Goal: Task Accomplishment & Management: Manage account settings

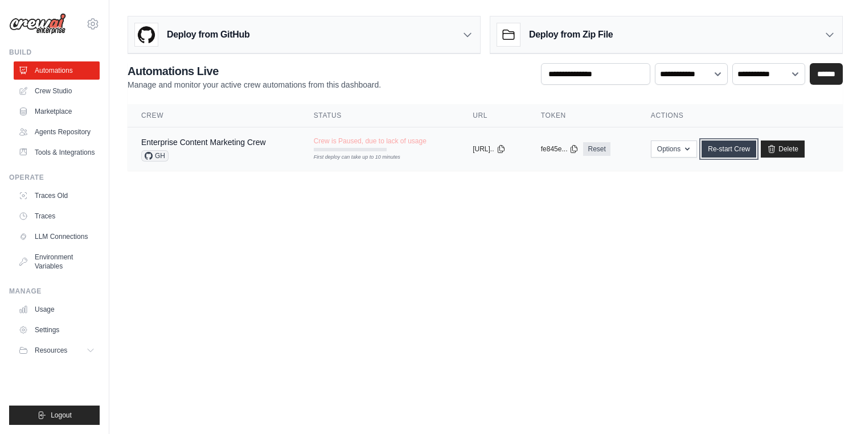
click at [740, 150] on link "Re-start Crew" at bounding box center [728, 149] width 55 height 17
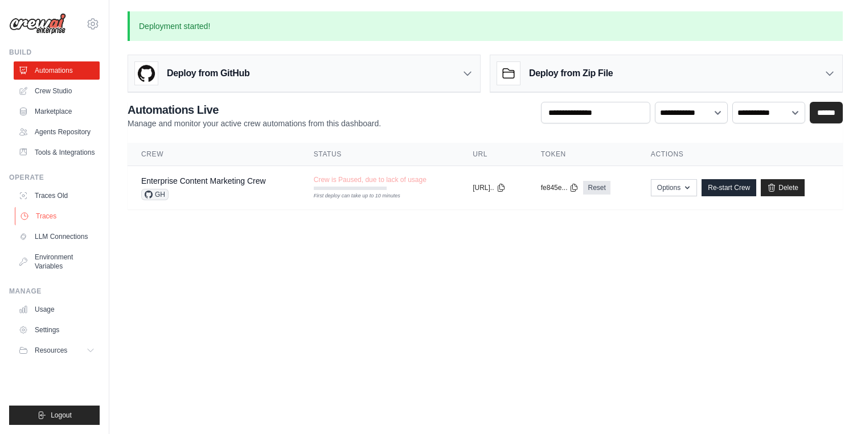
click at [55, 217] on link "Traces" at bounding box center [58, 216] width 86 height 18
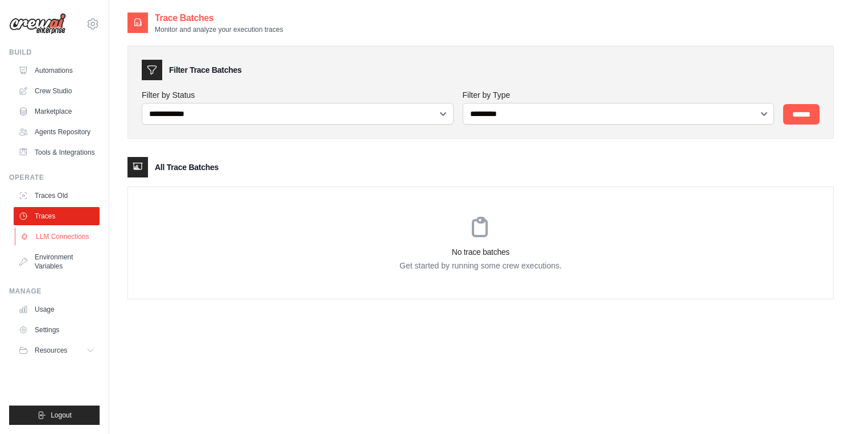
click at [54, 241] on link "LLM Connections" at bounding box center [58, 237] width 86 height 18
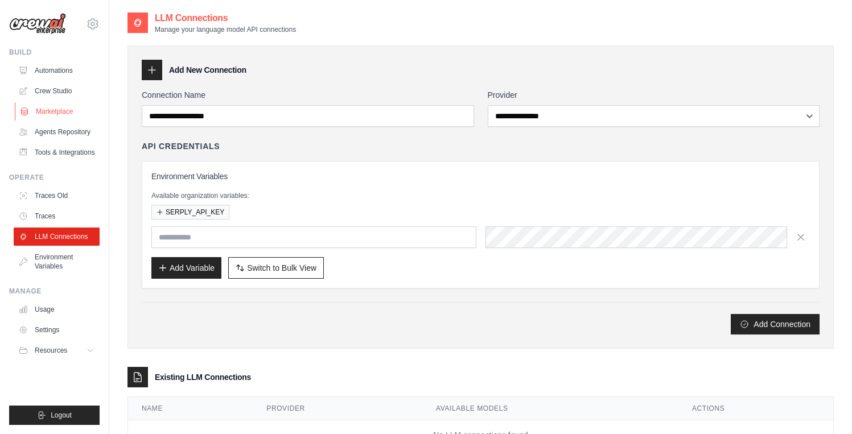
click at [61, 112] on link "Marketplace" at bounding box center [58, 111] width 86 height 18
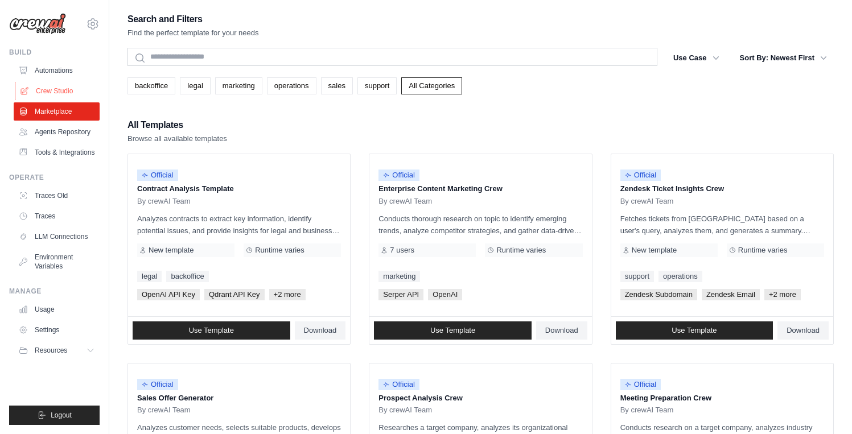
click at [67, 90] on link "Crew Studio" at bounding box center [58, 91] width 86 height 18
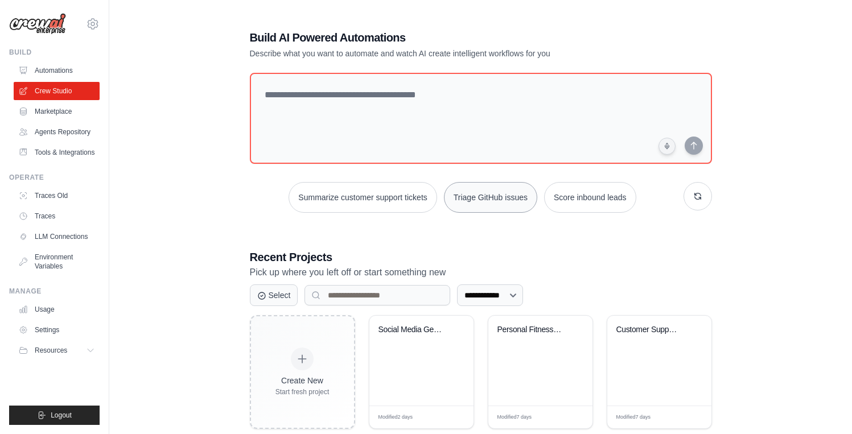
scroll to position [88, 0]
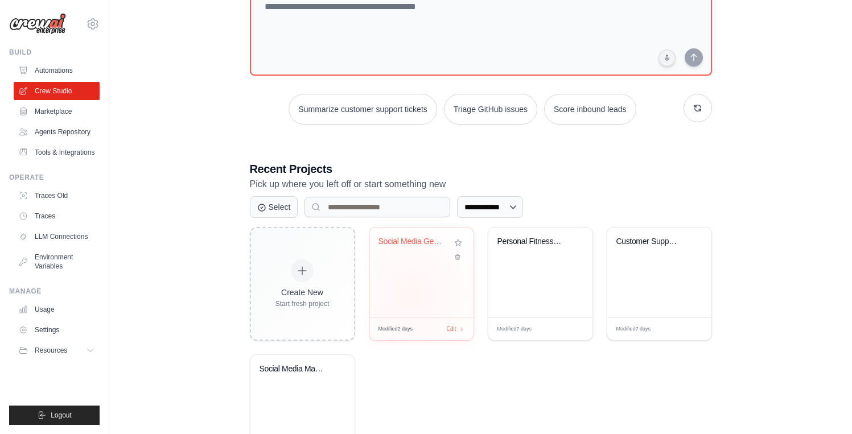
click at [410, 295] on div "Social Media GenAI News Tracker" at bounding box center [421, 273] width 104 height 90
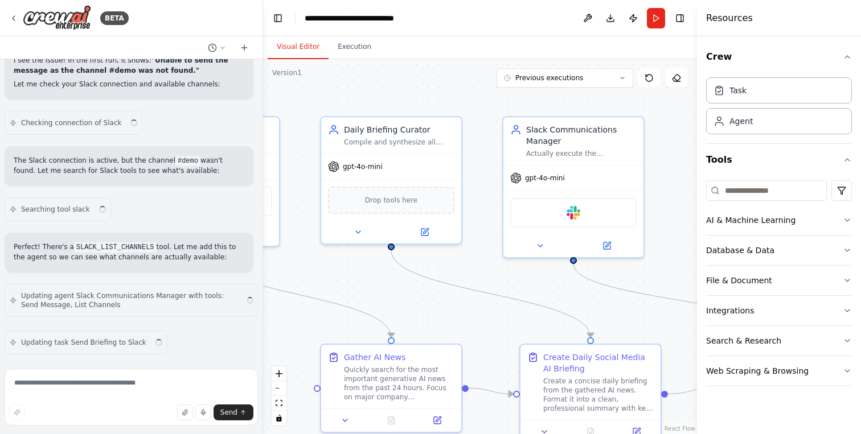
click at [378, 273] on div ".deletable-edge-delete-btn { width: 20px; height: 20px; border: 0px solid #ffff…" at bounding box center [480, 246] width 434 height 375
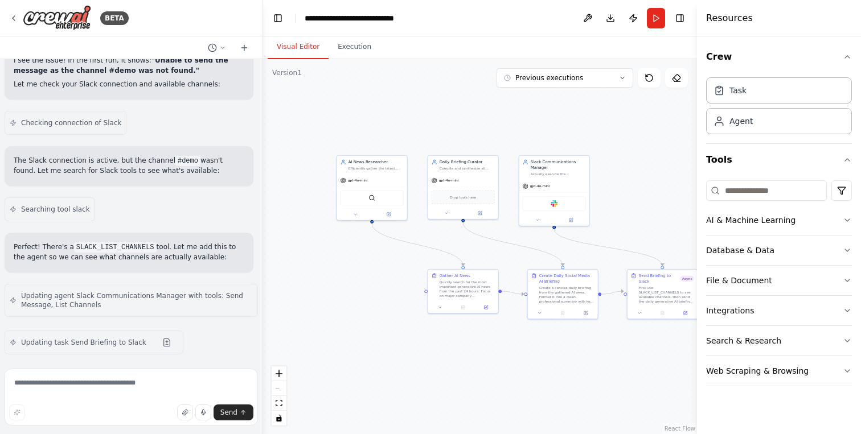
drag, startPoint x: 356, startPoint y: 128, endPoint x: 431, endPoint y: 95, distance: 81.8
click at [431, 95] on div ".deletable-edge-delete-btn { width: 20px; height: 20px; border: 0px solid #ffff…" at bounding box center [480, 246] width 434 height 375
click at [658, 24] on button "Run" at bounding box center [656, 18] width 18 height 20
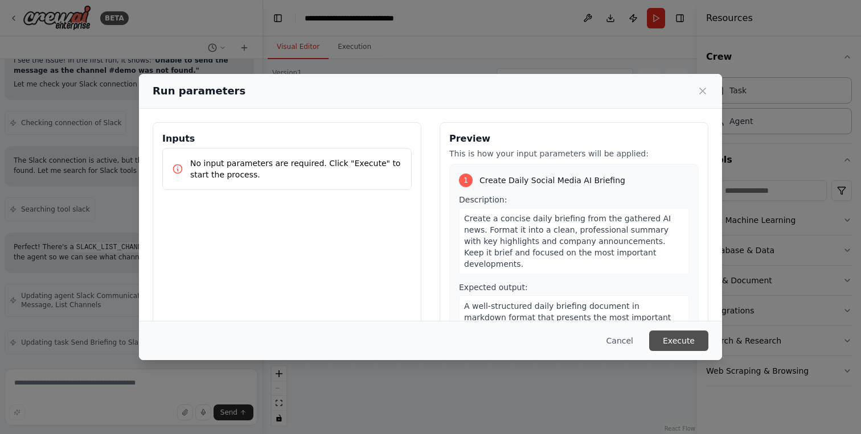
click at [669, 344] on button "Execute" at bounding box center [678, 341] width 59 height 20
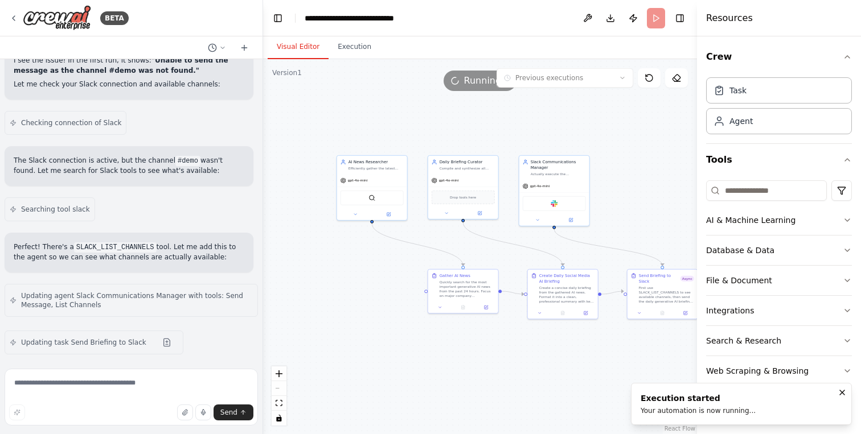
click at [301, 46] on button "Visual Editor" at bounding box center [298, 47] width 61 height 24
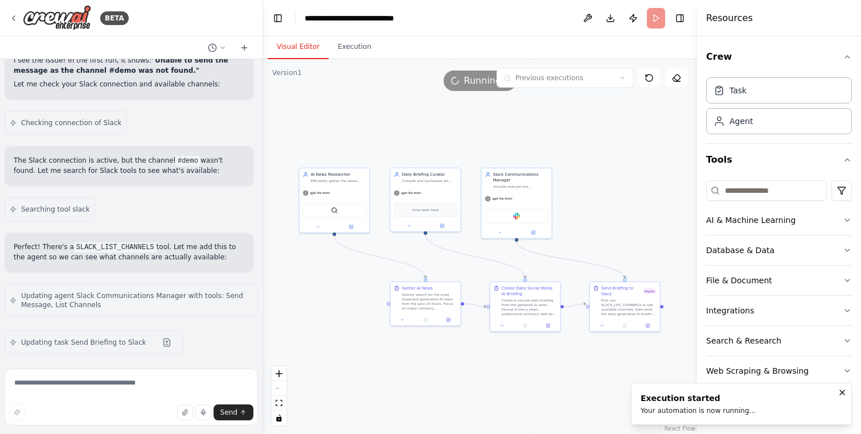
drag, startPoint x: 384, startPoint y: 112, endPoint x: 347, endPoint y: 125, distance: 39.6
click at [347, 125] on div ".deletable-edge-delete-btn { width: 20px; height: 20px; border: 0px solid #ffff…" at bounding box center [480, 246] width 434 height 375
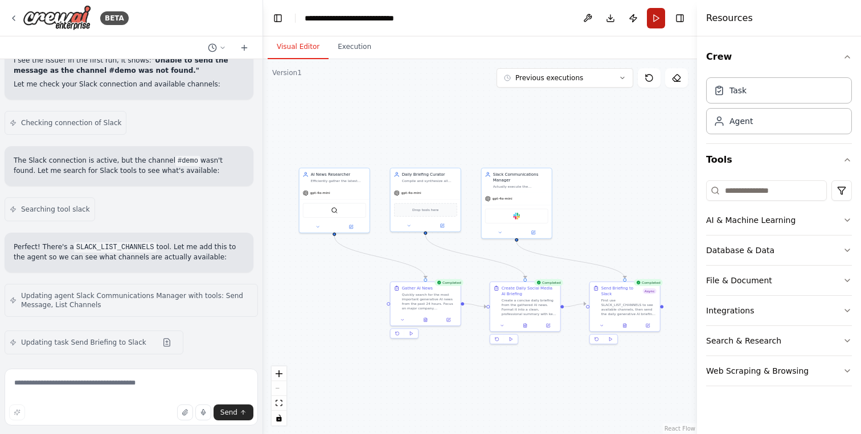
click at [655, 19] on button "Run" at bounding box center [656, 18] width 18 height 20
click at [500, 224] on body "BETA make a crew that will look for latest news generative AI of the day on the…" at bounding box center [430, 217] width 861 height 434
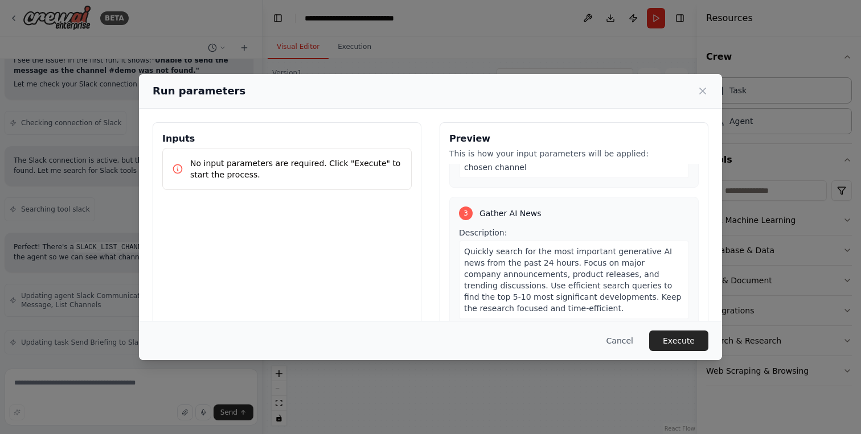
scroll to position [84, 0]
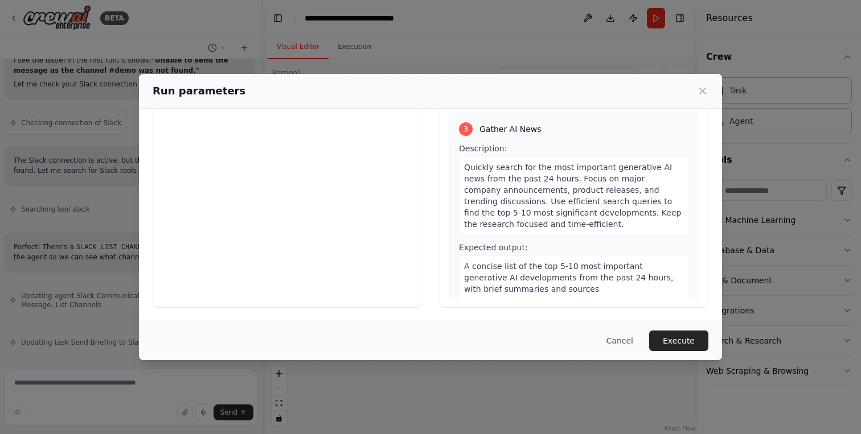
drag, startPoint x: 691, startPoint y: 338, endPoint x: 603, endPoint y: 321, distance: 89.9
click at [691, 338] on button "Execute" at bounding box center [678, 341] width 59 height 20
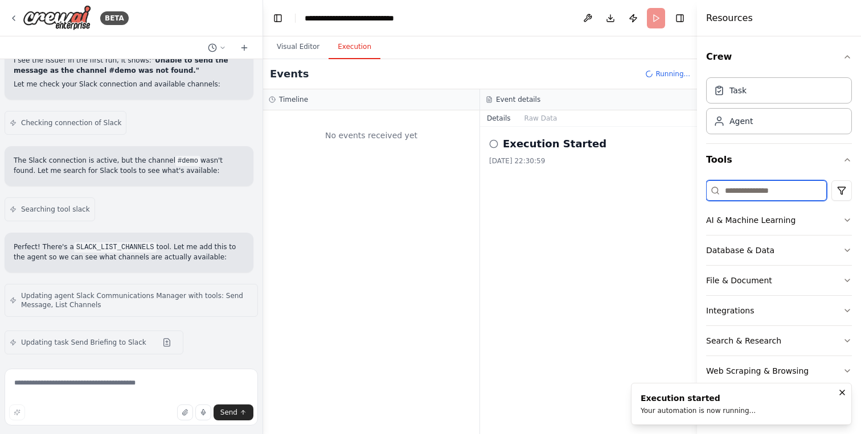
click at [751, 191] on input at bounding box center [766, 190] width 121 height 20
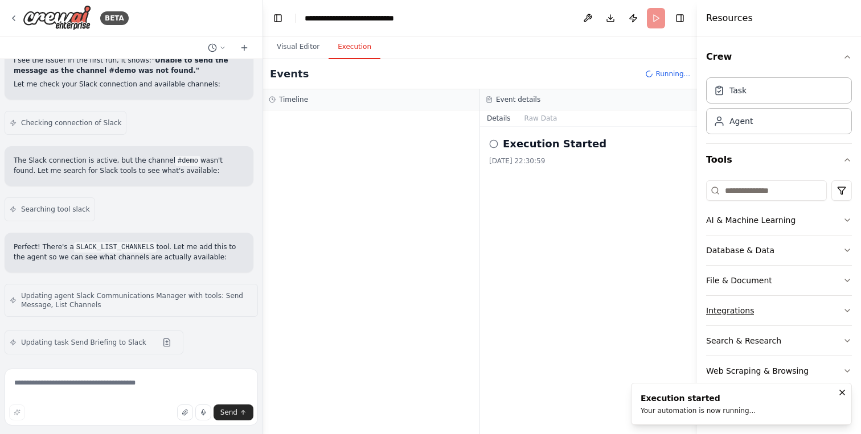
click at [746, 314] on div "Integrations" at bounding box center [730, 310] width 48 height 11
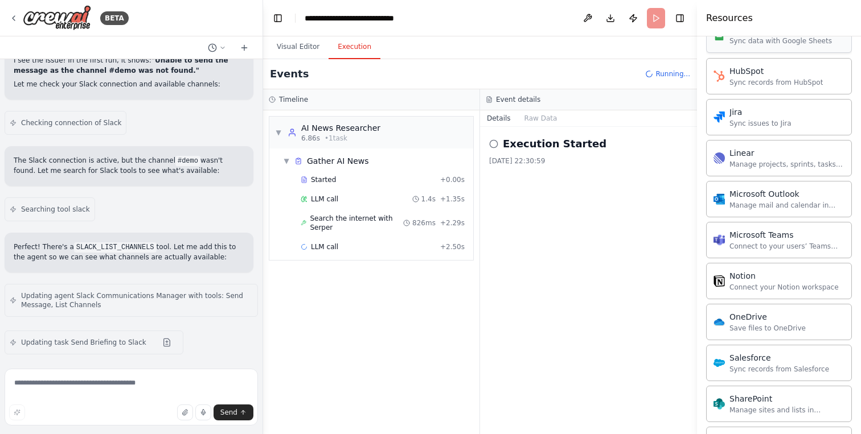
scroll to position [642, 0]
click at [752, 234] on div "Microsoft Teams" at bounding box center [786, 233] width 115 height 11
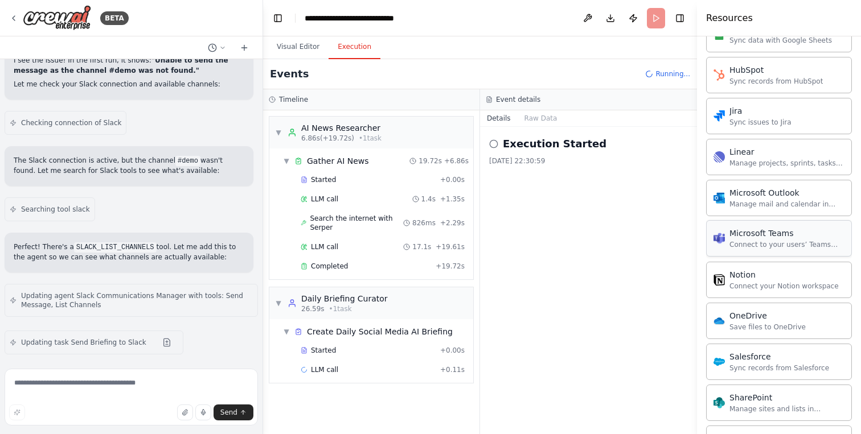
click at [765, 233] on div "Microsoft Teams" at bounding box center [786, 233] width 115 height 11
click at [761, 237] on div "Microsoft Teams" at bounding box center [786, 233] width 115 height 11
click at [718, 241] on img at bounding box center [718, 238] width 11 height 11
click at [739, 237] on div "Microsoft Teams" at bounding box center [786, 233] width 115 height 11
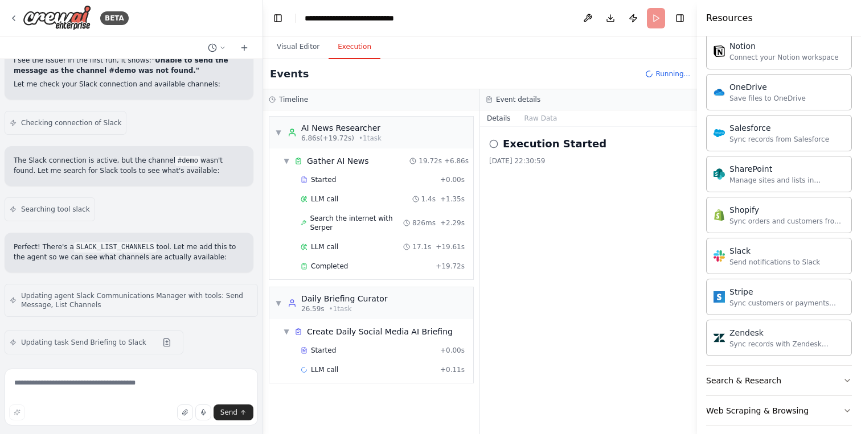
scroll to position [881, 0]
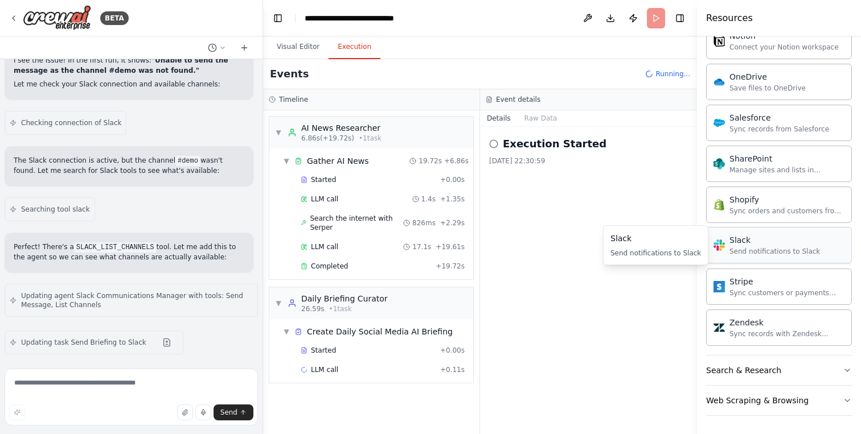
click at [747, 242] on div "Slack" at bounding box center [774, 240] width 91 height 11
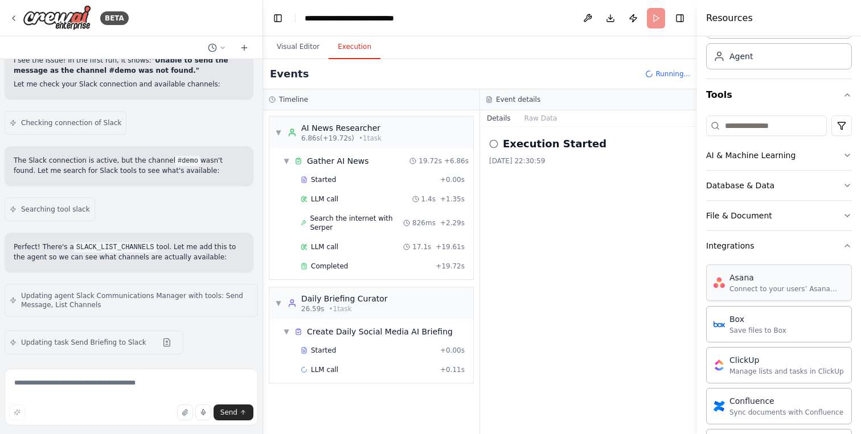
scroll to position [0, 0]
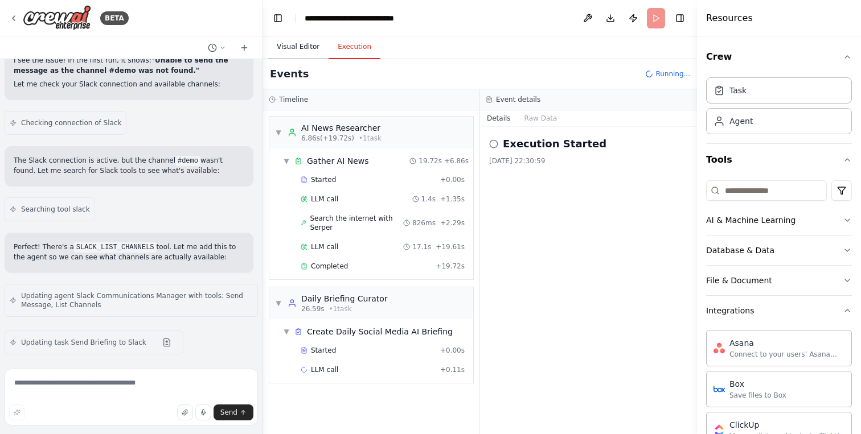
click at [297, 44] on button "Visual Editor" at bounding box center [298, 47] width 61 height 24
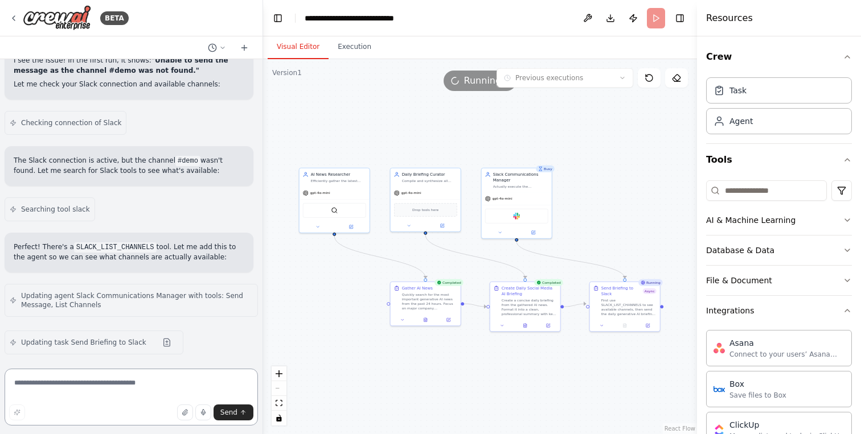
click at [119, 384] on textarea at bounding box center [131, 397] width 253 height 57
click at [750, 125] on div "Agent" at bounding box center [740, 120] width 23 height 11
click at [753, 121] on div "Agent" at bounding box center [779, 121] width 146 height 26
click at [135, 379] on textarea at bounding box center [131, 397] width 253 height 57
type textarea "**********"
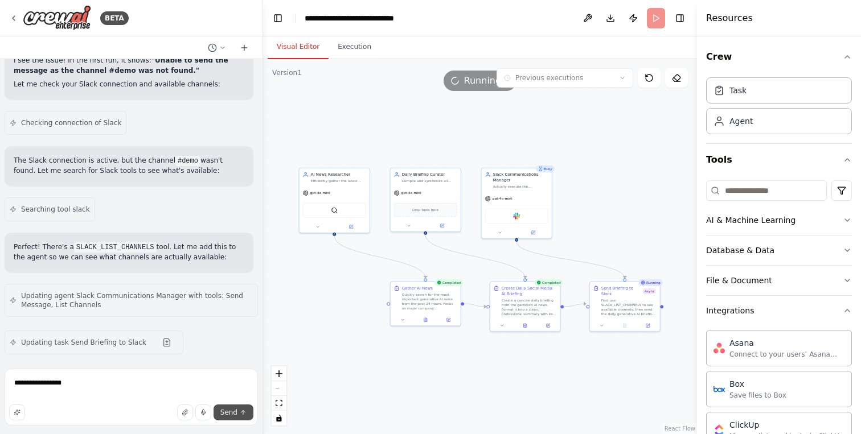
click at [225, 413] on span "Send" at bounding box center [228, 412] width 17 height 9
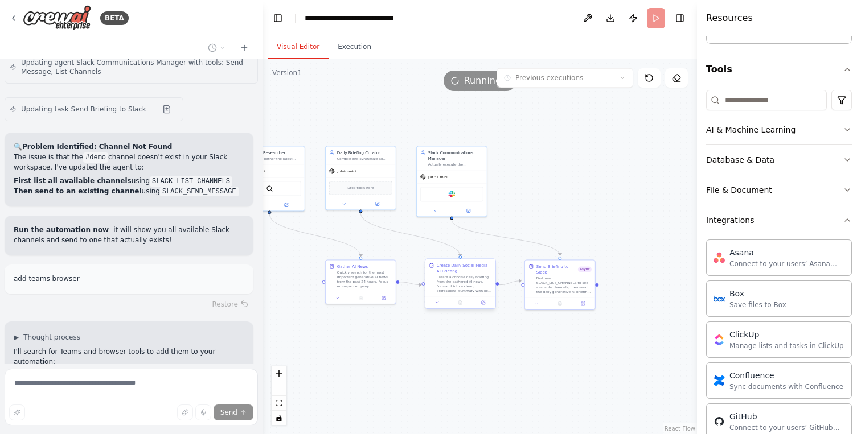
scroll to position [9134, 0]
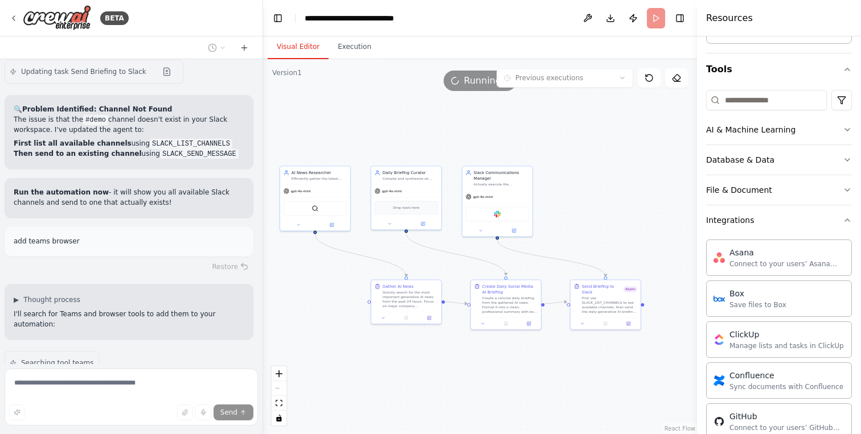
drag, startPoint x: 524, startPoint y: 178, endPoint x: 570, endPoint y: 198, distance: 50.2
click at [570, 198] on div ".deletable-edge-delete-btn { width: 20px; height: 20px; border: 0px solid #ffff…" at bounding box center [480, 246] width 434 height 375
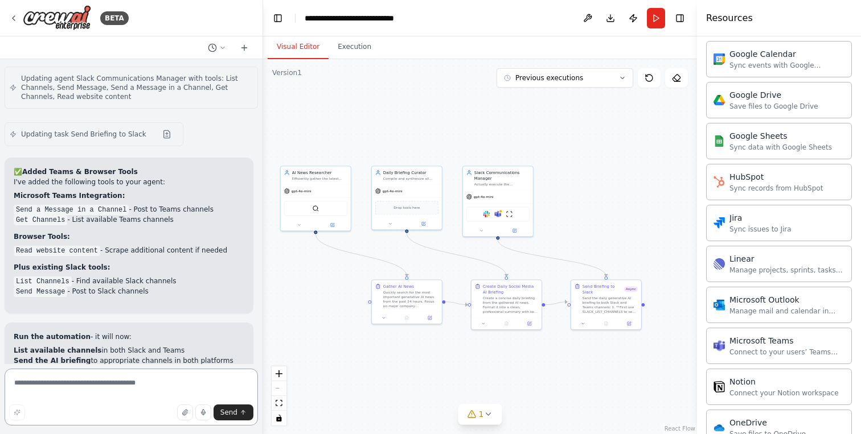
scroll to position [9715, 0]
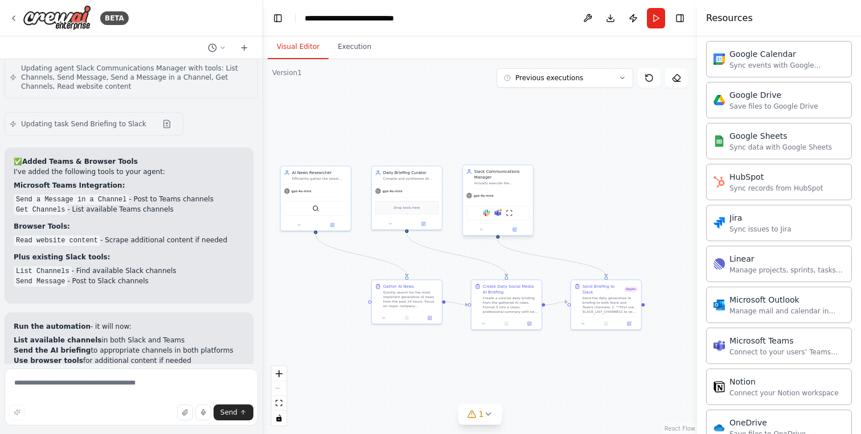
click at [507, 217] on div "Slack Microsoft Teams ScrapeWebsiteTool" at bounding box center [497, 213] width 63 height 15
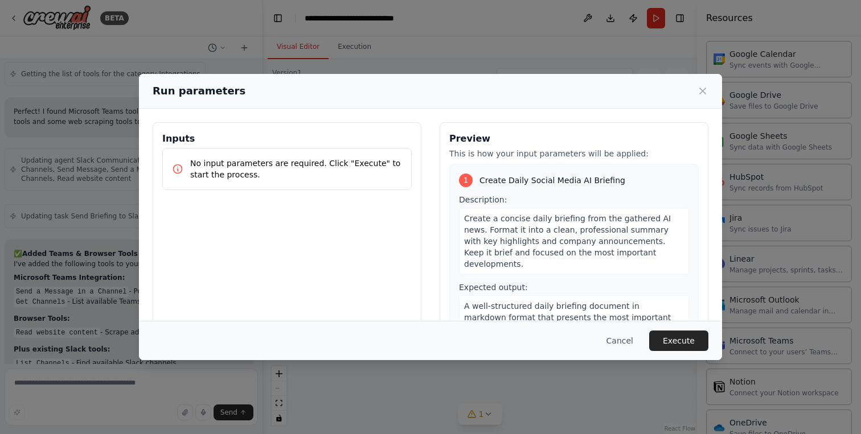
drag, startPoint x: 623, startPoint y: 344, endPoint x: 622, endPoint y: 314, distance: 30.2
click at [623, 343] on button "Cancel" at bounding box center [619, 341] width 45 height 20
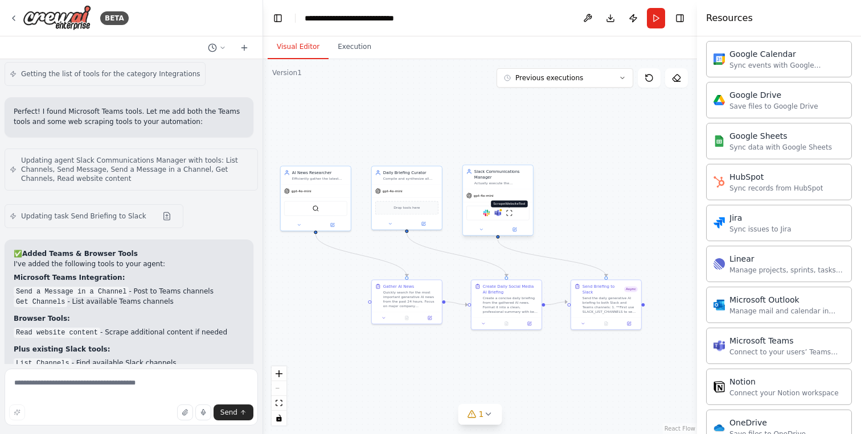
click at [508, 214] on img at bounding box center [509, 212] width 7 height 7
click at [508, 213] on img at bounding box center [509, 212] width 7 height 7
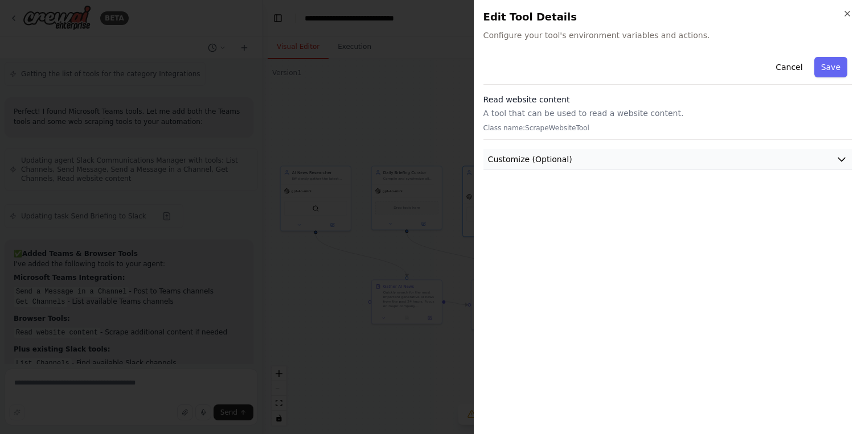
click at [556, 158] on span "Customize (Optional)" at bounding box center [530, 159] width 84 height 11
click at [847, 15] on icon "button" at bounding box center [847, 13] width 9 height 9
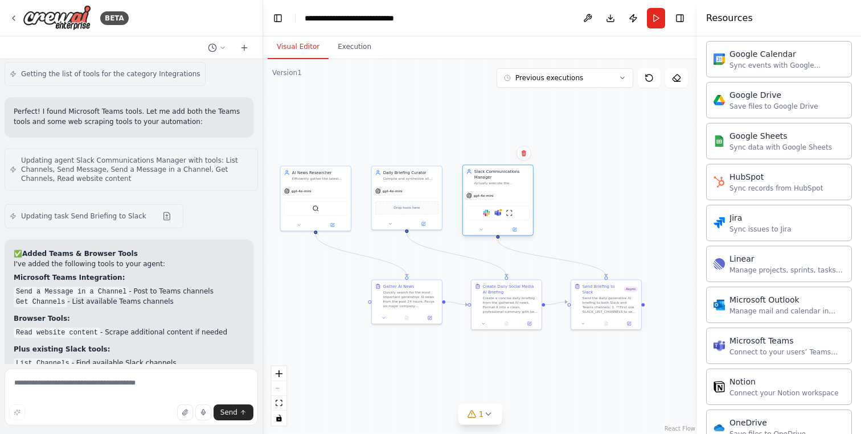
click at [499, 217] on div "Slack Microsoft Teams ScrapeWebsiteTool" at bounding box center [497, 213] width 63 height 15
click at [501, 215] on img at bounding box center [497, 212] width 7 height 7
click at [517, 230] on button at bounding box center [514, 229] width 32 height 7
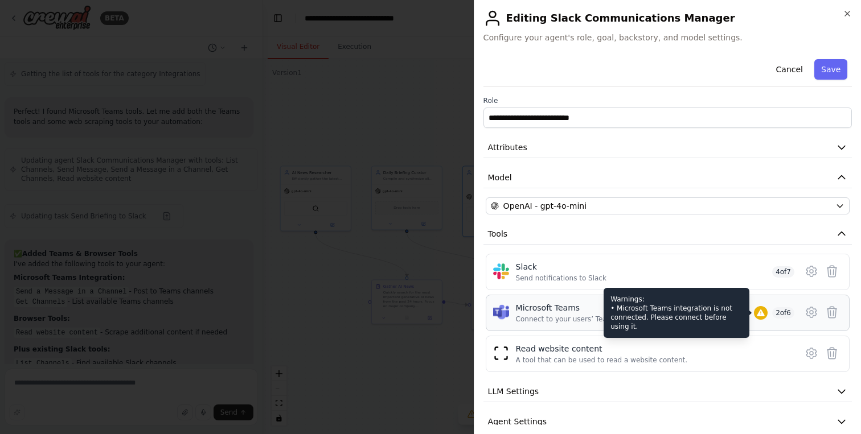
click at [756, 310] on icon at bounding box center [760, 313] width 9 height 9
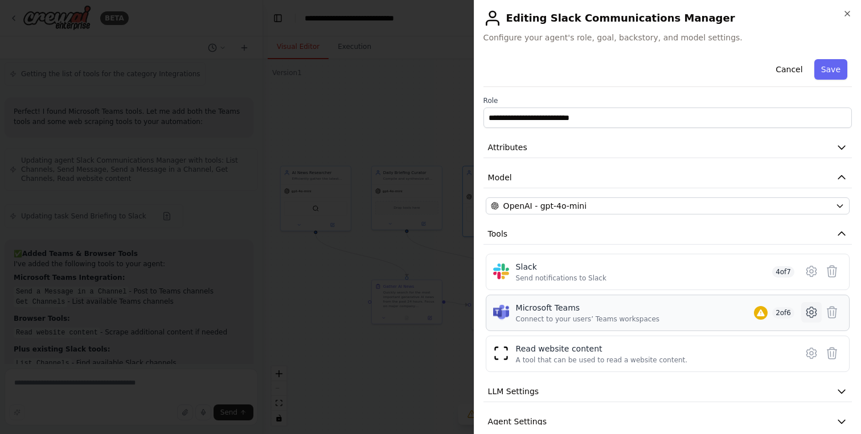
click at [804, 311] on icon at bounding box center [811, 313] width 14 height 14
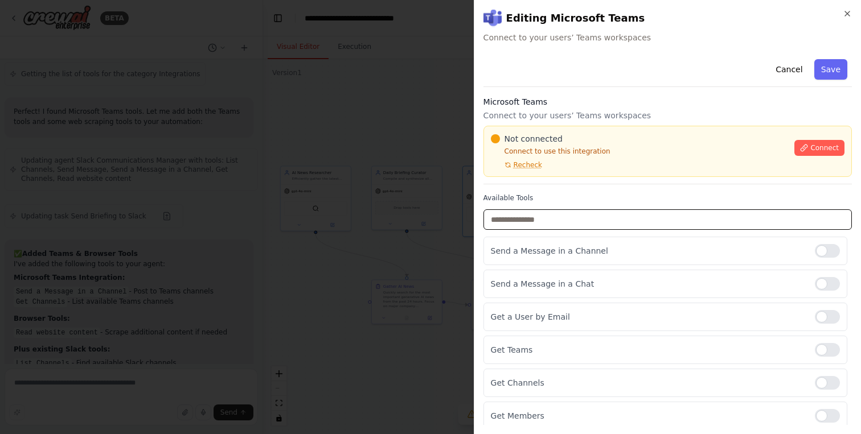
click at [556, 221] on input "text" at bounding box center [667, 219] width 368 height 20
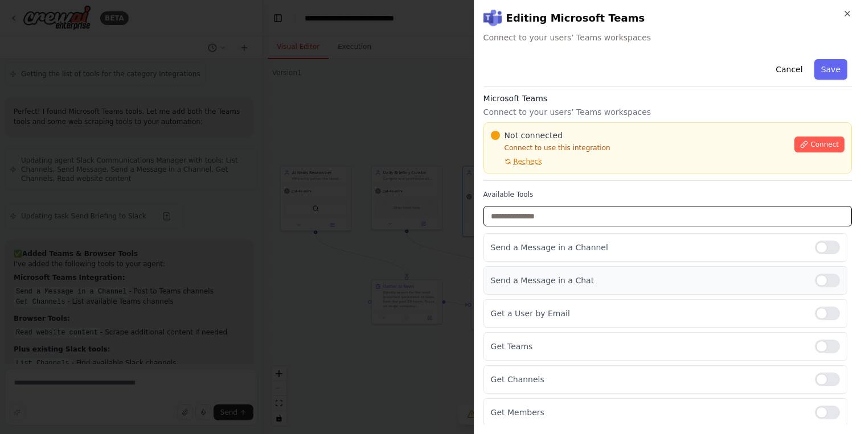
scroll to position [5, 0]
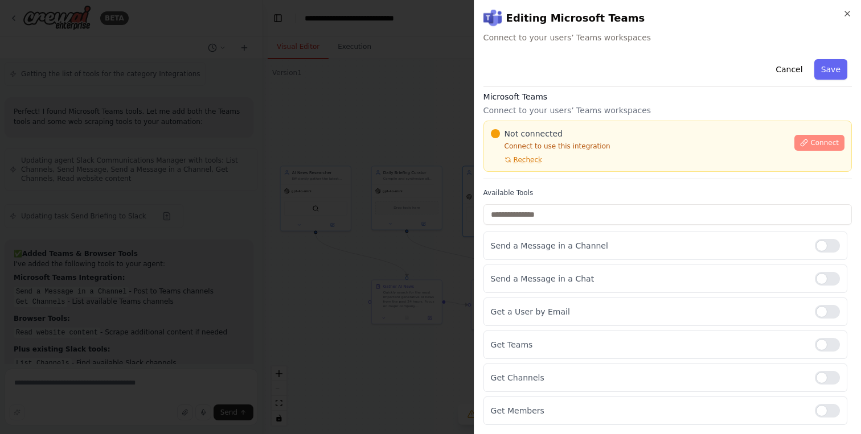
click at [815, 141] on span "Connect" at bounding box center [824, 142] width 28 height 9
click at [847, 14] on icon "button" at bounding box center [847, 13] width 5 height 5
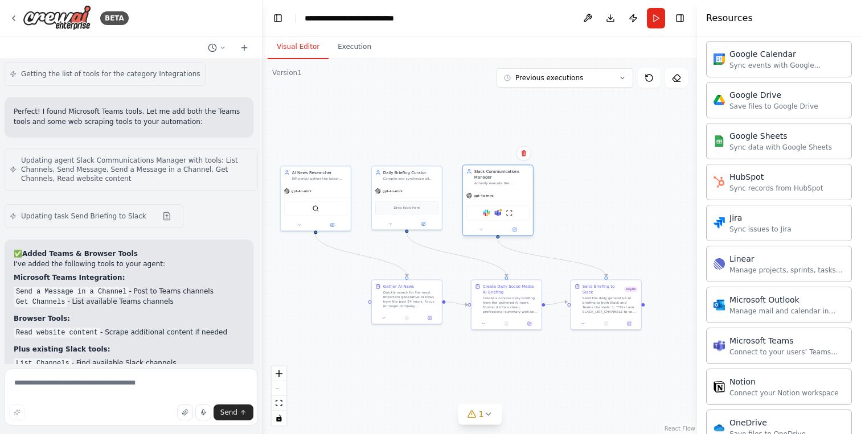
click at [484, 209] on img at bounding box center [486, 212] width 7 height 7
click at [514, 234] on div at bounding box center [498, 229] width 70 height 11
click at [514, 232] on button at bounding box center [514, 229] width 32 height 7
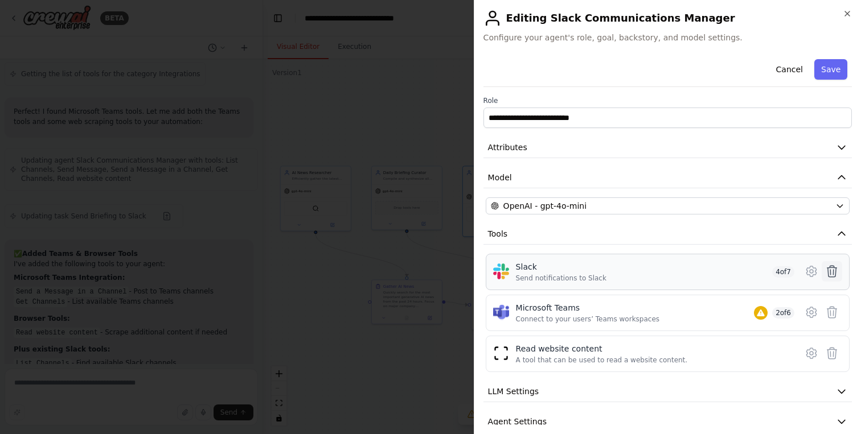
click at [821, 274] on button at bounding box center [831, 271] width 20 height 20
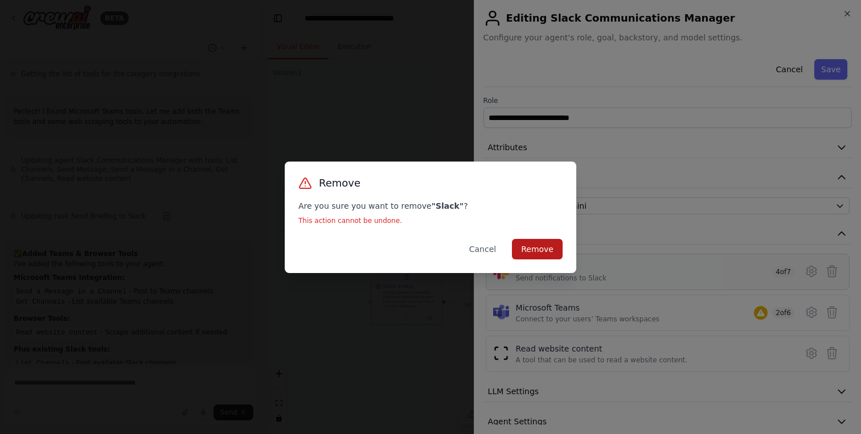
click at [540, 249] on button "Remove" at bounding box center [537, 249] width 51 height 20
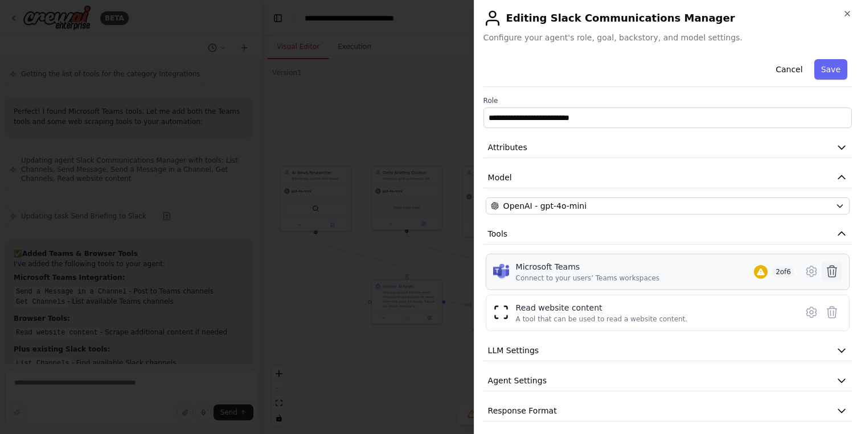
click at [825, 272] on icon at bounding box center [832, 272] width 14 height 14
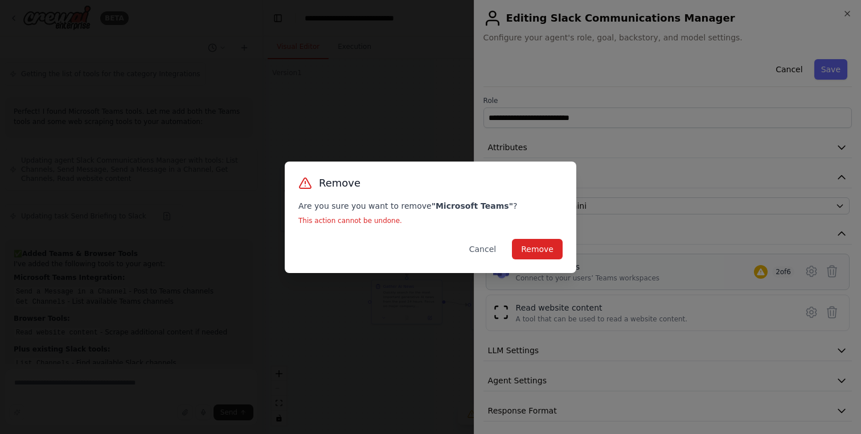
drag, startPoint x: 544, startPoint y: 249, endPoint x: 580, endPoint y: 243, distance: 36.5
click at [545, 249] on button "Remove" at bounding box center [537, 249] width 51 height 20
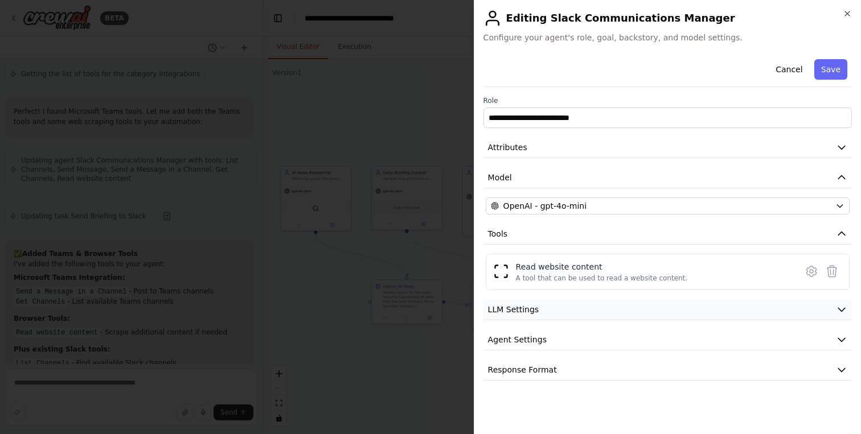
click at [529, 308] on span "LLM Settings" at bounding box center [513, 309] width 51 height 11
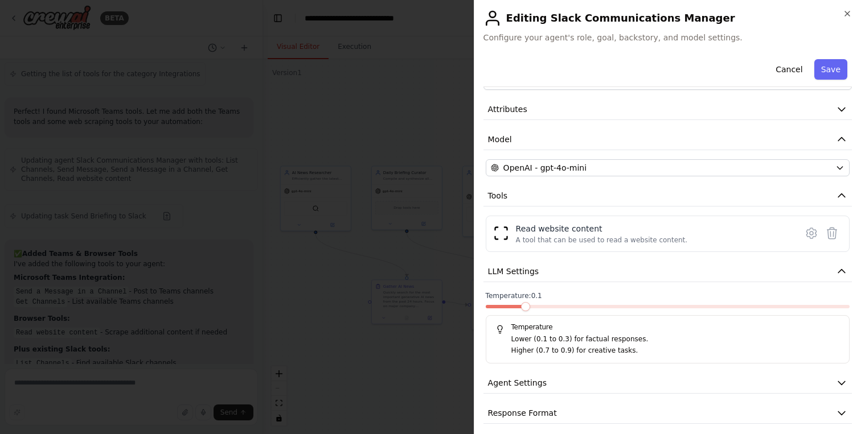
scroll to position [46, 0]
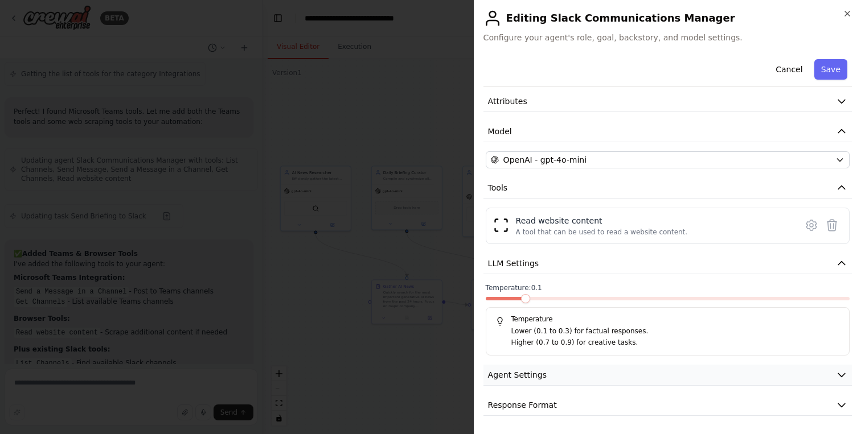
click at [544, 377] on button "Agent Settings" at bounding box center [667, 375] width 368 height 21
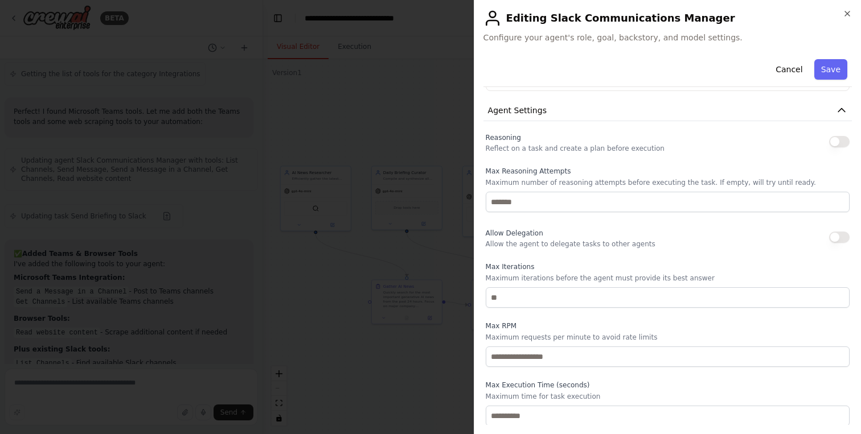
scroll to position [351, 0]
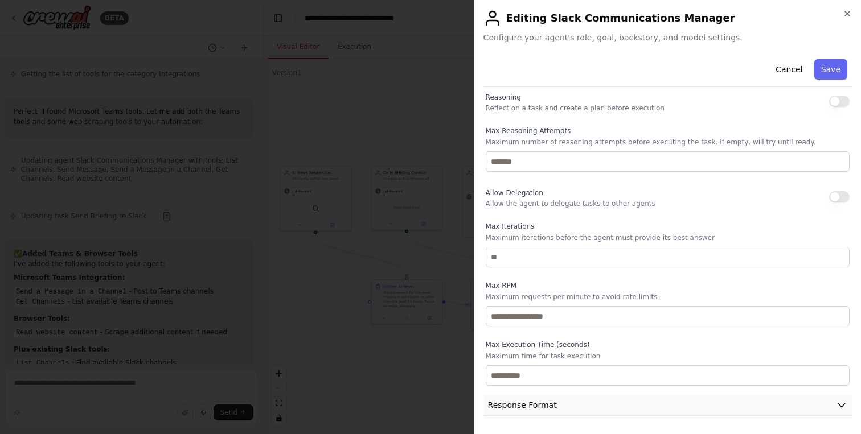
click at [552, 404] on span "Response Format" at bounding box center [522, 405] width 69 height 11
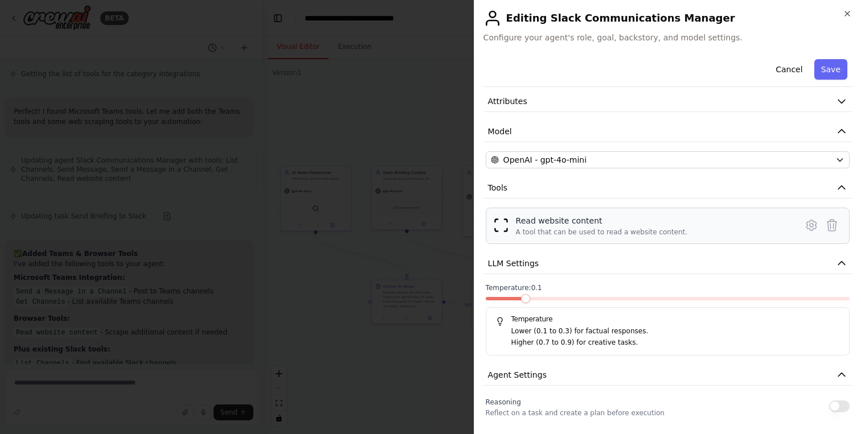
scroll to position [0, 0]
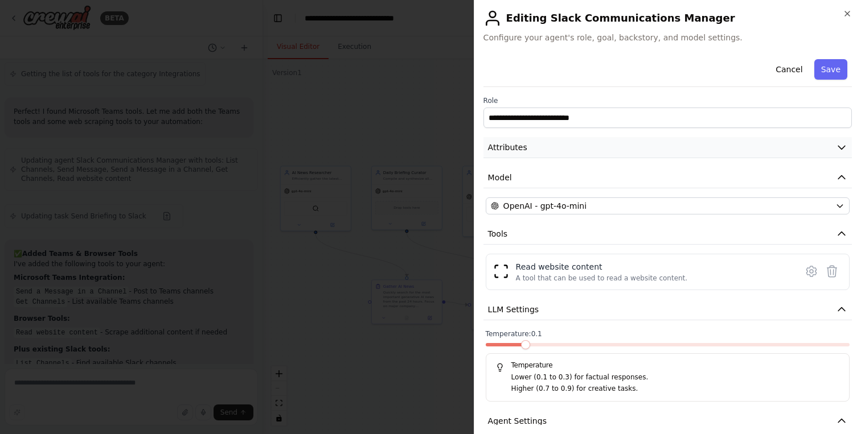
click at [519, 153] on span "Attributes" at bounding box center [507, 147] width 39 height 11
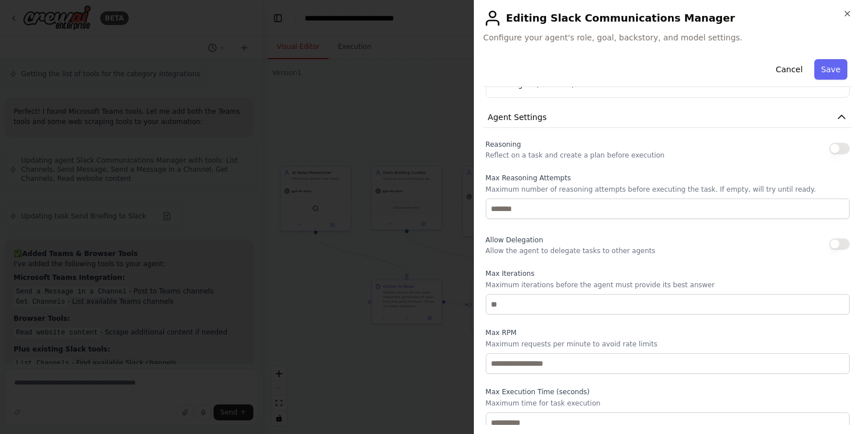
scroll to position [585, 0]
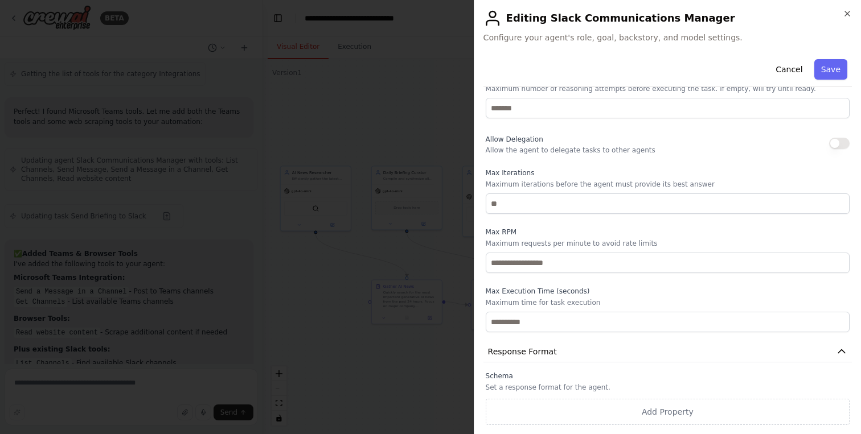
click at [825, 68] on button "Save" at bounding box center [830, 69] width 33 height 20
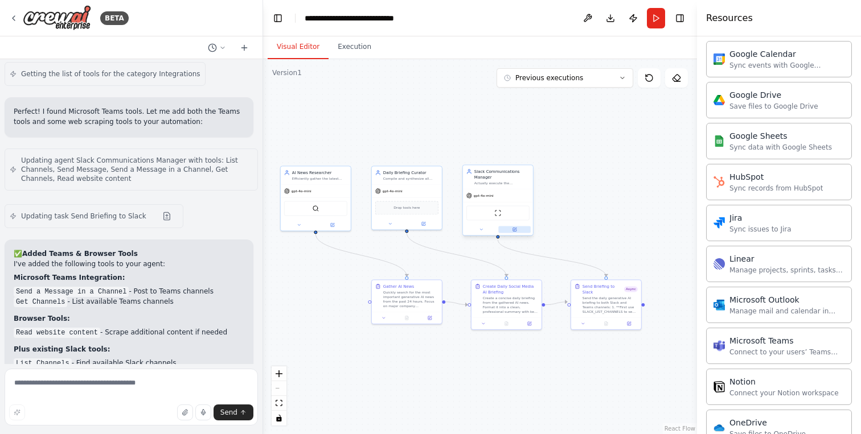
click at [516, 229] on button at bounding box center [514, 229] width 32 height 7
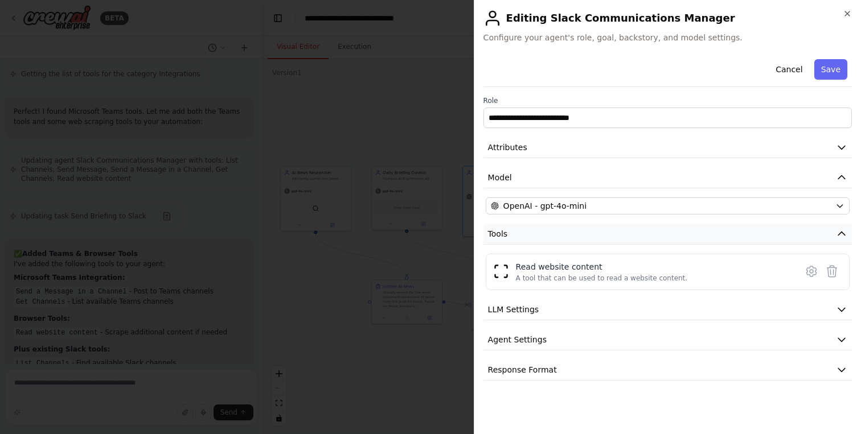
click at [538, 237] on button "Tools" at bounding box center [667, 234] width 368 height 21
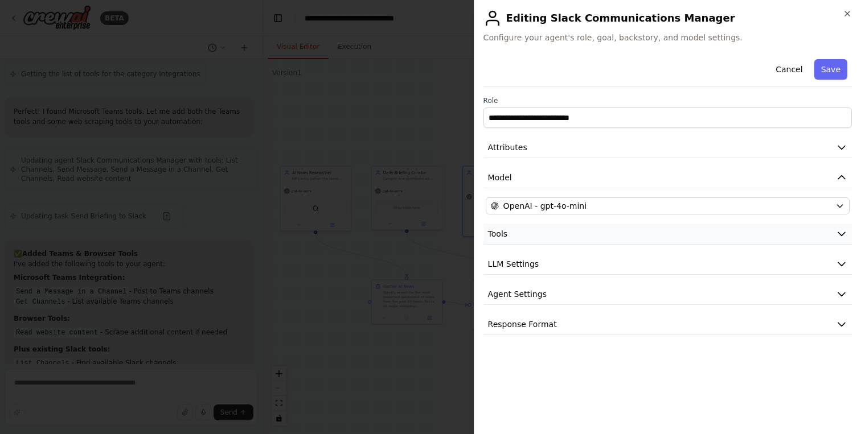
click at [542, 241] on button "Tools" at bounding box center [667, 234] width 368 height 21
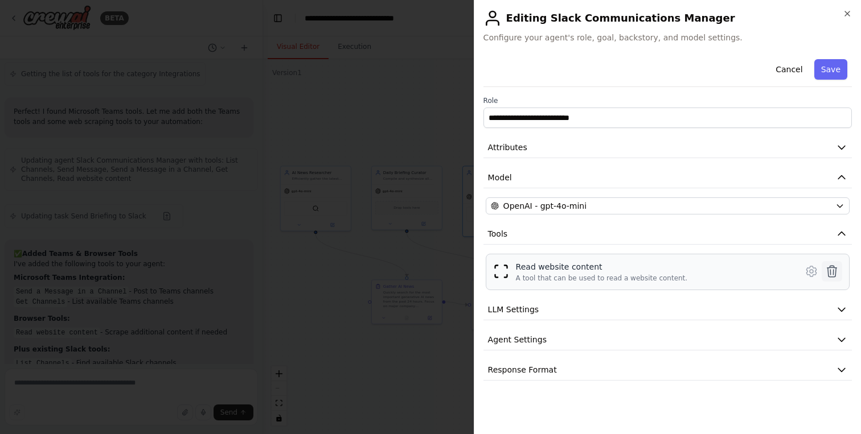
click at [829, 272] on icon at bounding box center [832, 272] width 14 height 14
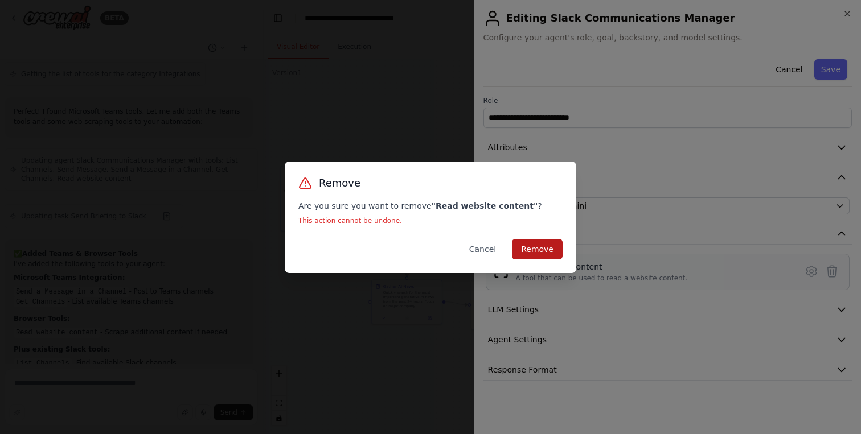
click at [556, 248] on button "Remove" at bounding box center [537, 249] width 51 height 20
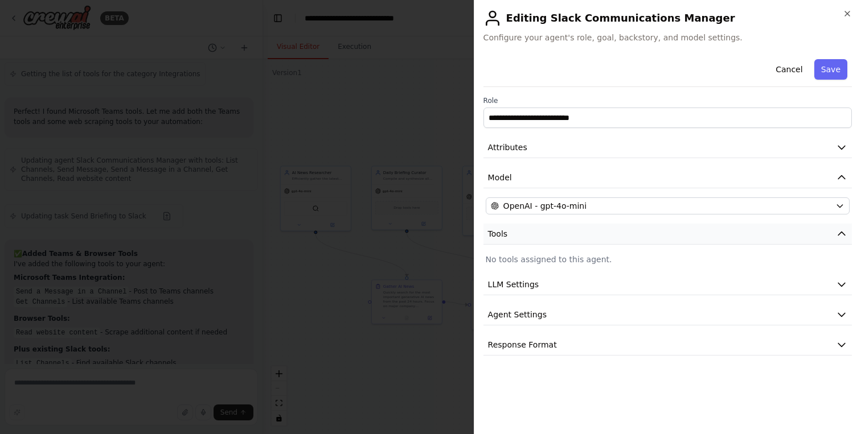
click at [499, 237] on span "Tools" at bounding box center [498, 233] width 20 height 11
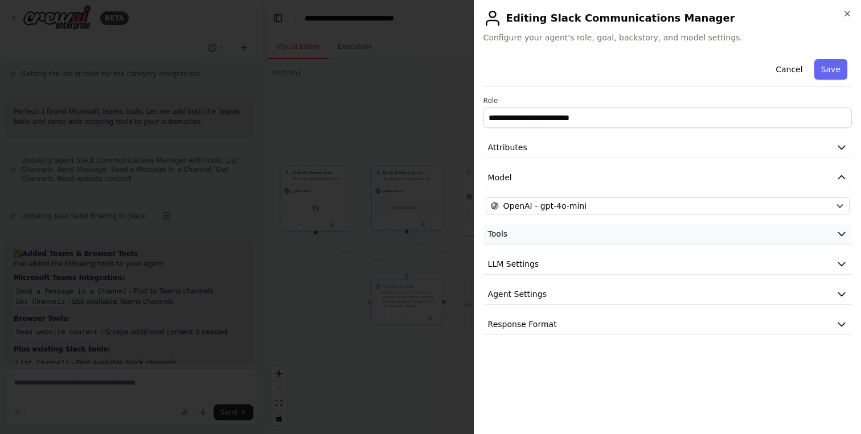
click at [844, 235] on icon "button" at bounding box center [841, 233] width 11 height 11
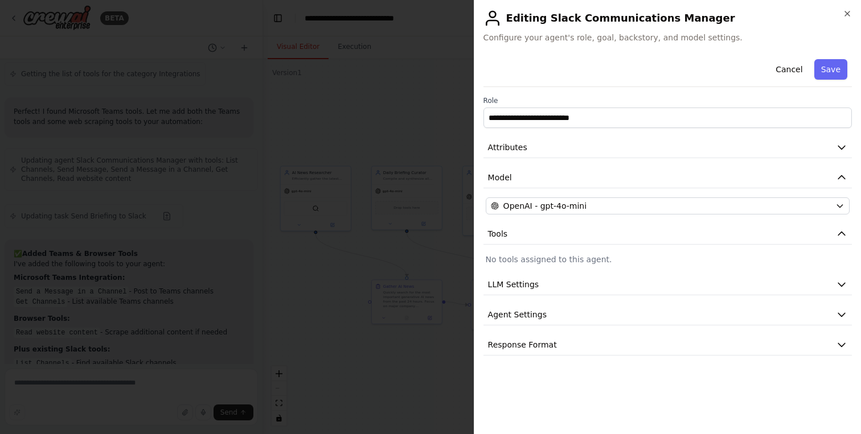
click at [614, 261] on p "No tools assigned to this agent." at bounding box center [668, 259] width 364 height 11
click at [492, 259] on p "No tools assigned to this agent." at bounding box center [668, 259] width 364 height 11
click at [501, 262] on p "No tools assigned to this agent." at bounding box center [668, 259] width 364 height 11
click at [519, 254] on p "No tools assigned to this agent." at bounding box center [668, 259] width 364 height 11
click at [528, 260] on p "No tools assigned to this agent." at bounding box center [668, 259] width 364 height 11
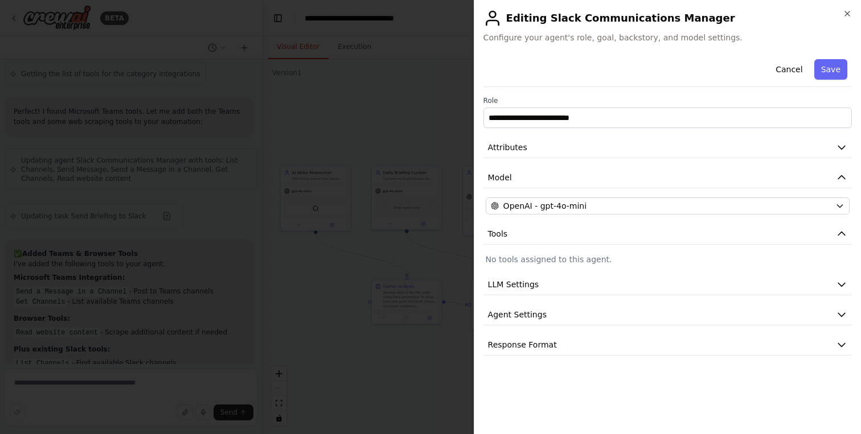
click at [528, 256] on p "No tools assigned to this agent." at bounding box center [668, 259] width 364 height 11
click at [848, 10] on icon "button" at bounding box center [847, 13] width 9 height 9
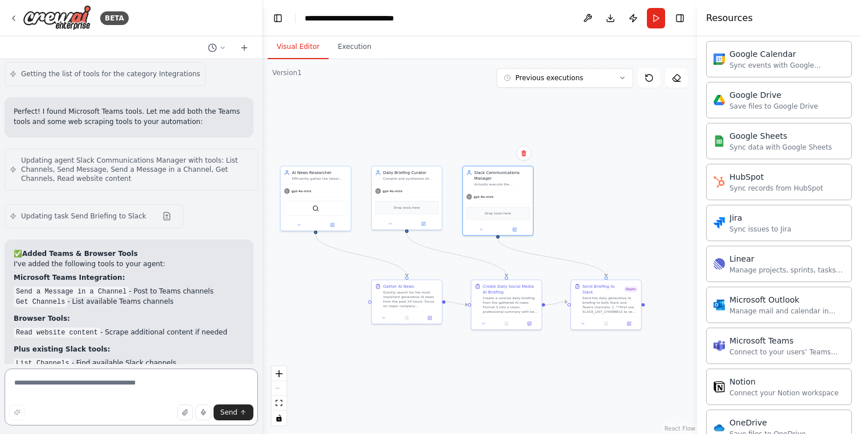
click at [74, 385] on textarea at bounding box center [131, 397] width 253 height 57
type textarea "*********"
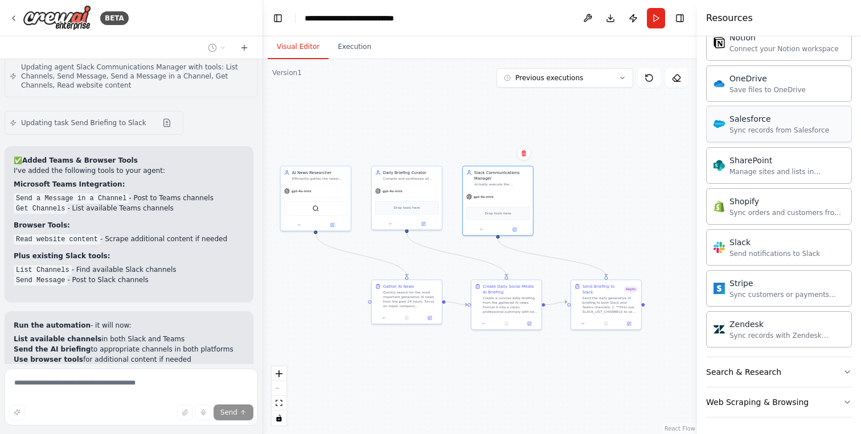
scroll to position [881, 0]
click at [751, 242] on div "Slack" at bounding box center [774, 240] width 91 height 11
click at [755, 252] on div "Send notifications to Slack" at bounding box center [774, 251] width 91 height 9
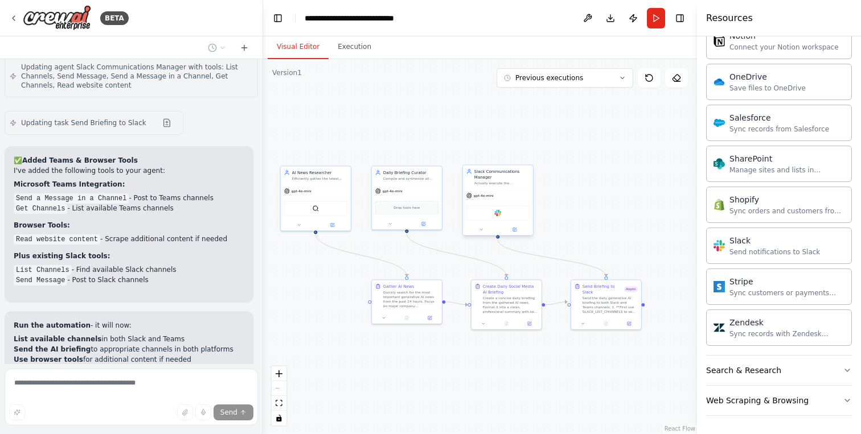
click at [508, 215] on div "Slack" at bounding box center [497, 213] width 63 height 15
click at [517, 233] on button at bounding box center [514, 229] width 32 height 7
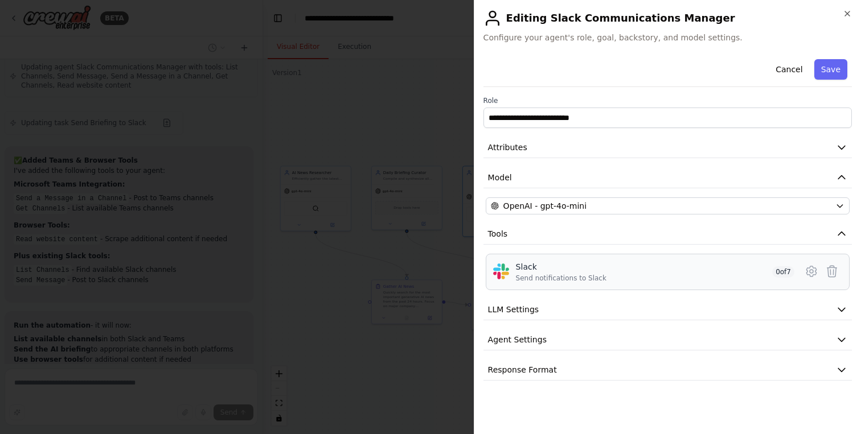
drag, startPoint x: 575, startPoint y: 274, endPoint x: 674, endPoint y: 276, distance: 99.1
click at [575, 274] on div "Send notifications to Slack" at bounding box center [561, 278] width 91 height 9
click at [811, 272] on icon at bounding box center [811, 272] width 14 height 14
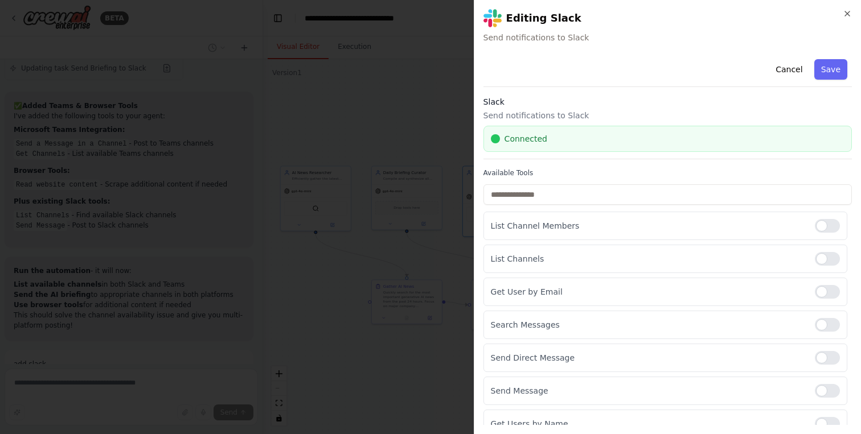
scroll to position [9846, 0]
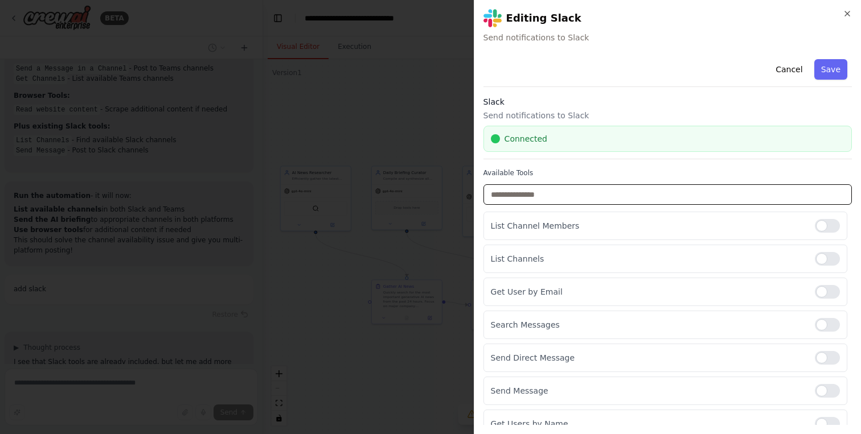
click at [547, 195] on input "text" at bounding box center [667, 194] width 368 height 20
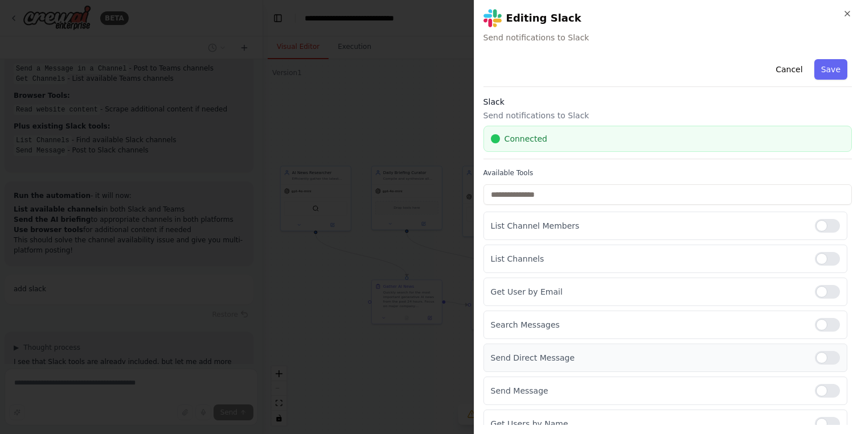
click at [815, 361] on div at bounding box center [827, 358] width 25 height 14
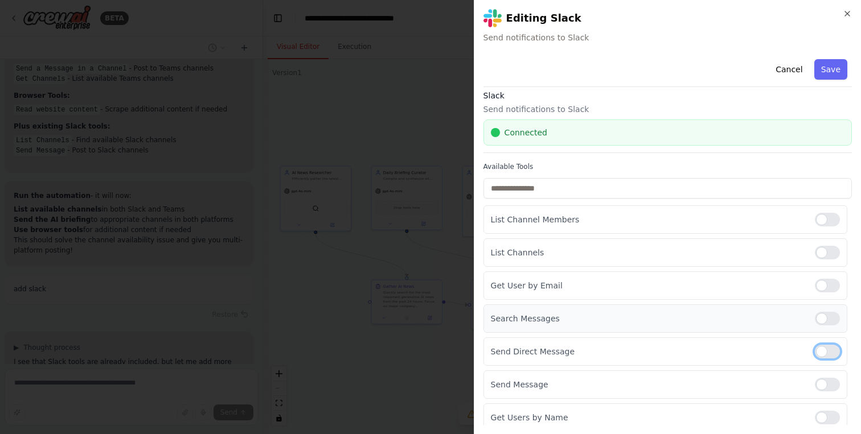
scroll to position [13, 0]
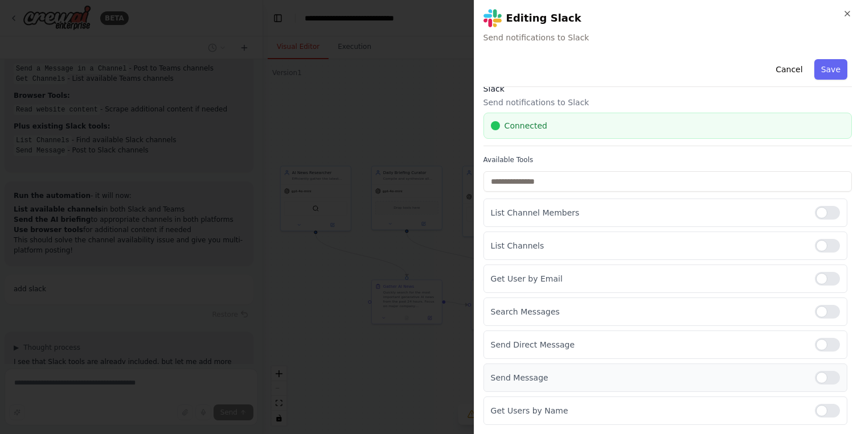
click at [820, 375] on div at bounding box center [827, 378] width 25 height 14
click at [826, 72] on button "Save" at bounding box center [830, 69] width 33 height 20
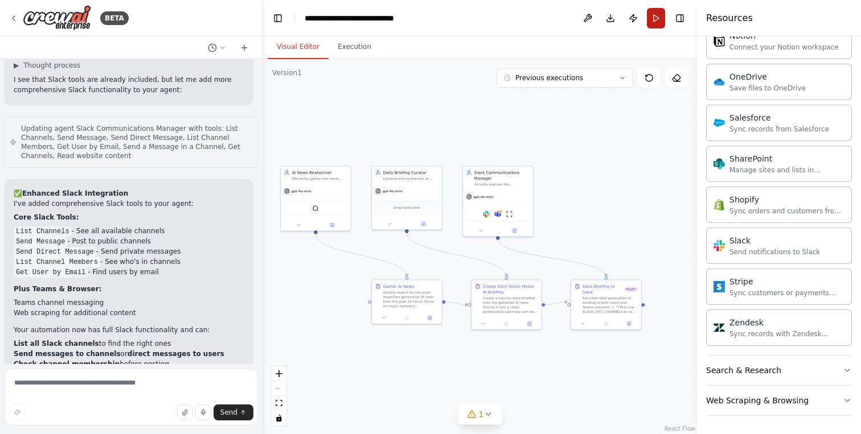
click at [655, 20] on button "Run" at bounding box center [656, 18] width 18 height 20
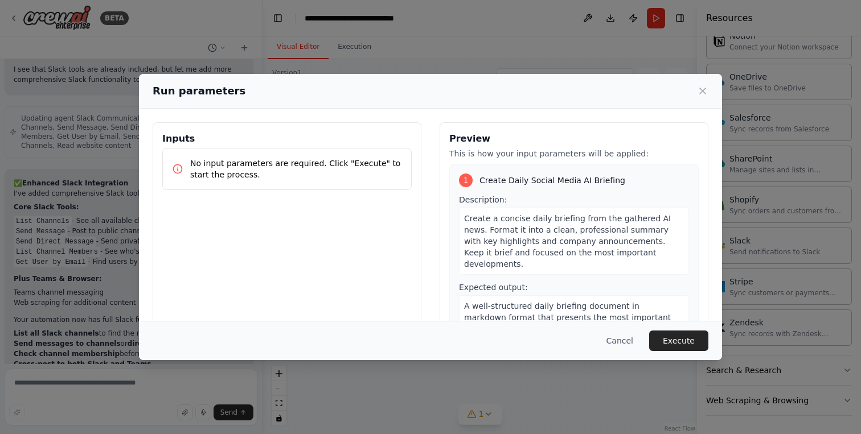
drag, startPoint x: 688, startPoint y: 340, endPoint x: 547, endPoint y: 301, distance: 146.0
click at [687, 340] on button "Execute" at bounding box center [678, 341] width 59 height 20
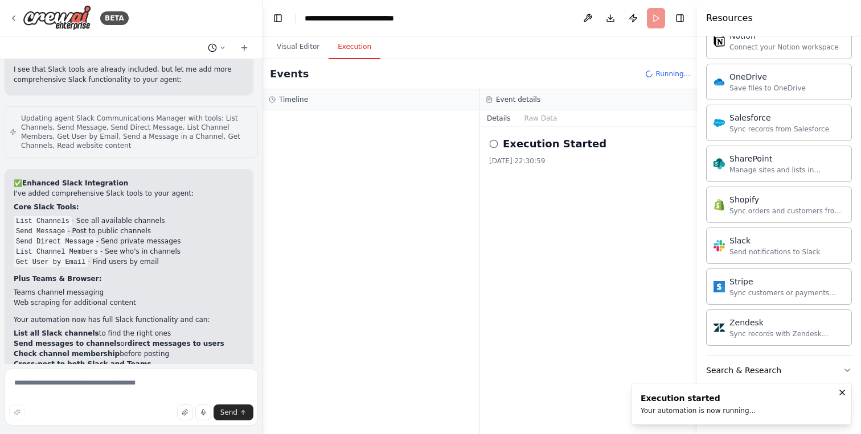
click at [221, 48] on icon at bounding box center [222, 47] width 7 height 7
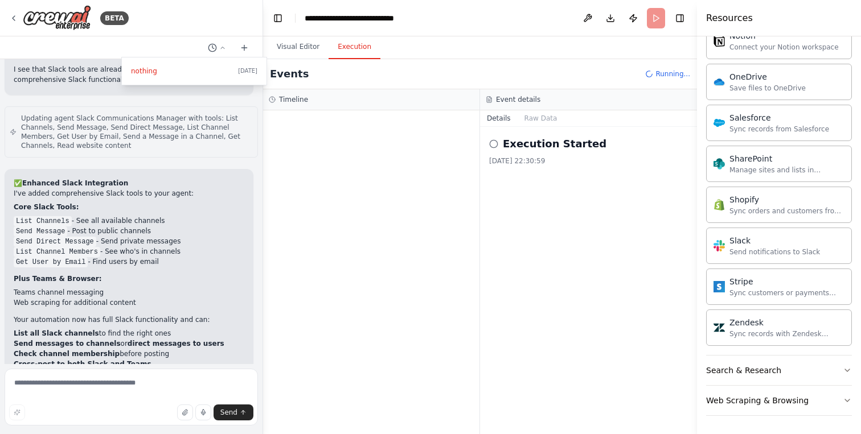
click at [15, 14] on div at bounding box center [131, 217] width 263 height 434
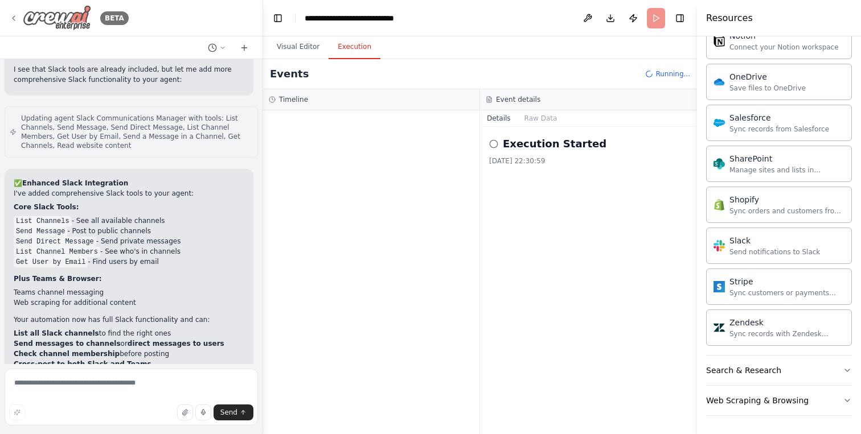
click at [13, 17] on icon at bounding box center [13, 18] width 9 height 9
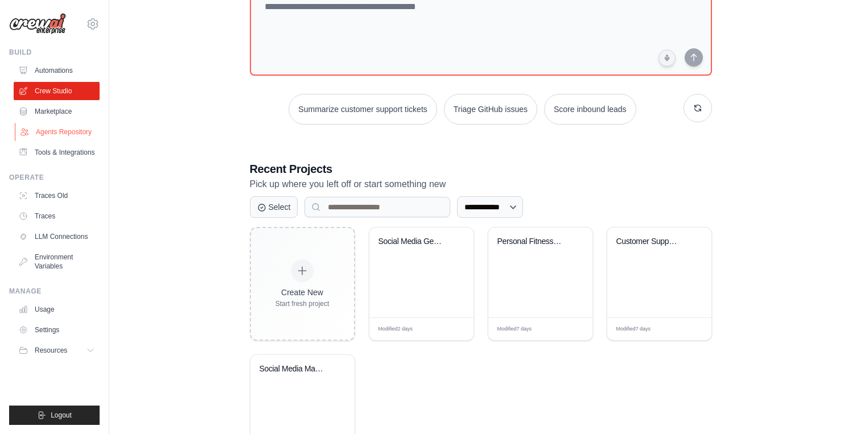
click at [70, 132] on link "Agents Repository" at bounding box center [58, 132] width 86 height 18
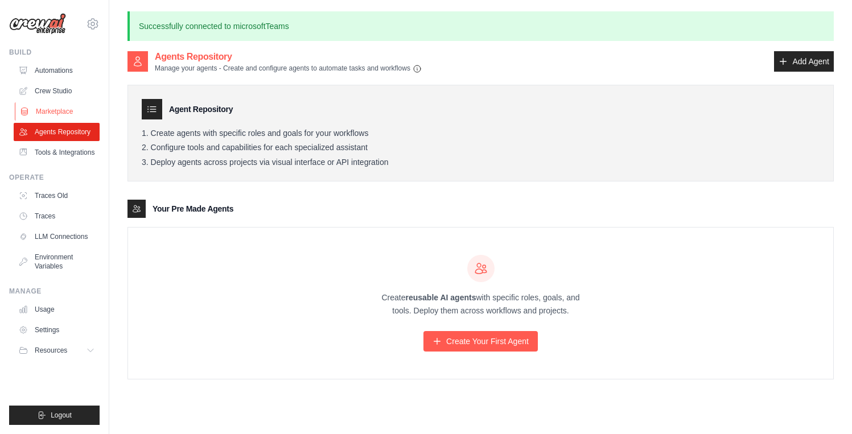
click at [65, 109] on link "Marketplace" at bounding box center [58, 111] width 86 height 18
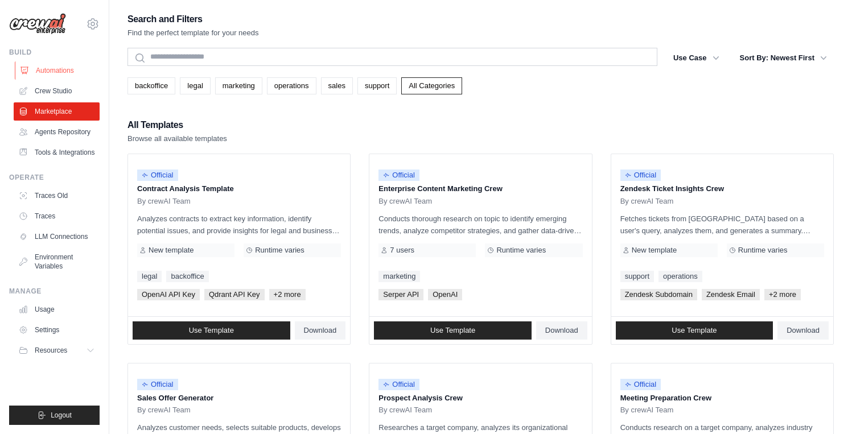
click at [57, 71] on link "Automations" at bounding box center [58, 70] width 86 height 18
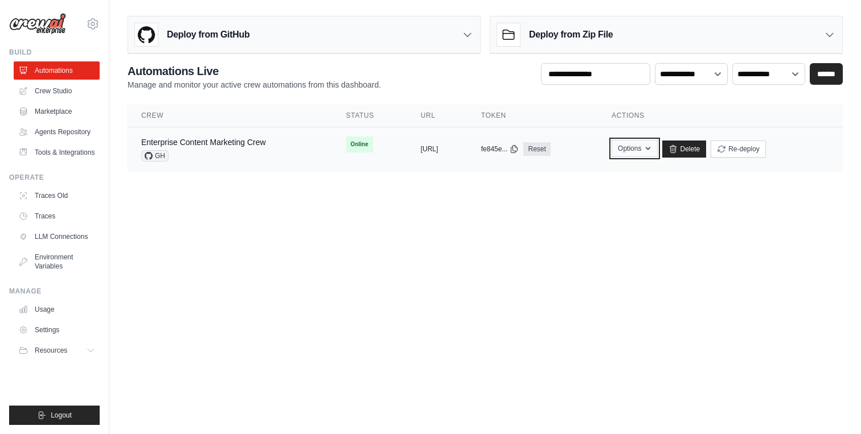
click at [658, 152] on button "Options" at bounding box center [634, 148] width 46 height 17
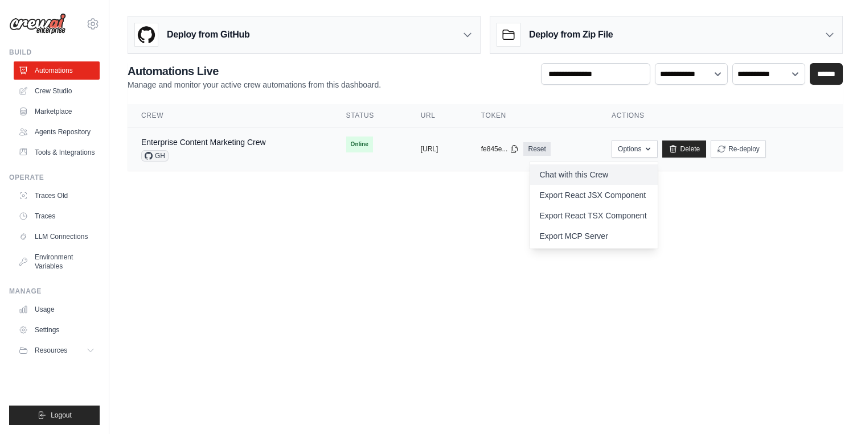
click at [609, 175] on link "Chat with this Crew" at bounding box center [594, 175] width 128 height 20
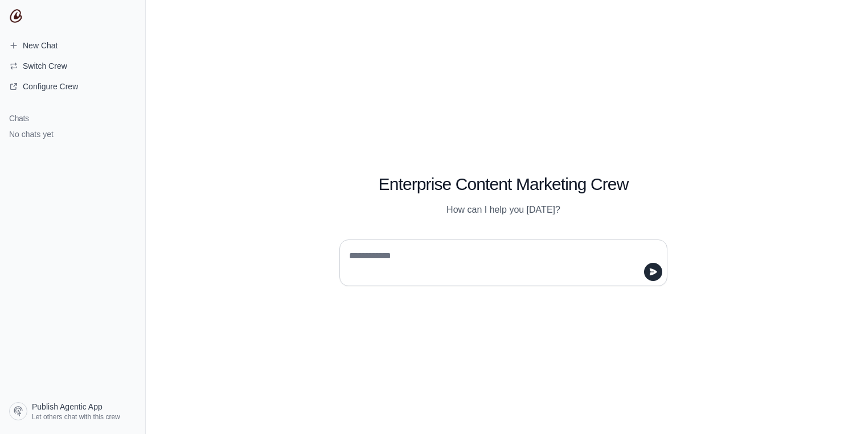
click at [405, 253] on textarea at bounding box center [500, 263] width 306 height 32
type textarea "**"
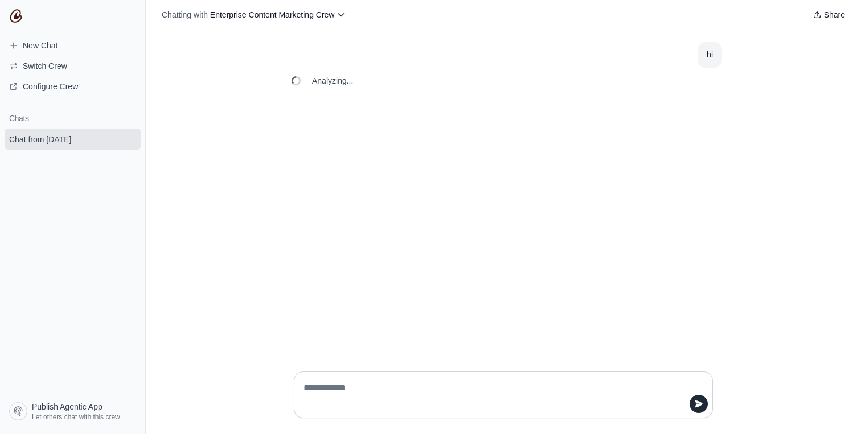
click at [351, 384] on textarea at bounding box center [499, 395] width 397 height 32
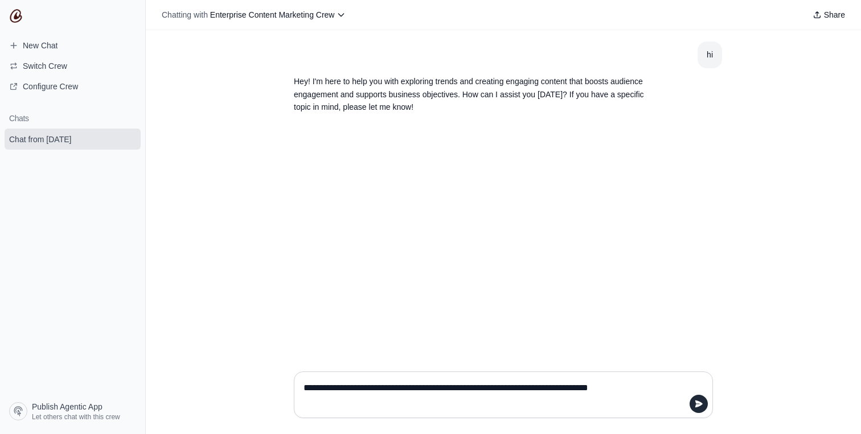
type textarea "**********"
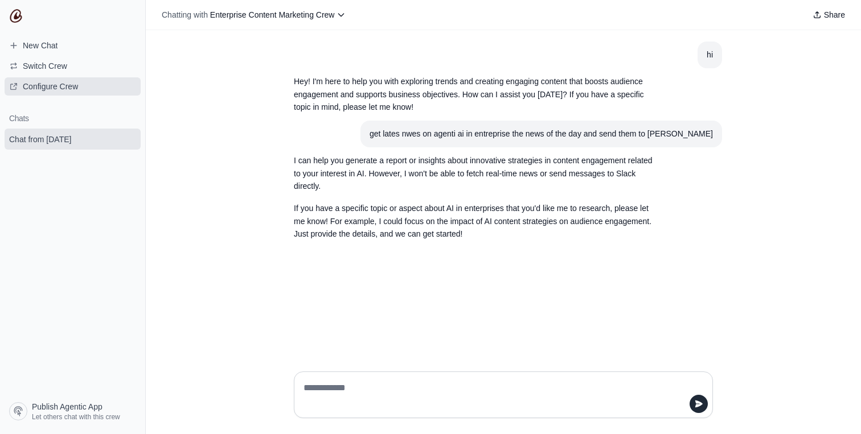
click at [38, 85] on span "Configure Crew" at bounding box center [50, 86] width 55 height 11
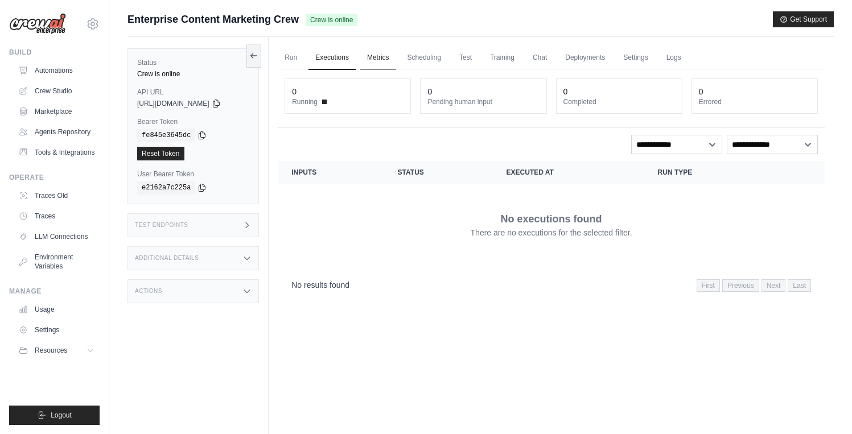
click at [369, 59] on link "Metrics" at bounding box center [378, 58] width 36 height 24
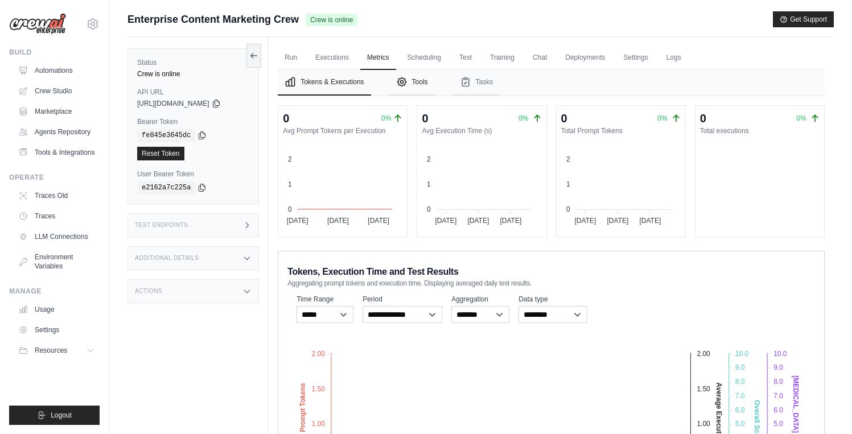
click at [416, 85] on button "Tools" at bounding box center [412, 82] width 46 height 26
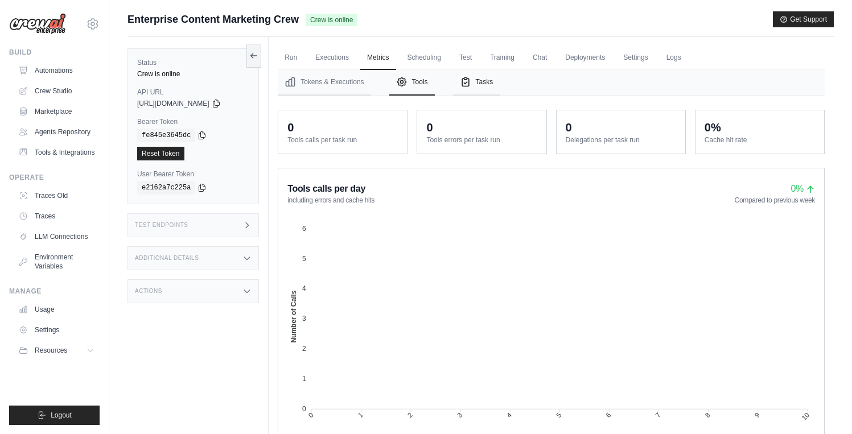
click at [486, 79] on button "Tasks" at bounding box center [476, 82] width 47 height 26
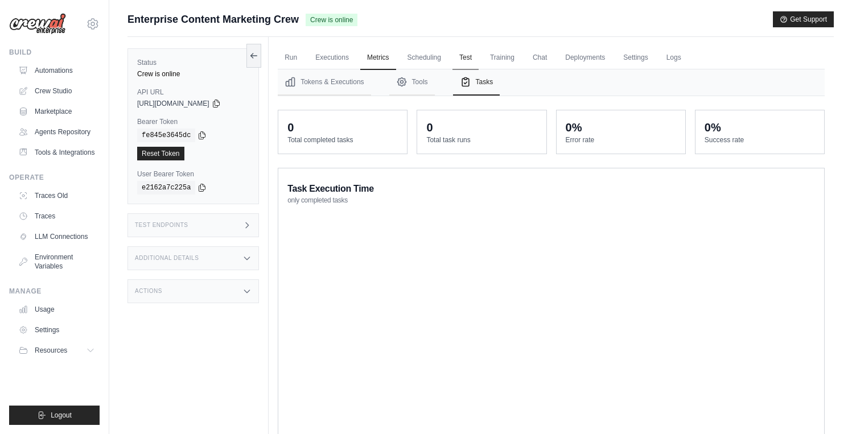
click at [468, 57] on link "Test" at bounding box center [466, 58] width 26 height 24
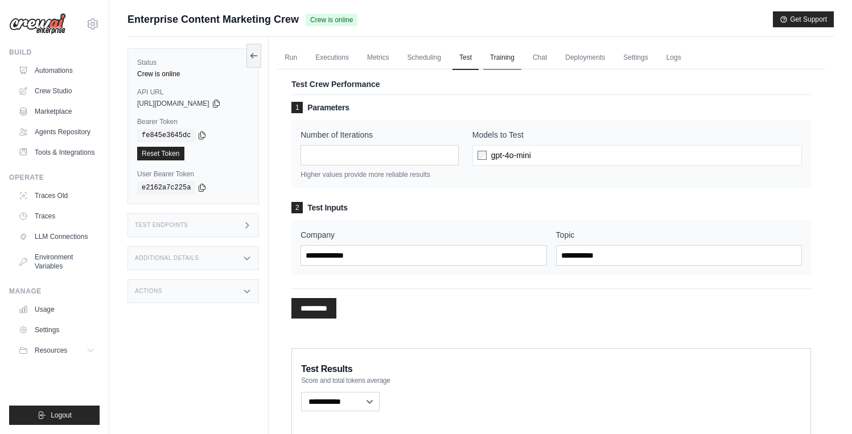
click at [499, 58] on link "Training" at bounding box center [502, 58] width 38 height 24
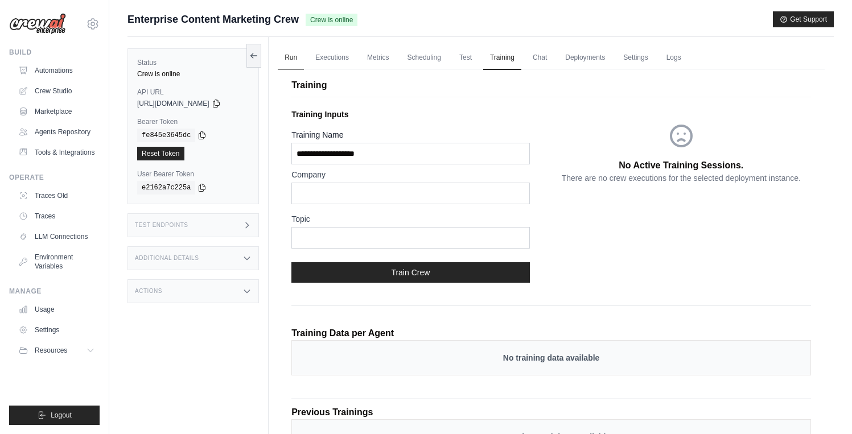
click at [294, 52] on link "Run" at bounding box center [291, 58] width 26 height 24
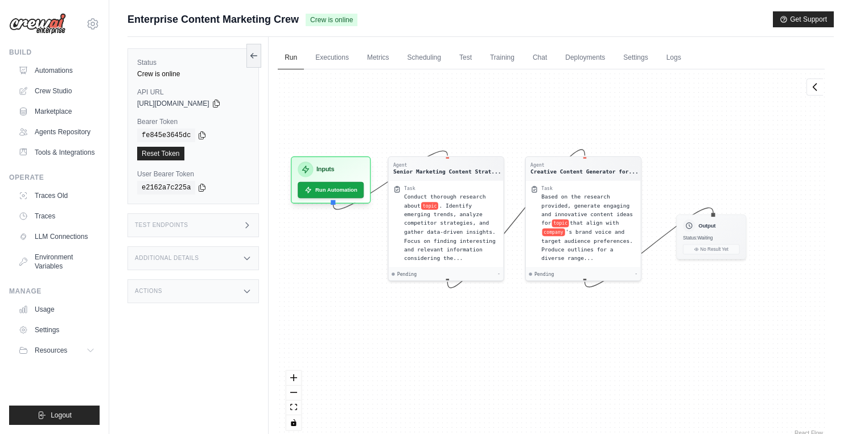
drag, startPoint x: 490, startPoint y: 147, endPoint x: 458, endPoint y: 112, distance: 47.6
click at [458, 112] on div "Agent Senior Marketing Content Strat... Task Conduct thorough research about to…" at bounding box center [551, 253] width 547 height 369
click at [331, 186] on button "Run Automation" at bounding box center [331, 187] width 69 height 17
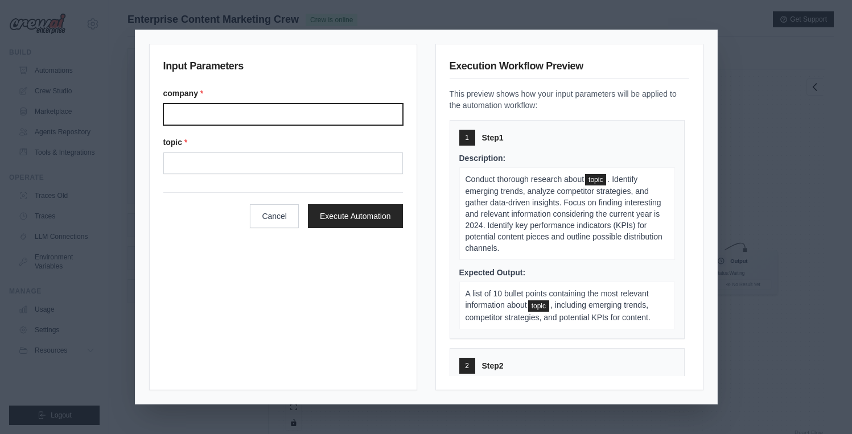
click at [277, 116] on input "Company" at bounding box center [283, 115] width 240 height 22
type input "*********"
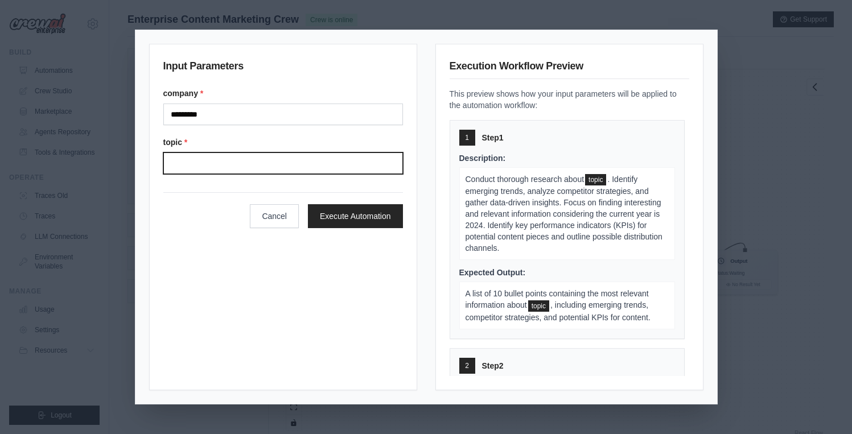
click at [217, 170] on input "Topic" at bounding box center [283, 164] width 240 height 22
type input "******"
click button "Execute Automation" at bounding box center [355, 216] width 95 height 24
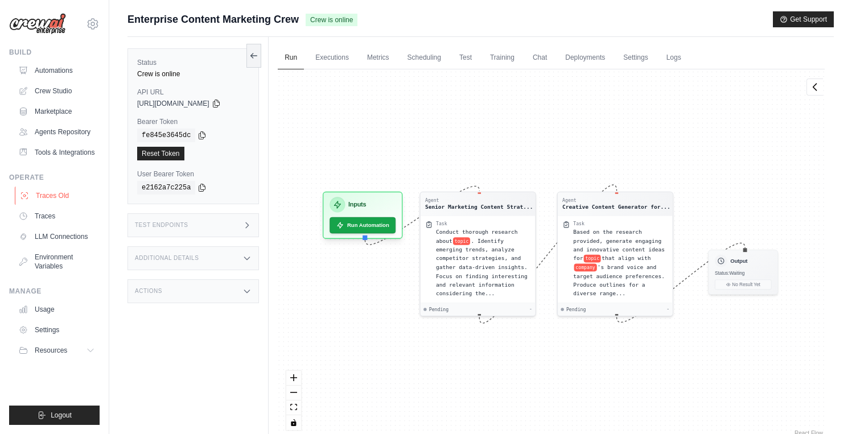
scroll to position [33, 0]
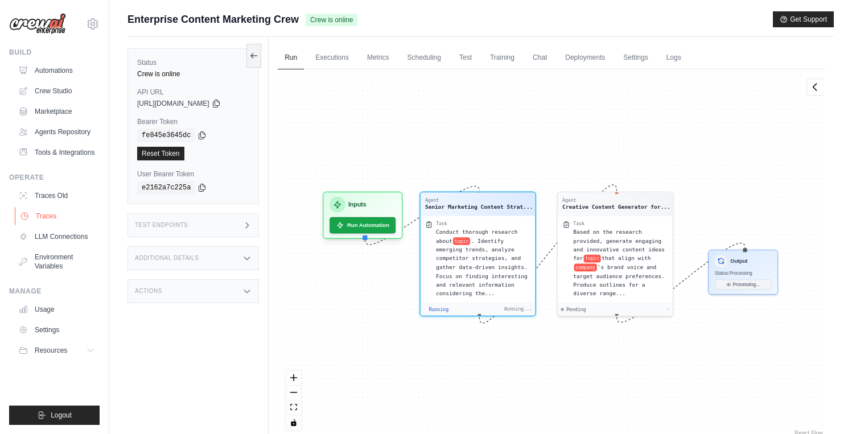
click at [42, 216] on link "Traces" at bounding box center [58, 216] width 86 height 18
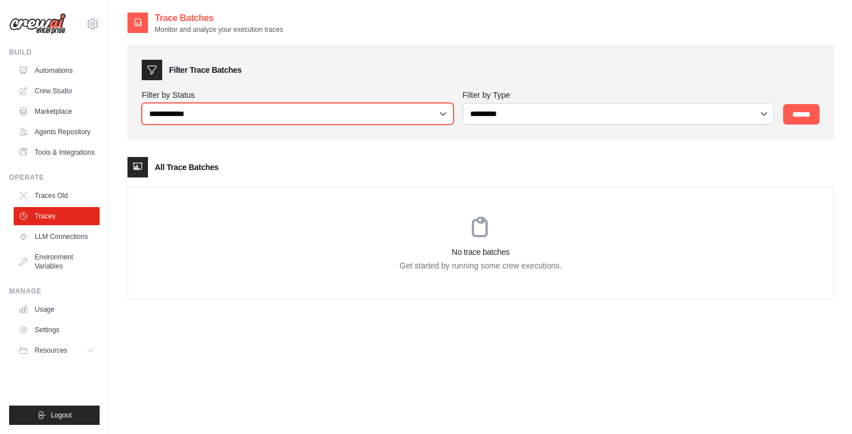
click at [219, 116] on select "**********" at bounding box center [298, 114] width 312 height 22
click at [142, 103] on select "**********" at bounding box center [298, 114] width 312 height 22
click at [212, 113] on select "**********" at bounding box center [298, 114] width 312 height 22
click at [142, 103] on select "**********" at bounding box center [298, 114] width 312 height 22
click at [216, 113] on select "**********" at bounding box center [298, 114] width 312 height 22
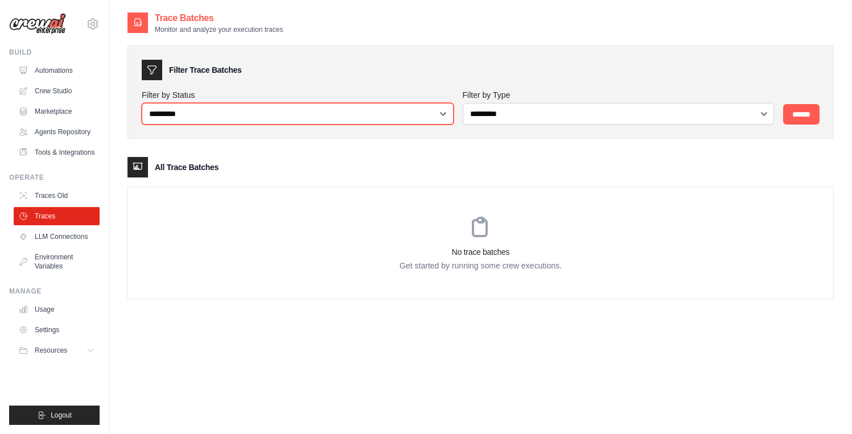
select select "*********"
click at [142, 103] on select "**********" at bounding box center [298, 114] width 312 height 22
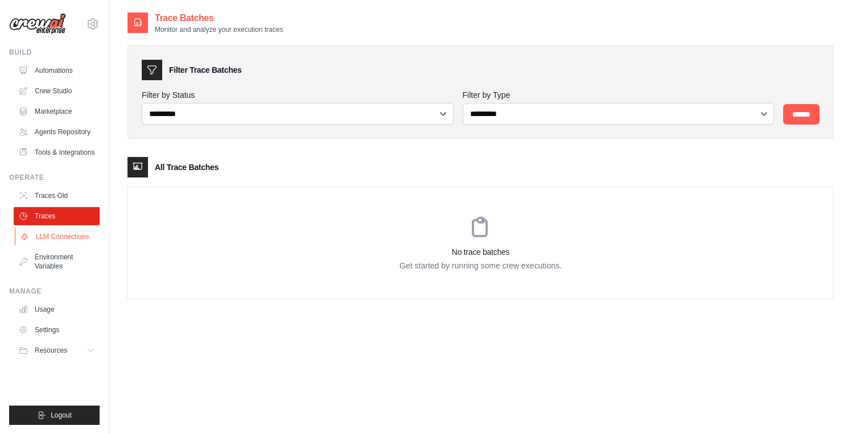
click at [61, 241] on link "LLM Connections" at bounding box center [58, 237] width 86 height 18
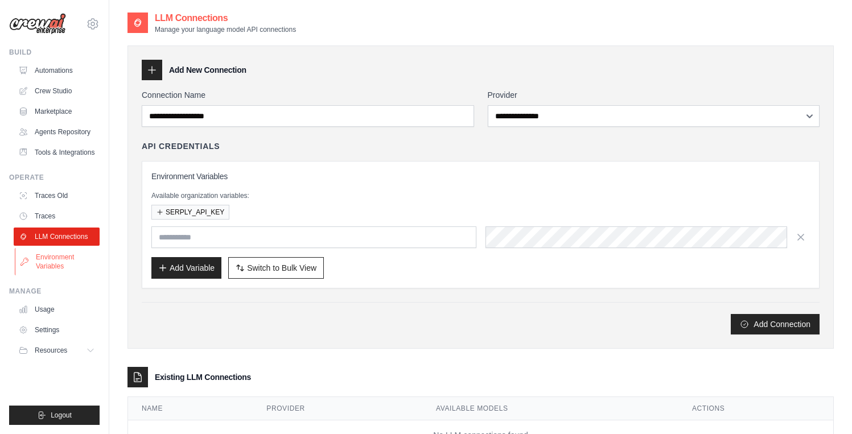
click at [46, 265] on link "Environment Variables" at bounding box center [58, 261] width 86 height 27
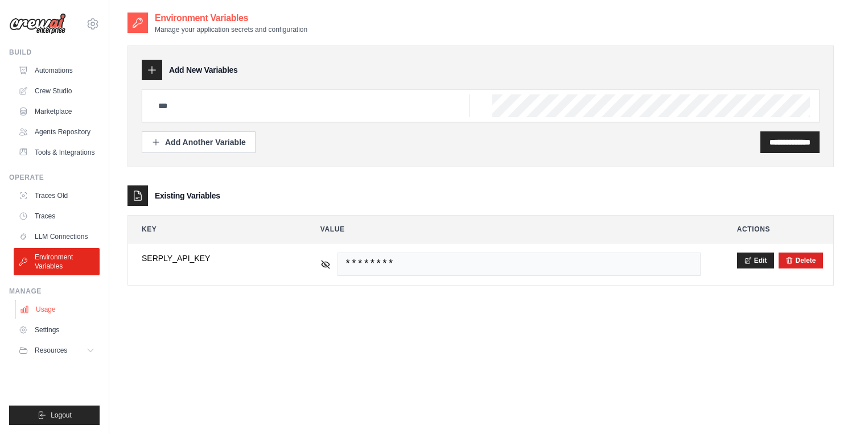
click at [39, 302] on link "Usage" at bounding box center [58, 310] width 86 height 18
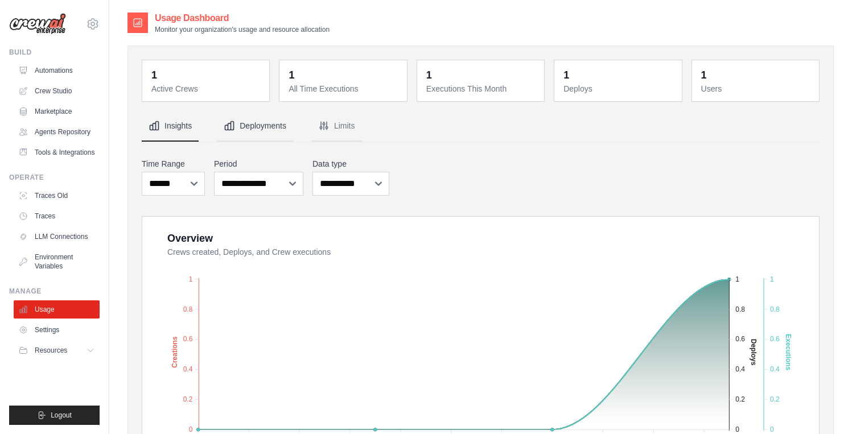
click at [261, 130] on button "Deployments" at bounding box center [255, 126] width 76 height 31
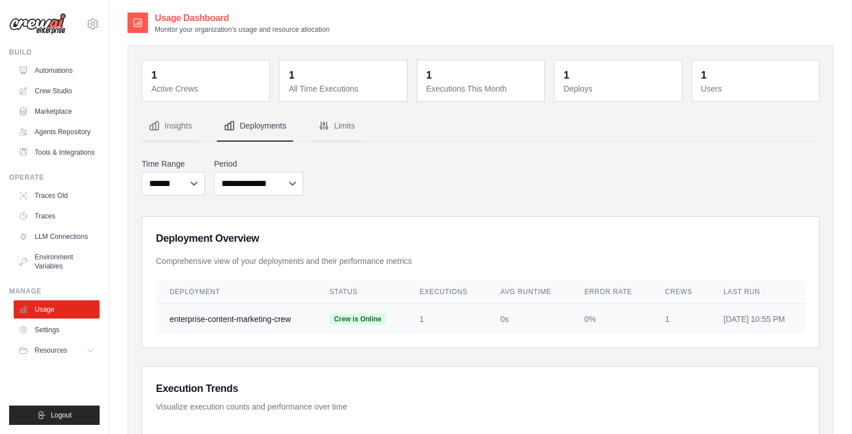
click at [202, 319] on td "enterprise-content-marketing-crew" at bounding box center [236, 319] width 160 height 31
click at [57, 330] on link "Settings" at bounding box center [58, 330] width 86 height 18
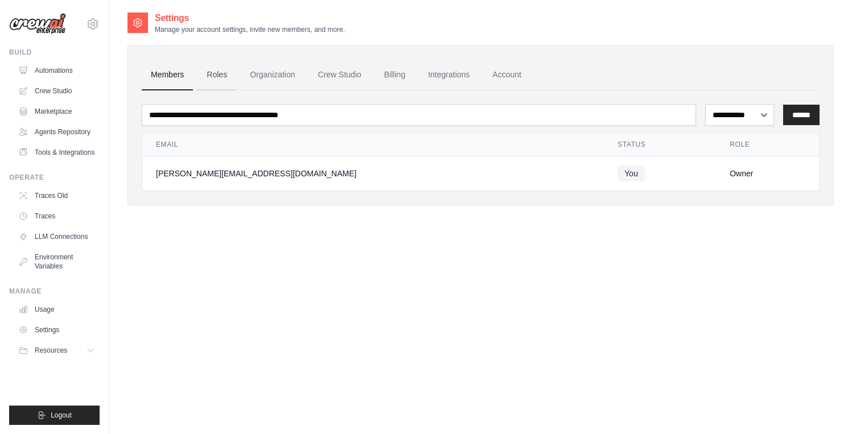
click at [220, 71] on link "Roles" at bounding box center [217, 75] width 39 height 31
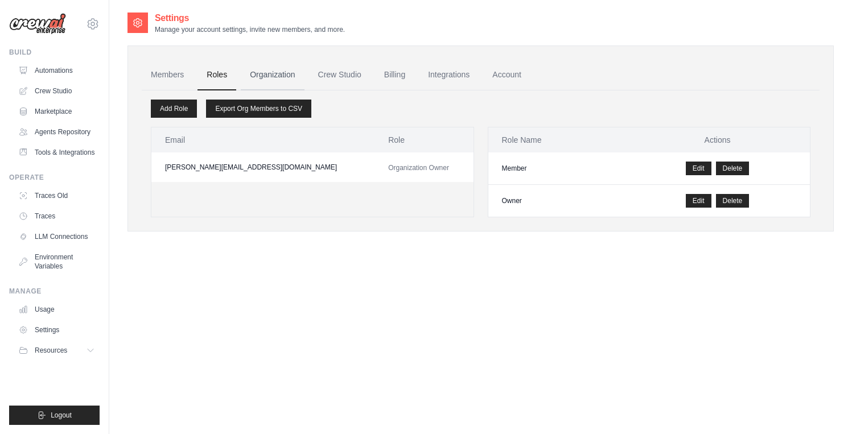
click at [286, 76] on link "Organization" at bounding box center [272, 75] width 63 height 31
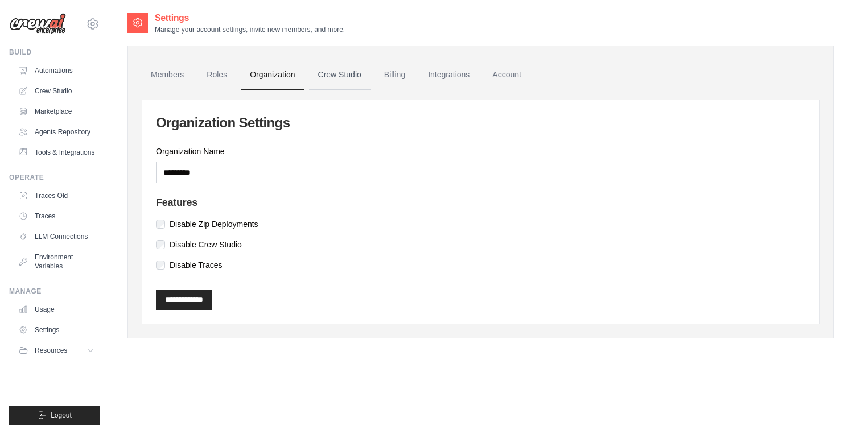
click at [354, 73] on link "Crew Studio" at bounding box center [339, 75] width 61 height 31
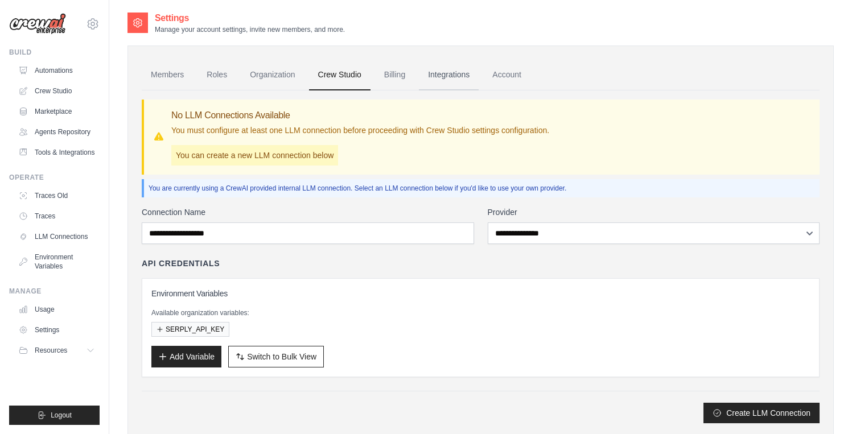
click at [446, 75] on link "Integrations" at bounding box center [449, 75] width 60 height 31
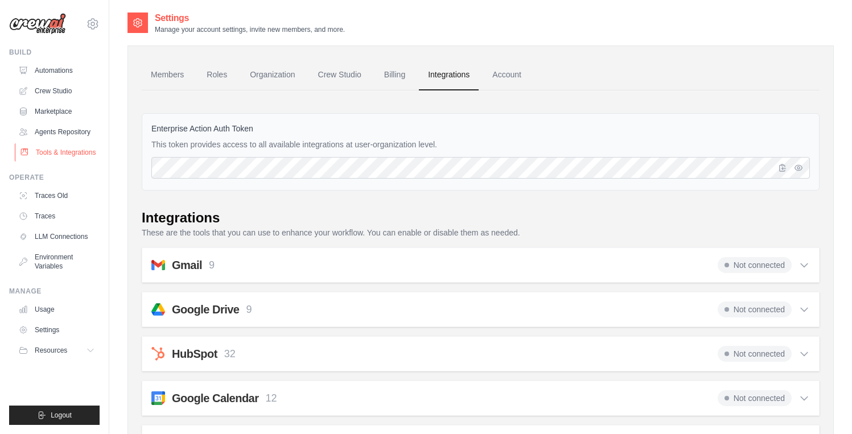
click at [52, 153] on link "Tools & Integrations" at bounding box center [58, 152] width 86 height 18
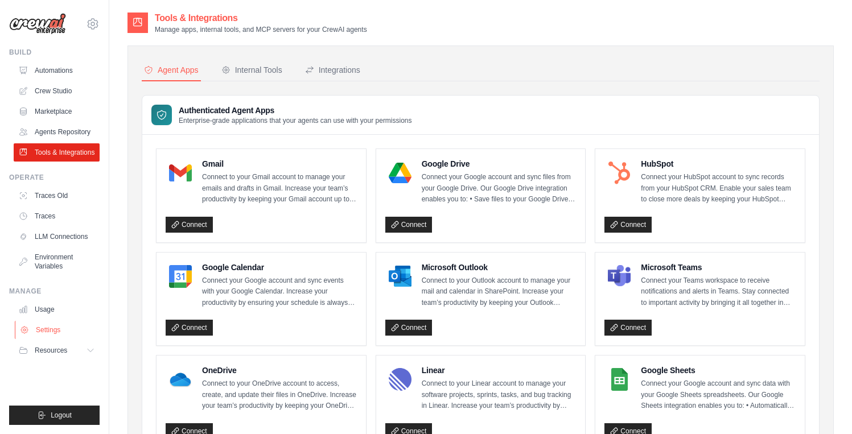
click at [48, 332] on link "Settings" at bounding box center [58, 330] width 86 height 18
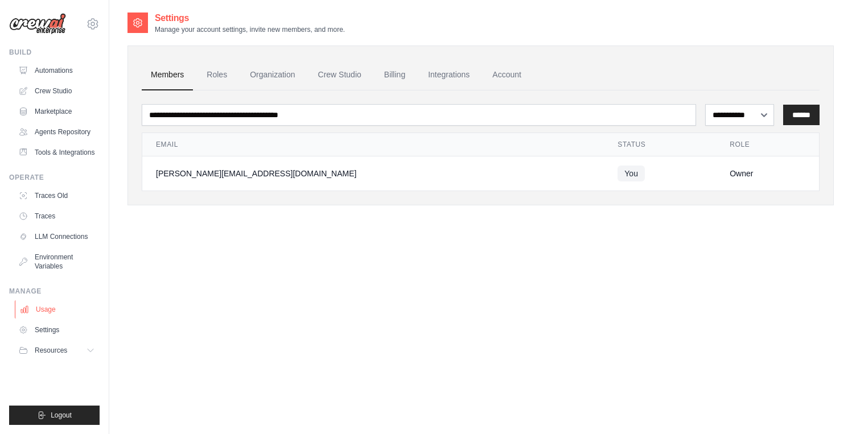
click at [50, 311] on link "Usage" at bounding box center [58, 310] width 86 height 18
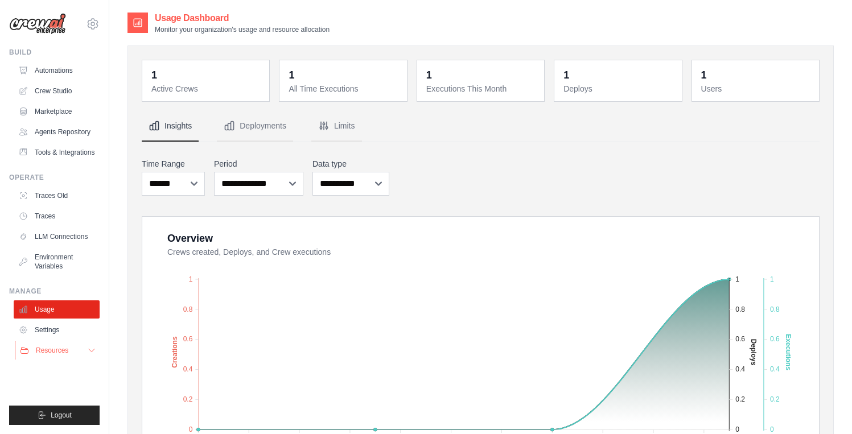
click at [54, 349] on span "Resources" at bounding box center [52, 350] width 32 height 9
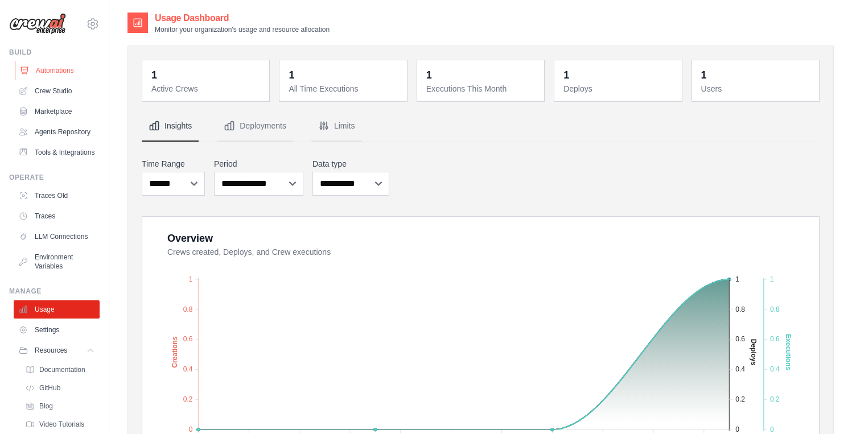
click at [40, 77] on link "Automations" at bounding box center [58, 70] width 86 height 18
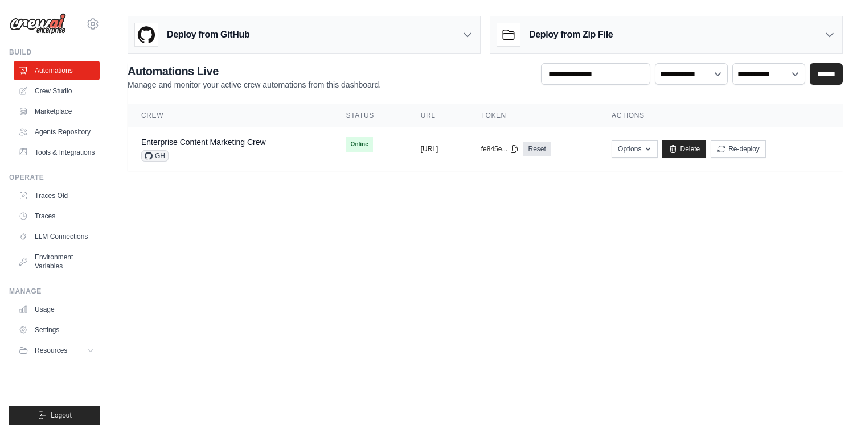
click at [52, 101] on ul "Automations Crew Studio Marketplace Agents Repository Tools & Integrations" at bounding box center [57, 111] width 86 height 100
click at [52, 97] on link "Crew Studio" at bounding box center [58, 91] width 86 height 18
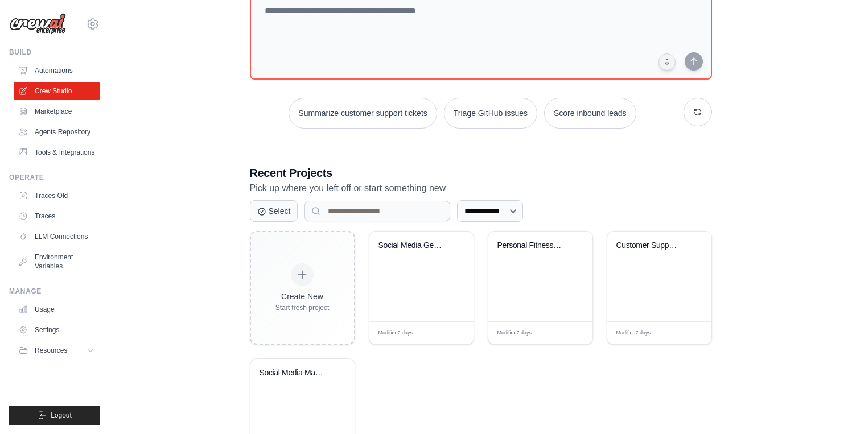
scroll to position [151, 0]
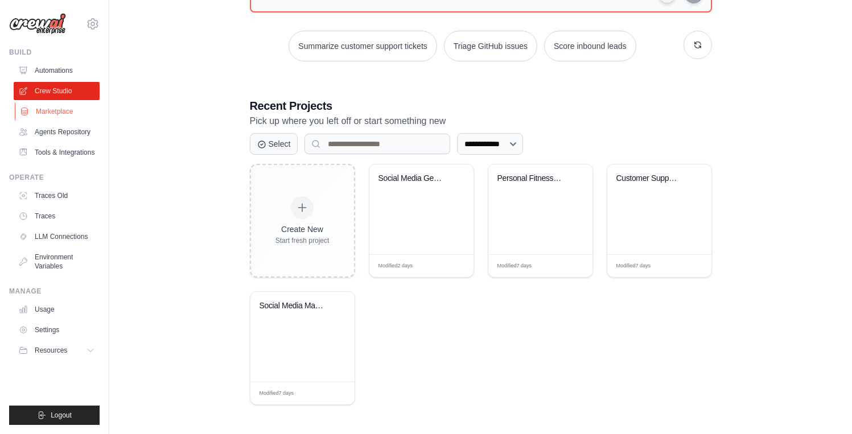
click at [61, 113] on link "Marketplace" at bounding box center [58, 111] width 86 height 18
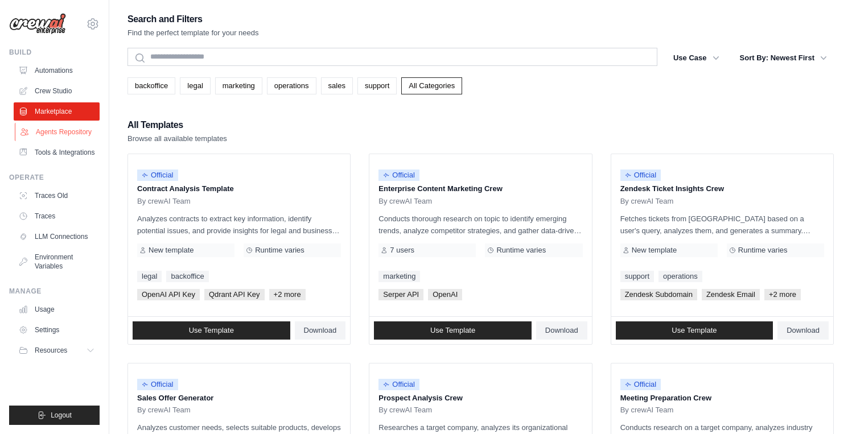
click at [71, 126] on link "Agents Repository" at bounding box center [58, 132] width 86 height 18
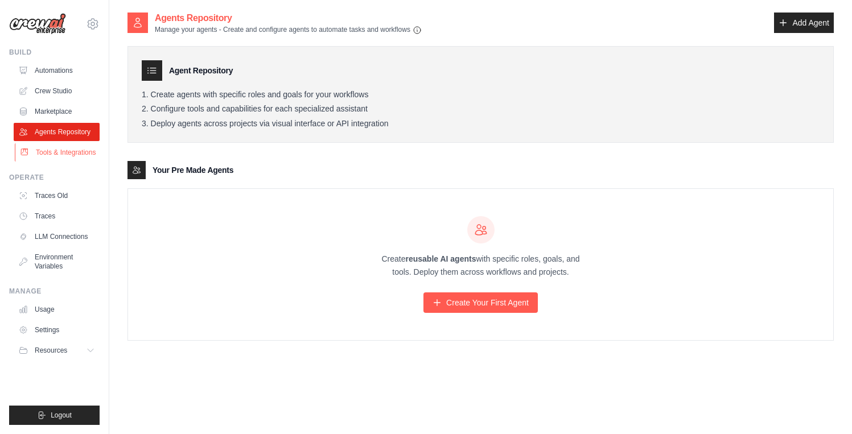
click at [54, 154] on link "Tools & Integrations" at bounding box center [58, 152] width 86 height 18
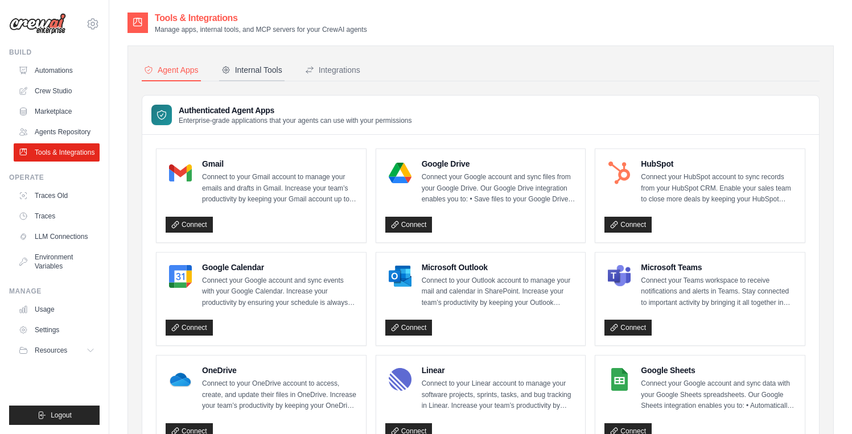
click at [268, 75] on div "Internal Tools" at bounding box center [251, 69] width 61 height 11
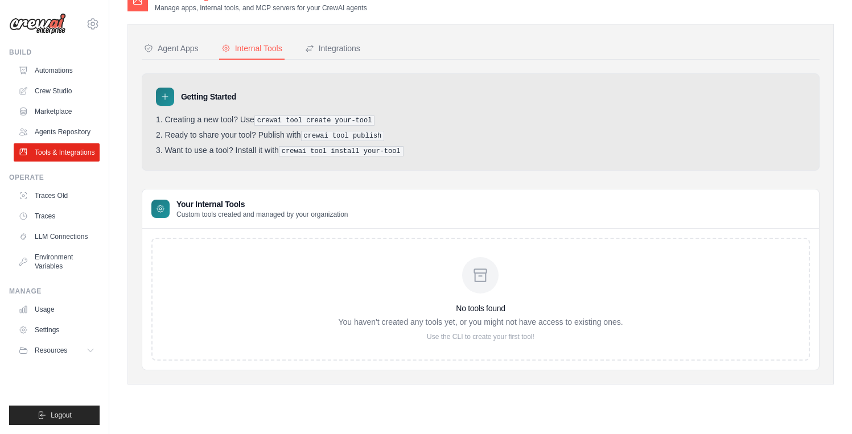
scroll to position [23, 0]
click at [36, 221] on link "Traces" at bounding box center [58, 216] width 86 height 18
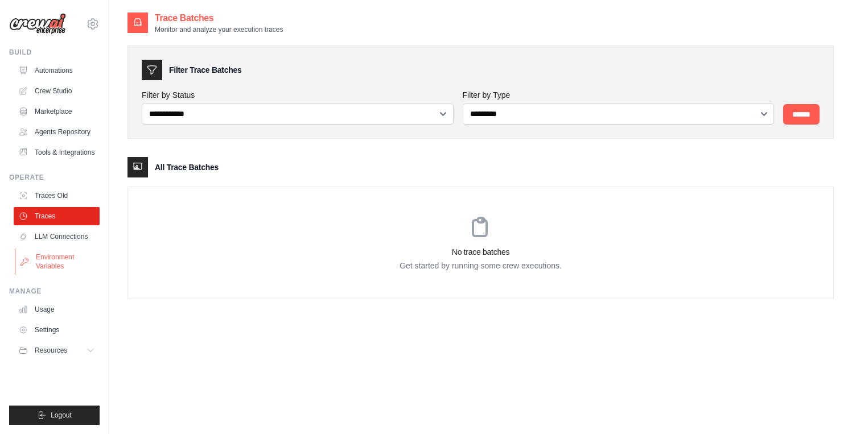
click at [57, 257] on link "Environment Variables" at bounding box center [58, 261] width 86 height 27
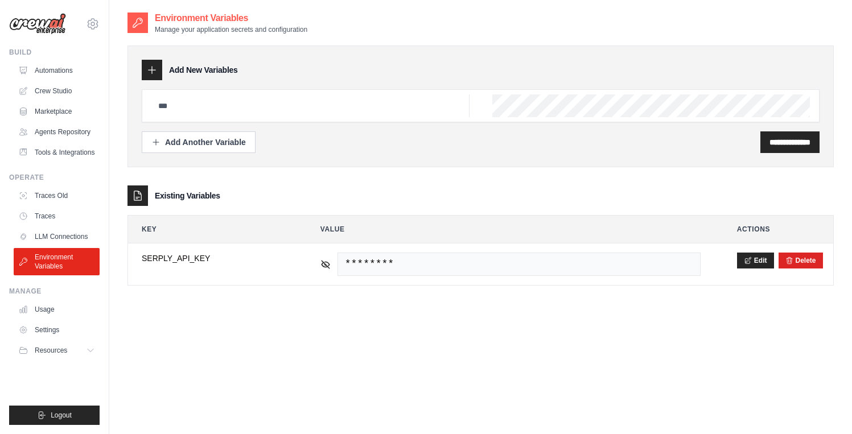
click at [59, 247] on ul "Traces Old Traces LLM Connections Environment Variables" at bounding box center [57, 231] width 86 height 89
click at [56, 93] on link "Crew Studio" at bounding box center [58, 91] width 86 height 18
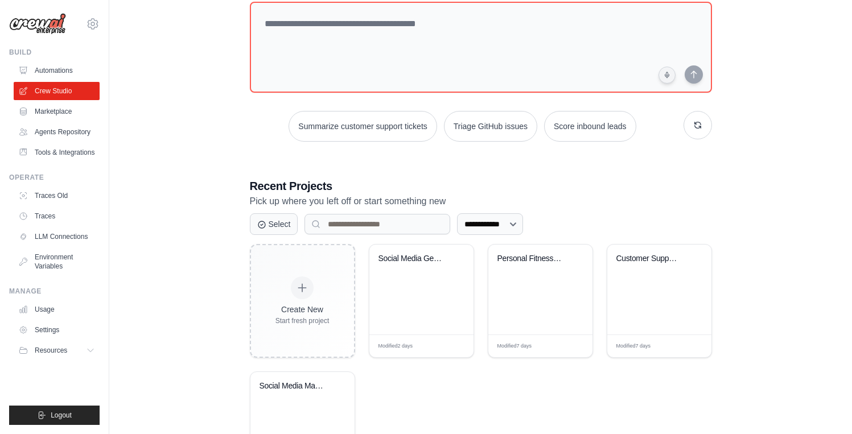
scroll to position [151, 0]
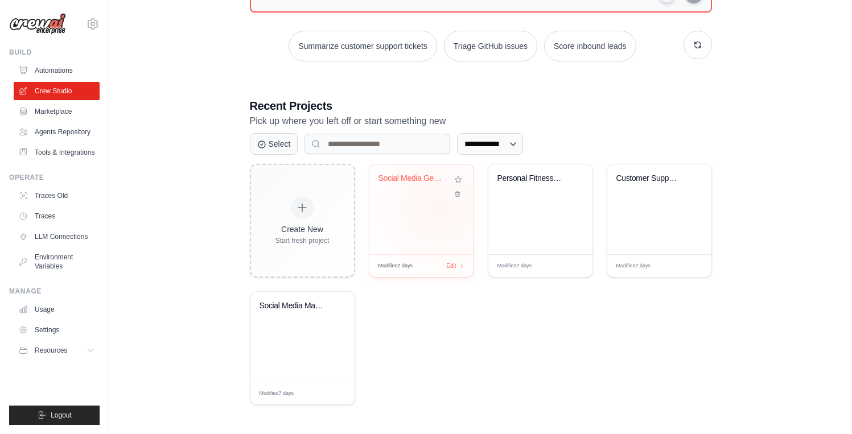
click at [431, 209] on div "Social Media GenAI News Tracker" at bounding box center [421, 210] width 104 height 90
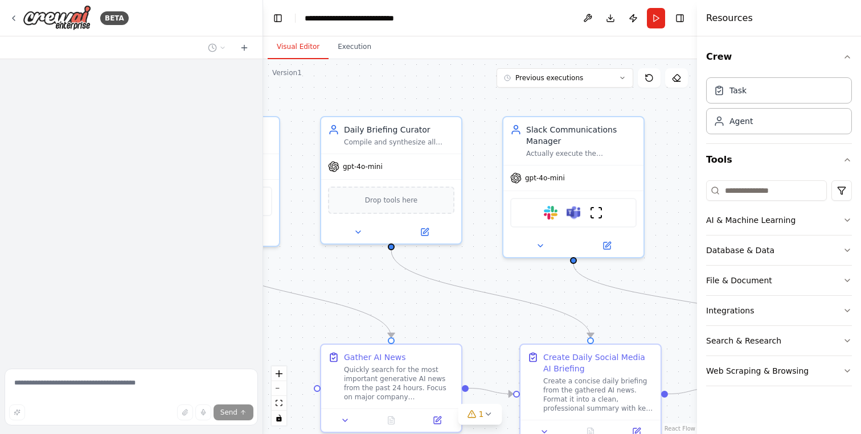
click at [359, 290] on div ".deletable-edge-delete-btn { width: 20px; height: 20px; border: 0px solid #ffff…" at bounding box center [480, 246] width 434 height 375
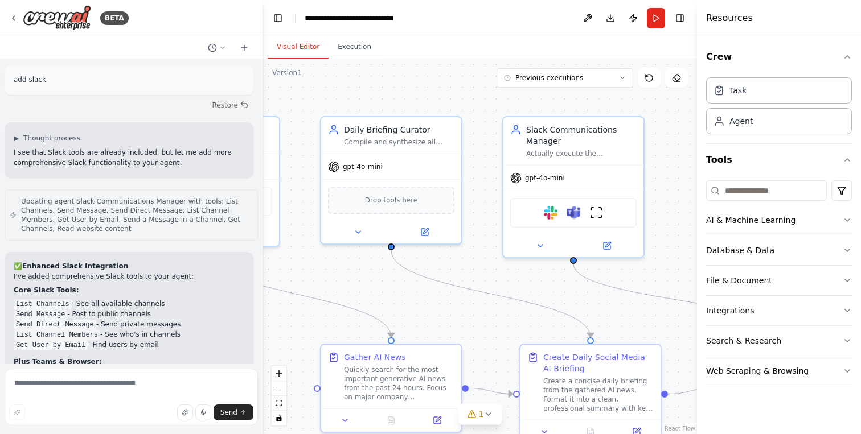
scroll to position [10046, 0]
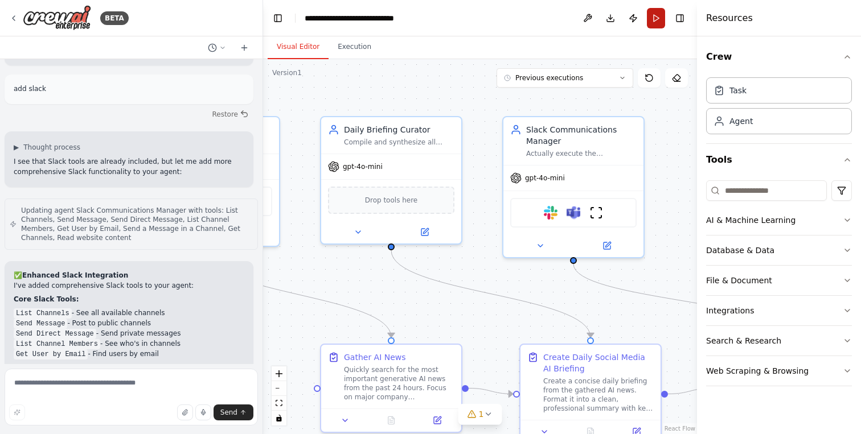
click at [654, 22] on button "Run" at bounding box center [656, 18] width 18 height 20
click at [635, 19] on button "Publish" at bounding box center [633, 18] width 18 height 20
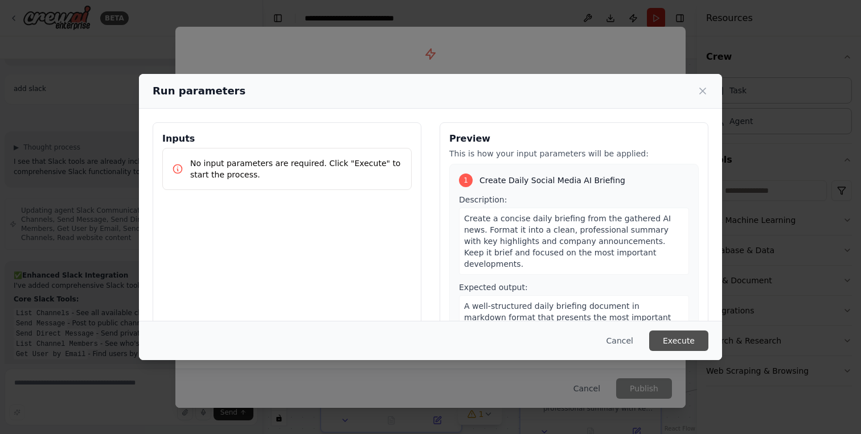
click at [669, 339] on button "Execute" at bounding box center [678, 341] width 59 height 20
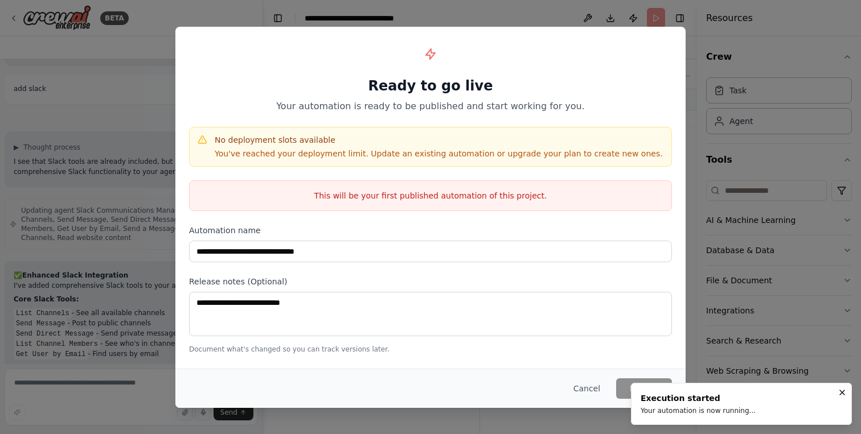
click at [557, 93] on h1 "Ready to go live" at bounding box center [430, 86] width 483 height 18
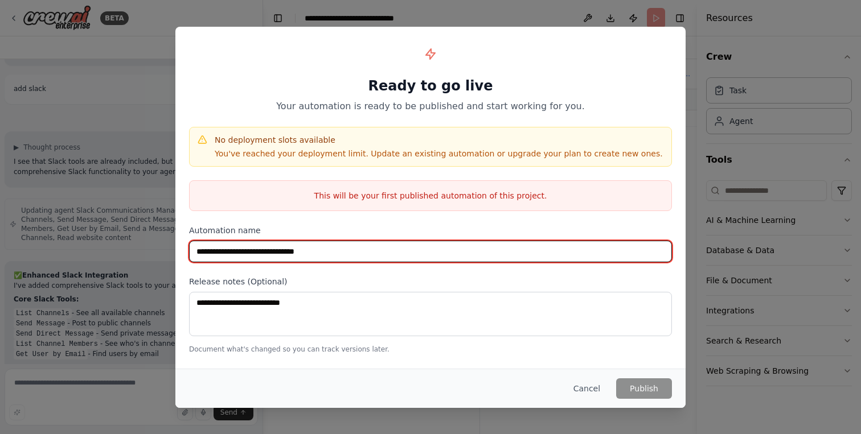
click at [308, 258] on input "**********" at bounding box center [430, 252] width 483 height 22
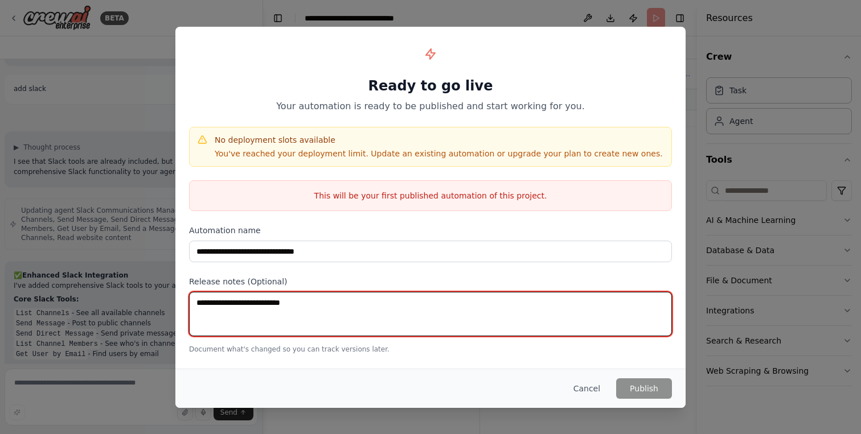
click at [281, 299] on textarea at bounding box center [430, 314] width 483 height 44
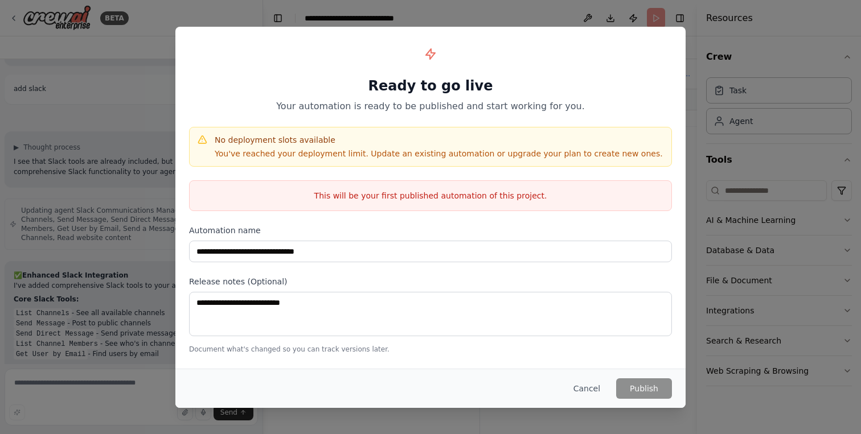
click at [596, 391] on button "Cancel" at bounding box center [586, 389] width 45 height 20
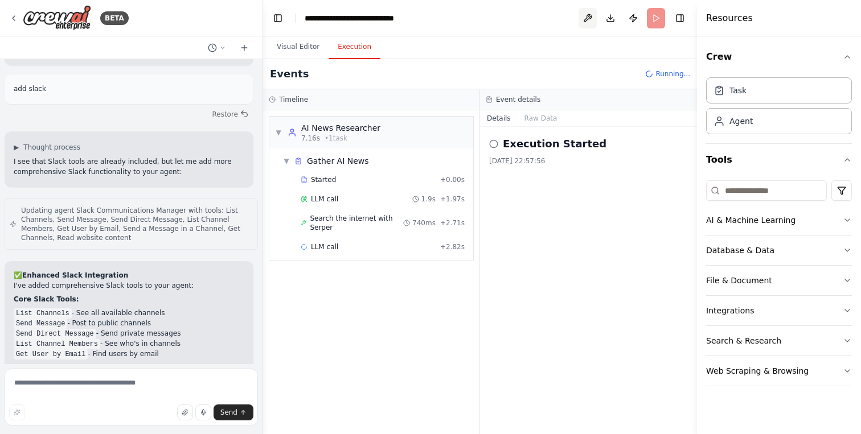
click at [587, 17] on button at bounding box center [587, 18] width 18 height 20
click at [587, 17] on body "BETA make a crew that will look for latest news generative AI of the day on the…" at bounding box center [430, 217] width 861 height 434
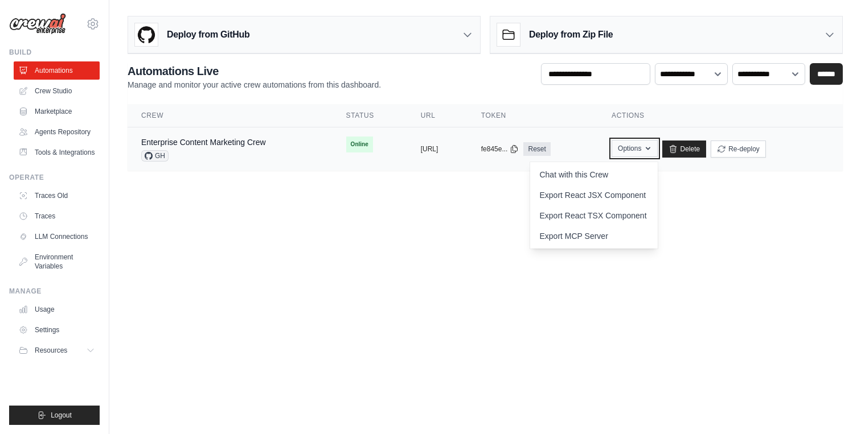
click at [658, 144] on button "Options" at bounding box center [634, 148] width 46 height 17
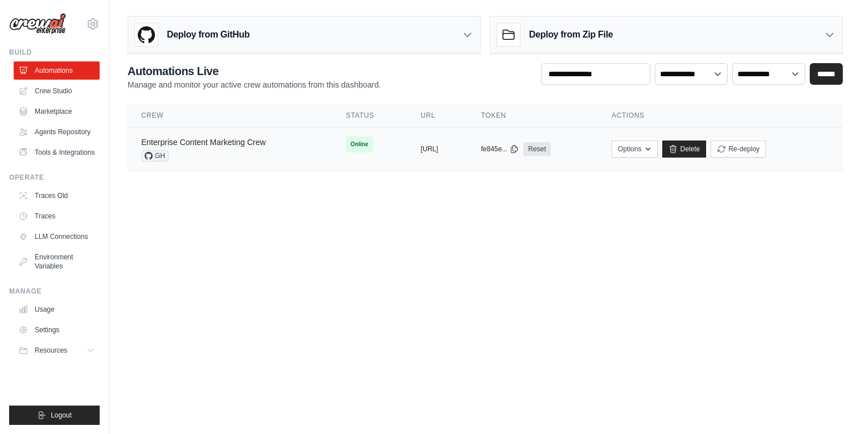
click at [175, 143] on link "Enterprise Content Marketing Crew" at bounding box center [203, 142] width 125 height 9
click at [155, 159] on span "GH" at bounding box center [154, 155] width 27 height 11
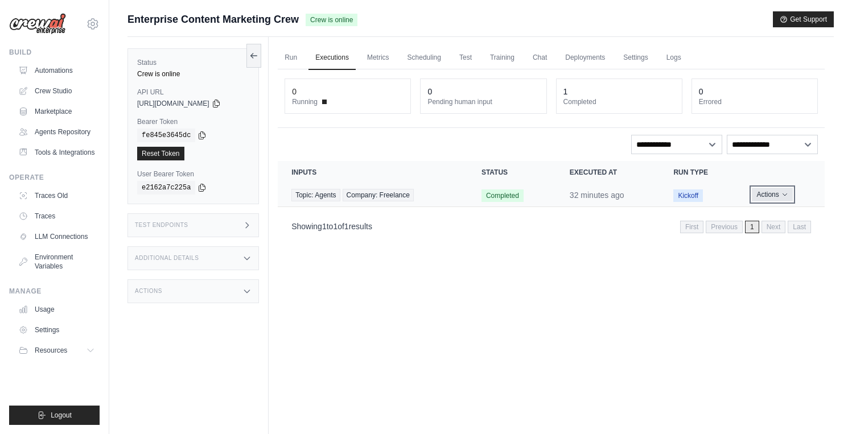
click at [775, 197] on button "Actions" at bounding box center [772, 195] width 40 height 14
click at [762, 213] on link "View Details" at bounding box center [774, 216] width 73 height 18
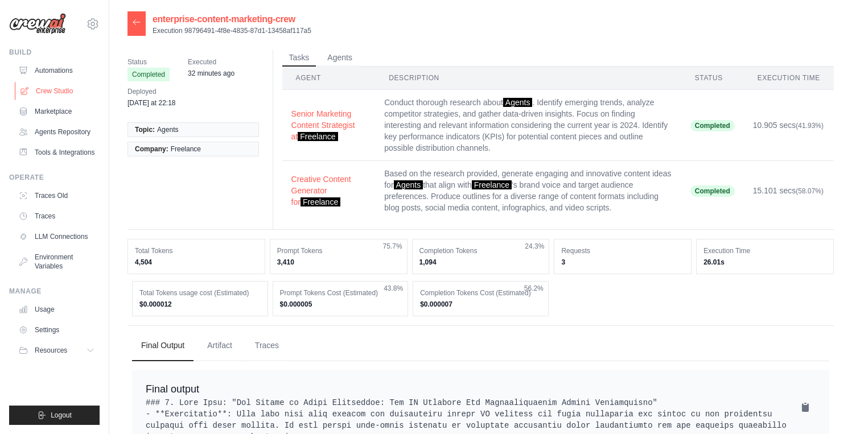
click at [48, 94] on link "Crew Studio" at bounding box center [58, 91] width 86 height 18
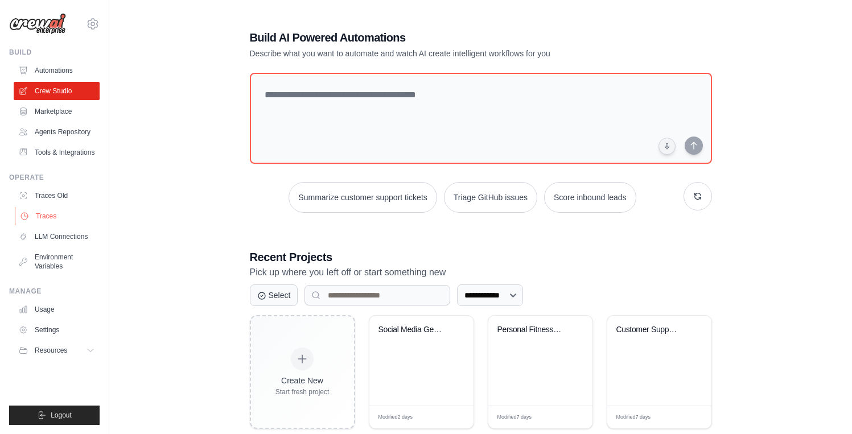
click at [51, 215] on link "Traces" at bounding box center [58, 216] width 86 height 18
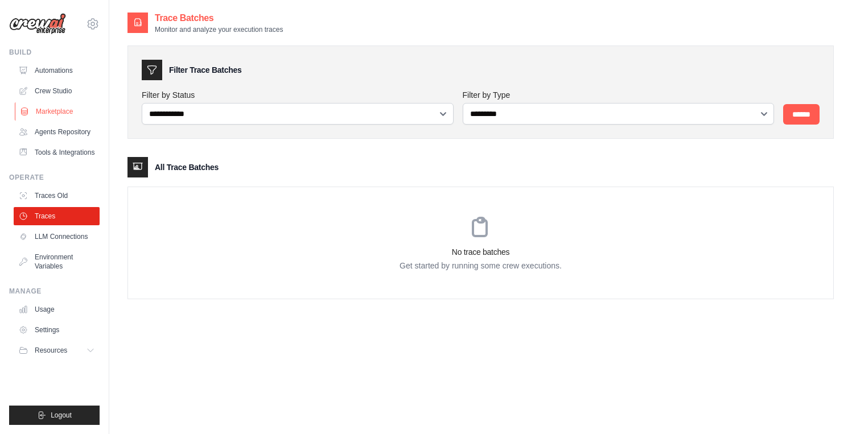
click at [56, 115] on link "Marketplace" at bounding box center [58, 111] width 86 height 18
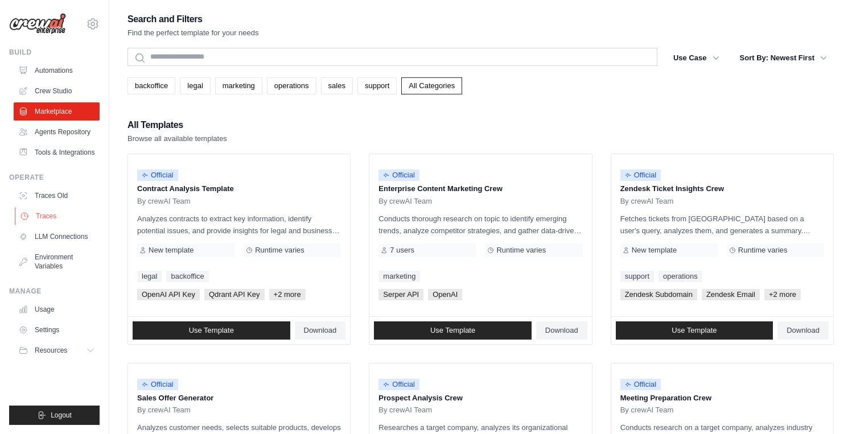
click at [46, 215] on link "Traces" at bounding box center [58, 216] width 86 height 18
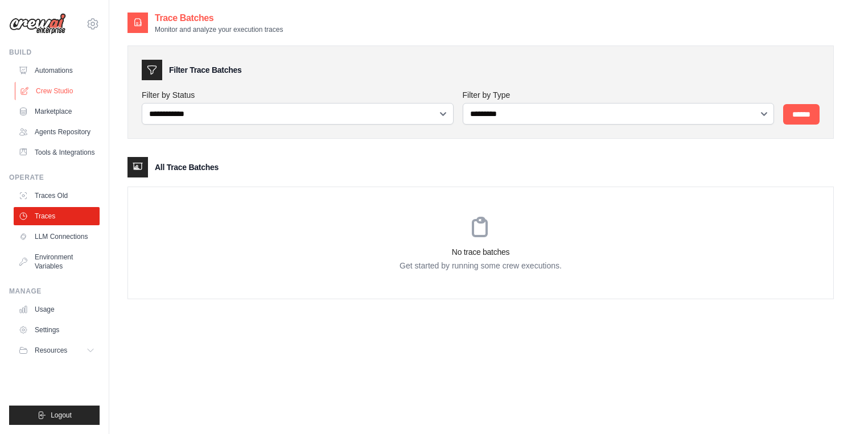
click at [51, 94] on link "Crew Studio" at bounding box center [58, 91] width 86 height 18
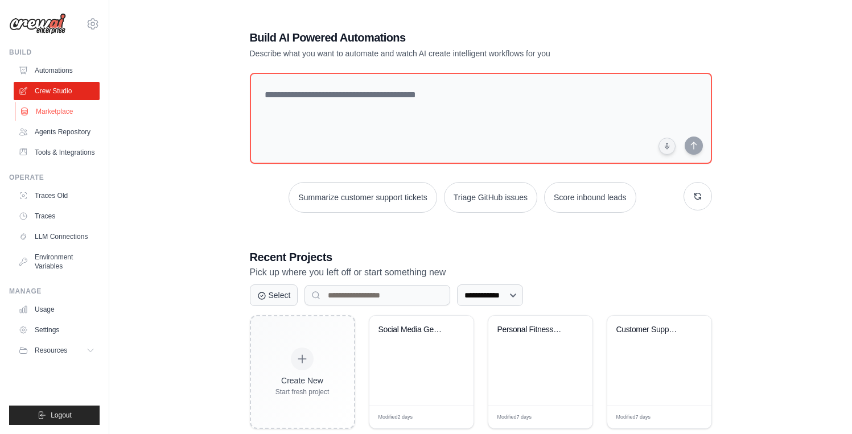
click at [51, 113] on link "Marketplace" at bounding box center [58, 111] width 86 height 18
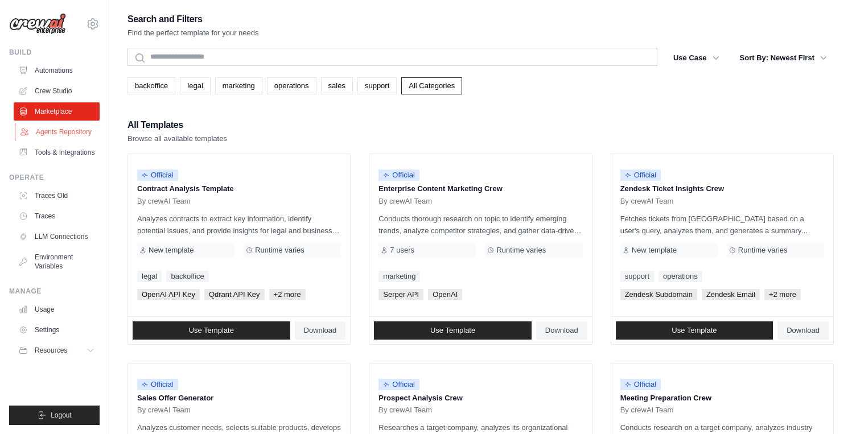
click at [59, 133] on link "Agents Repository" at bounding box center [58, 132] width 86 height 18
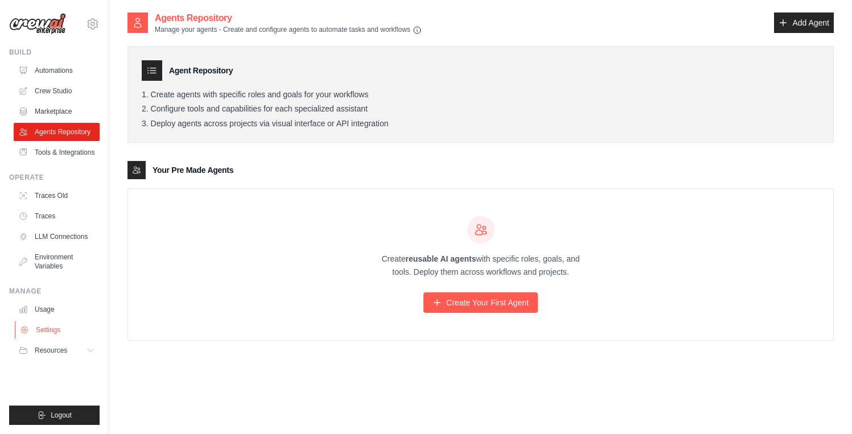
click at [56, 331] on link "Settings" at bounding box center [58, 330] width 86 height 18
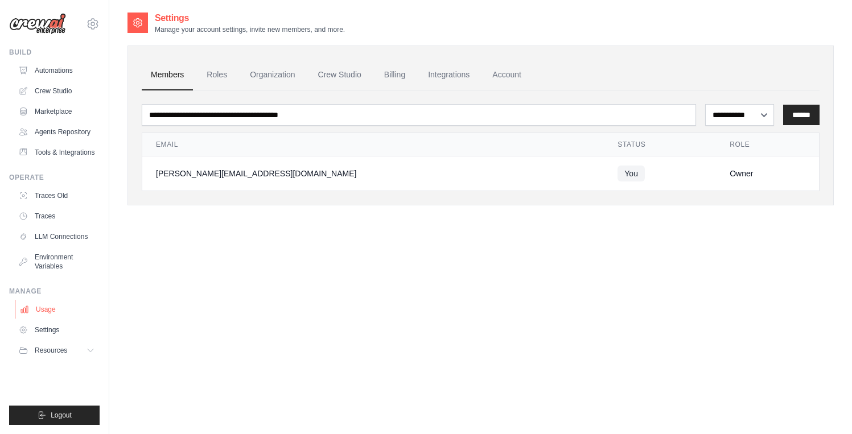
click at [54, 310] on link "Usage" at bounding box center [58, 310] width 86 height 18
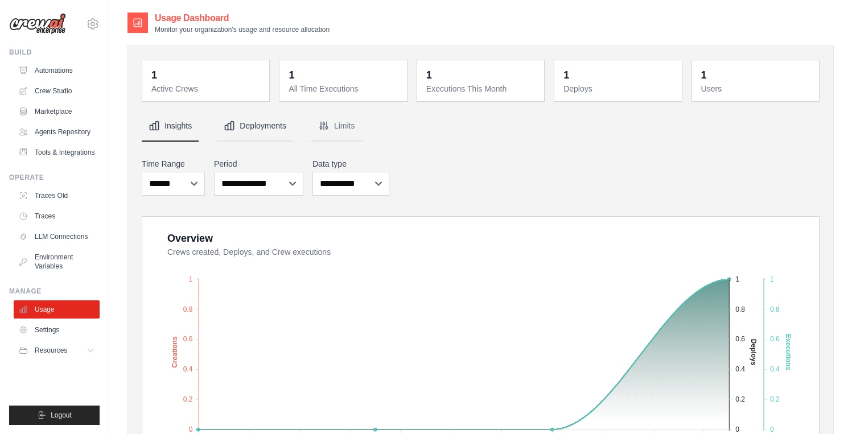
click at [252, 117] on button "Deployments" at bounding box center [255, 126] width 76 height 31
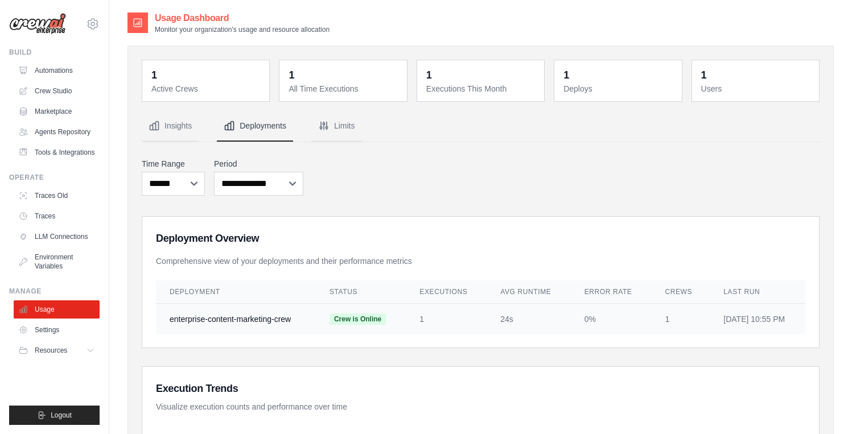
click at [233, 321] on td "enterprise-content-marketing-crew" at bounding box center [236, 319] width 160 height 31
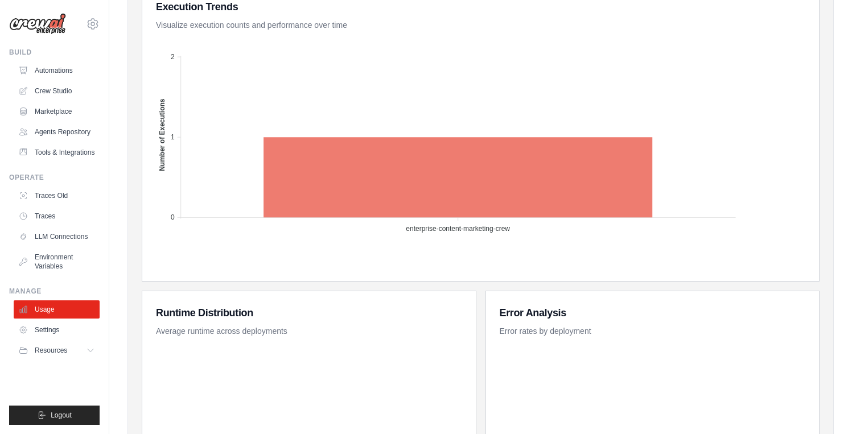
scroll to position [523, 0]
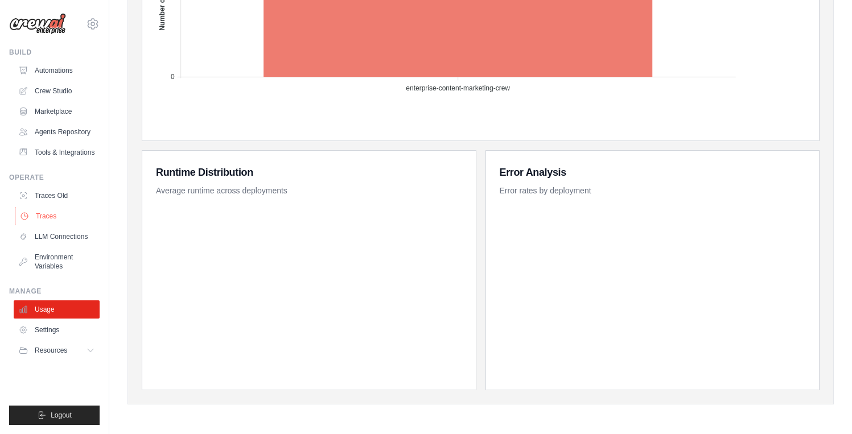
click at [40, 219] on link "Traces" at bounding box center [58, 216] width 86 height 18
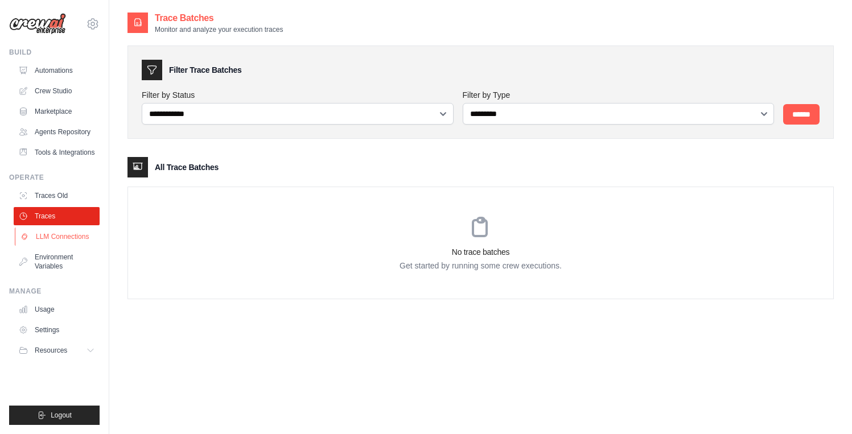
click at [49, 236] on link "LLM Connections" at bounding box center [58, 237] width 86 height 18
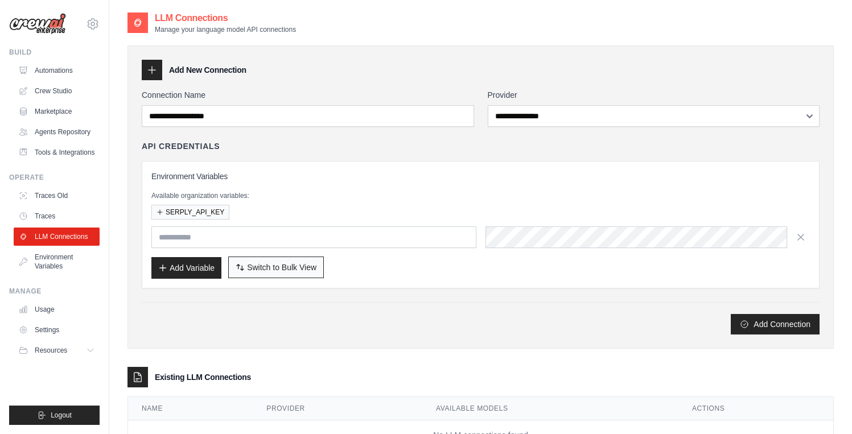
click at [283, 276] on button "Switch to Bulk View Switch to Table View" at bounding box center [276, 268] width 96 height 22
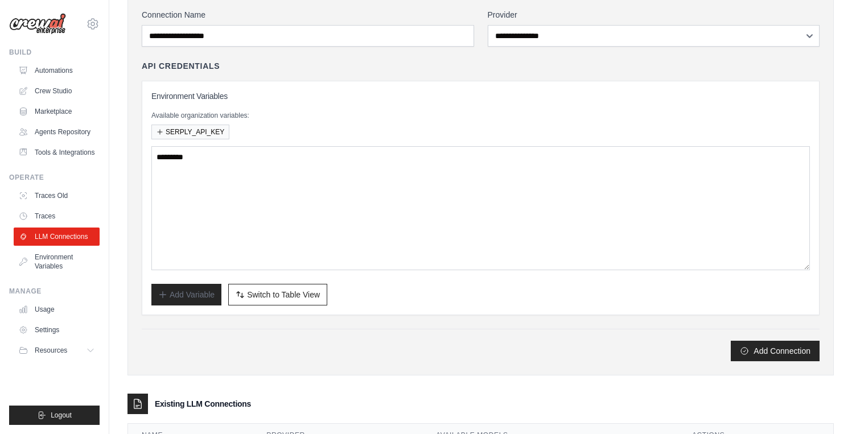
scroll to position [153, 0]
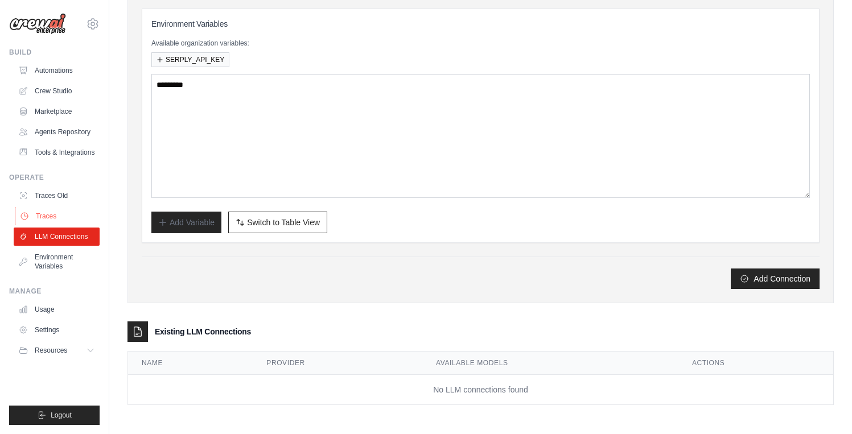
click at [61, 214] on link "Traces" at bounding box center [58, 216] width 86 height 18
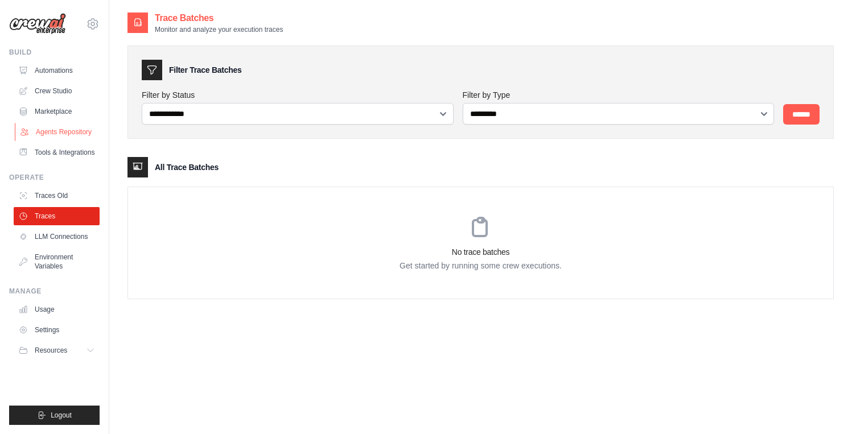
click at [48, 123] on link "Agents Repository" at bounding box center [58, 132] width 86 height 18
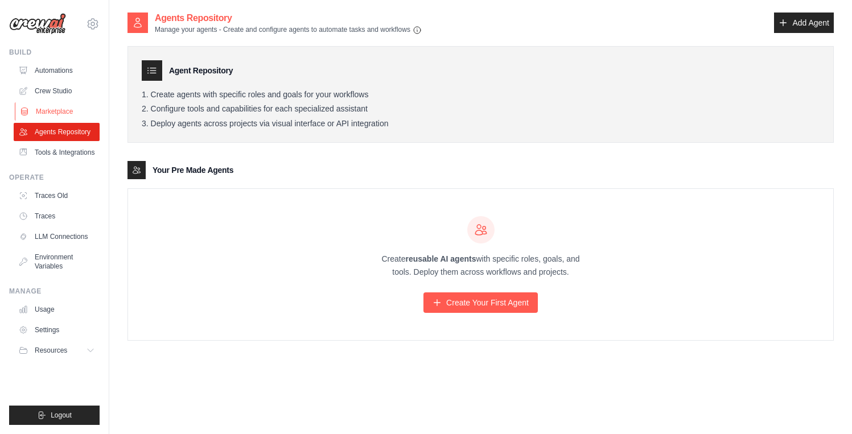
click at [48, 113] on link "Marketplace" at bounding box center [58, 111] width 86 height 18
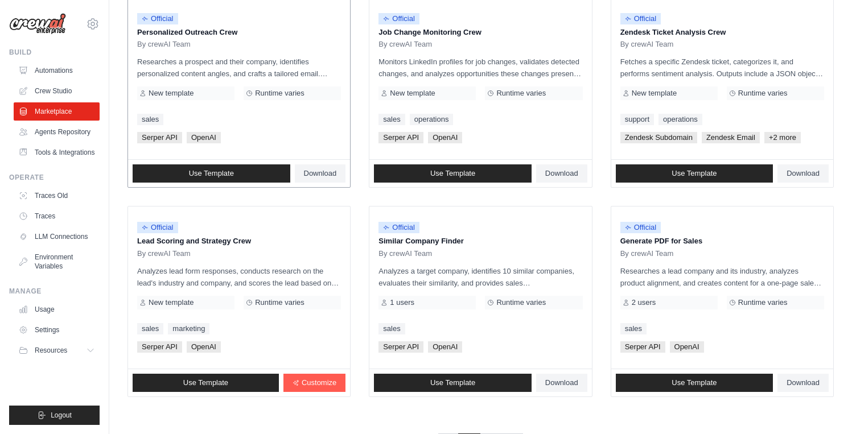
scroll to position [621, 0]
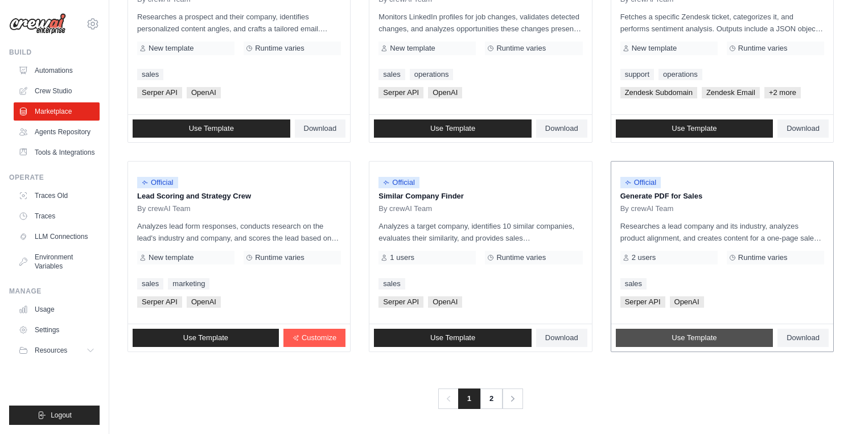
click at [687, 336] on span "Use Template" at bounding box center [694, 338] width 45 height 9
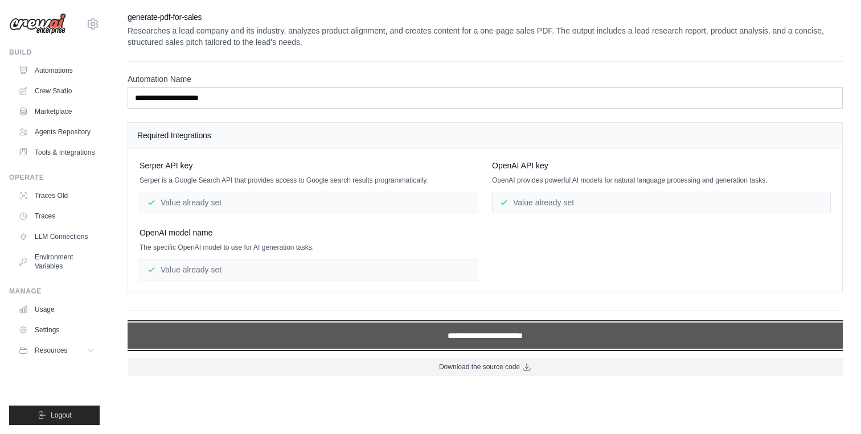
click at [483, 336] on input "**********" at bounding box center [485, 336] width 715 height 26
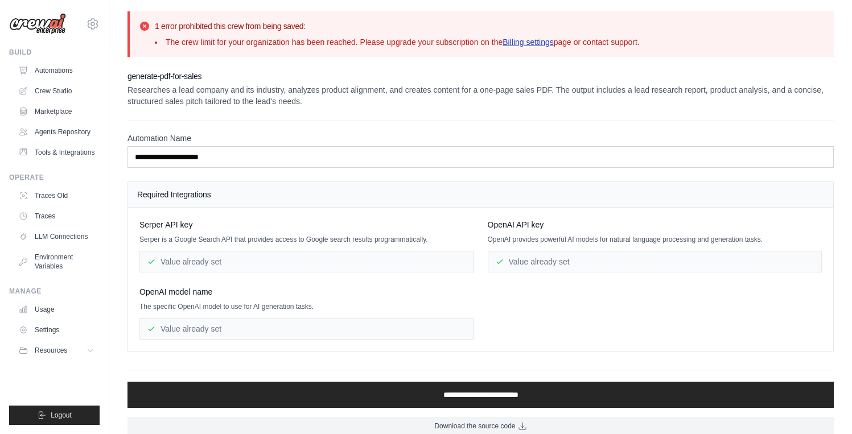
click at [541, 43] on link "Billing settings" at bounding box center [528, 42] width 51 height 9
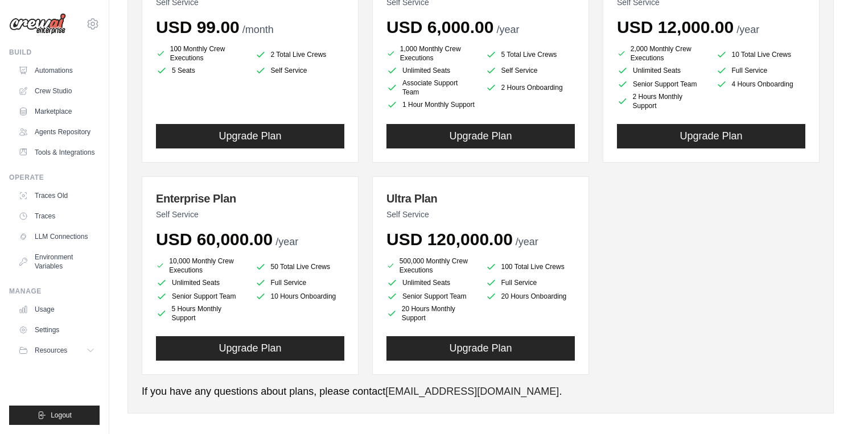
scroll to position [203, 0]
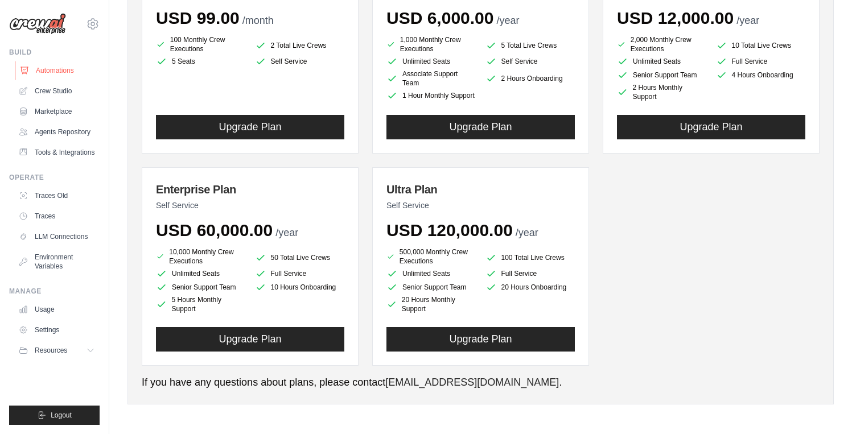
click at [58, 70] on link "Automations" at bounding box center [58, 70] width 86 height 18
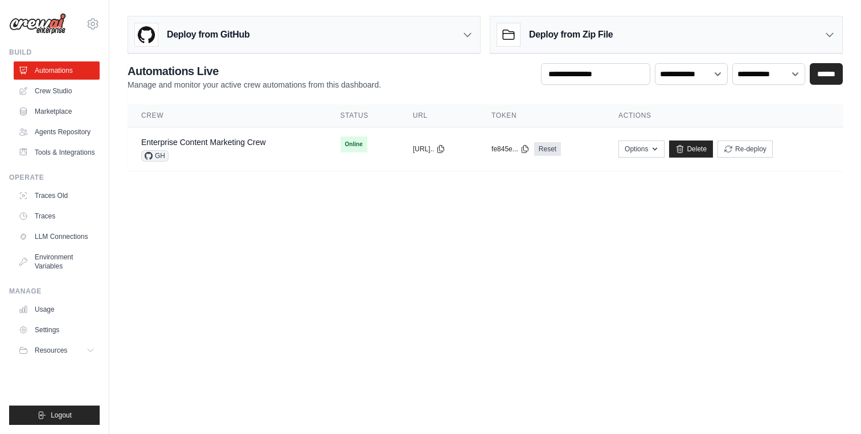
click at [58, 70] on link "Automations" at bounding box center [57, 70] width 86 height 18
click at [652, 149] on icon "button" at bounding box center [647, 148] width 9 height 9
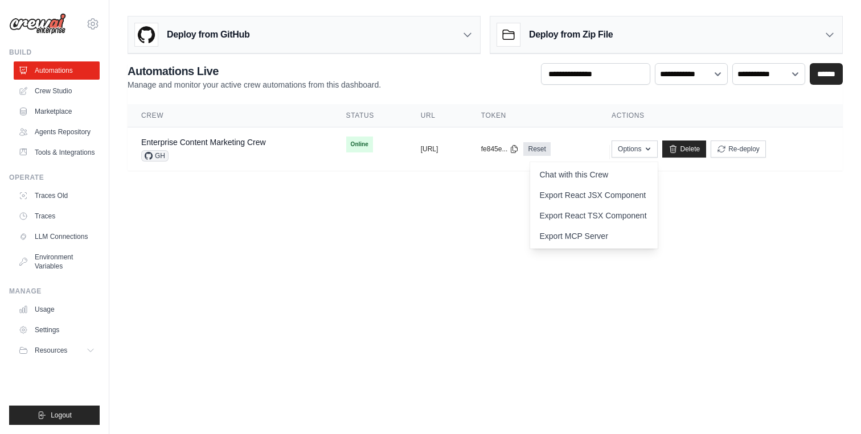
click at [581, 36] on h3 "Deploy from Zip File" at bounding box center [571, 35] width 84 height 14
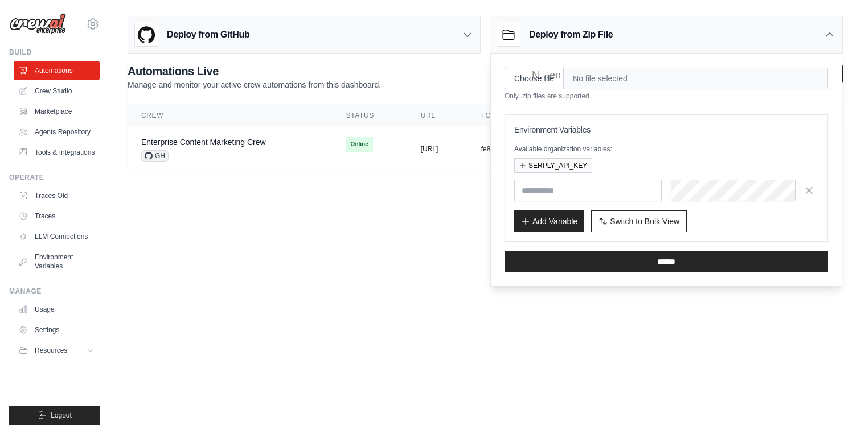
click at [257, 259] on body "anna.bildea@gmail.com Settings Build Automations" at bounding box center [430, 217] width 861 height 434
drag, startPoint x: 138, startPoint y: 183, endPoint x: 161, endPoint y: 158, distance: 33.9
click at [138, 182] on main "Deploy from GitHub Deploy your project directly from GitHub. Select a repositor…" at bounding box center [484, 98] width 751 height 196
click at [183, 141] on link "Enterprise Content Marketing Crew" at bounding box center [203, 142] width 125 height 9
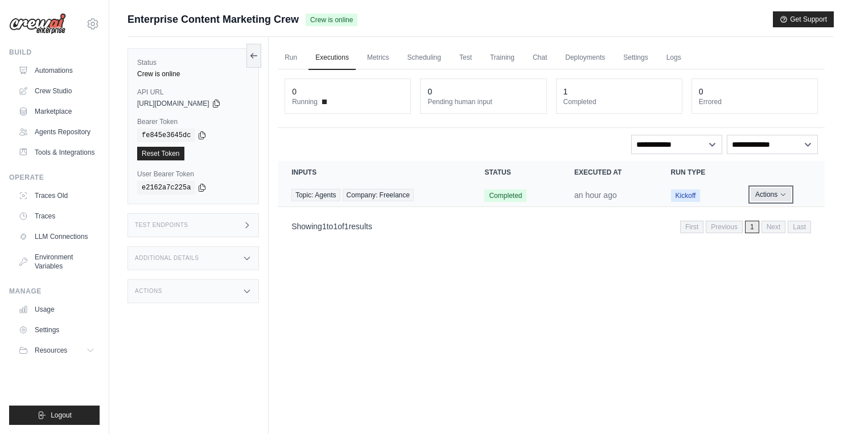
click at [776, 194] on button "Actions" at bounding box center [771, 195] width 40 height 14
click at [638, 57] on link "Settings" at bounding box center [636, 58] width 38 height 24
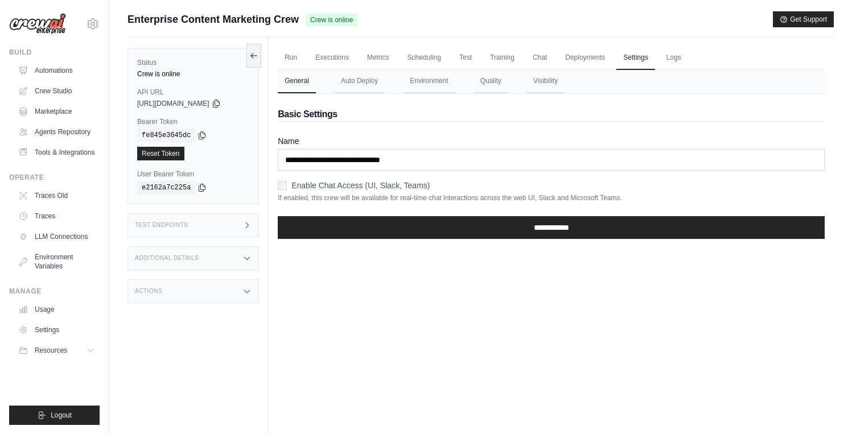
click at [323, 187] on label "Enable Chat Access (UI, Slack, Teams)" at bounding box center [360, 185] width 138 height 11
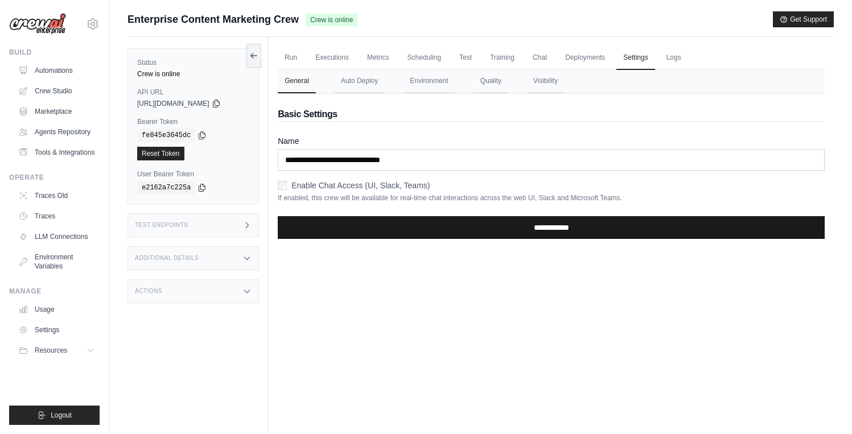
click at [537, 235] on input "**********" at bounding box center [551, 227] width 547 height 23
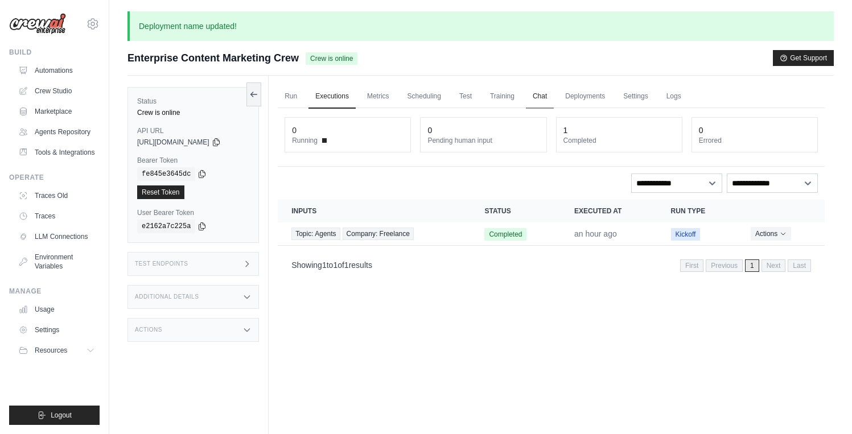
click at [541, 93] on link "Chat" at bounding box center [540, 97] width 28 height 24
click at [421, 98] on link "Scheduling" at bounding box center [424, 97] width 47 height 24
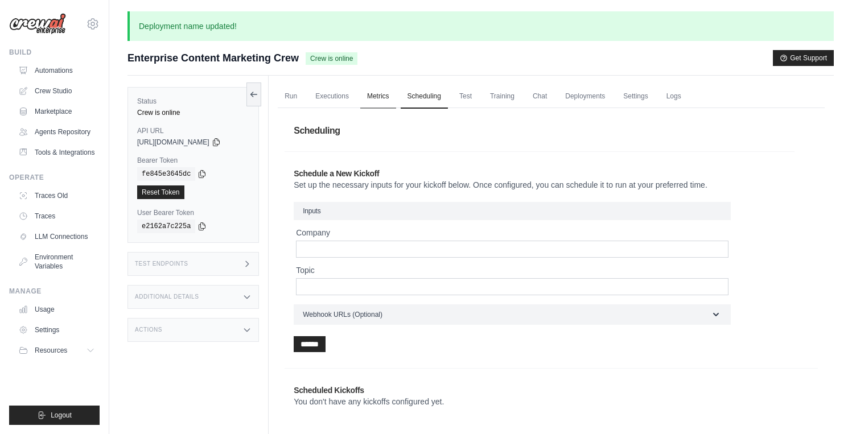
click at [382, 98] on link "Metrics" at bounding box center [378, 97] width 36 height 24
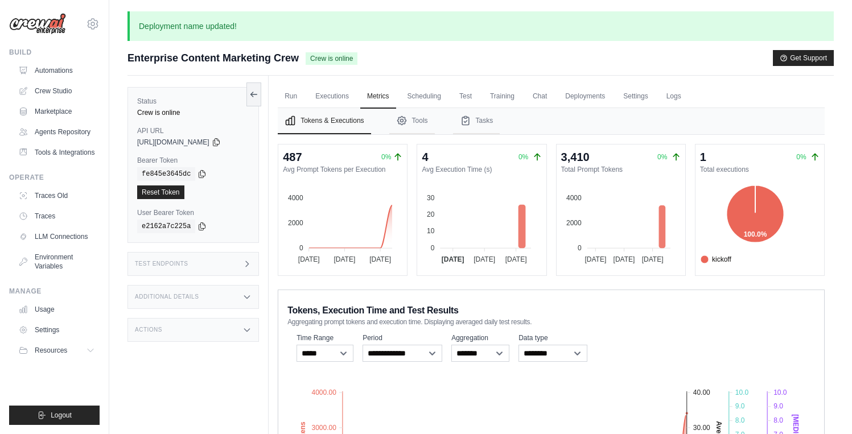
drag, startPoint x: 462, startPoint y: 193, endPoint x: 476, endPoint y: 158, distance: 37.3
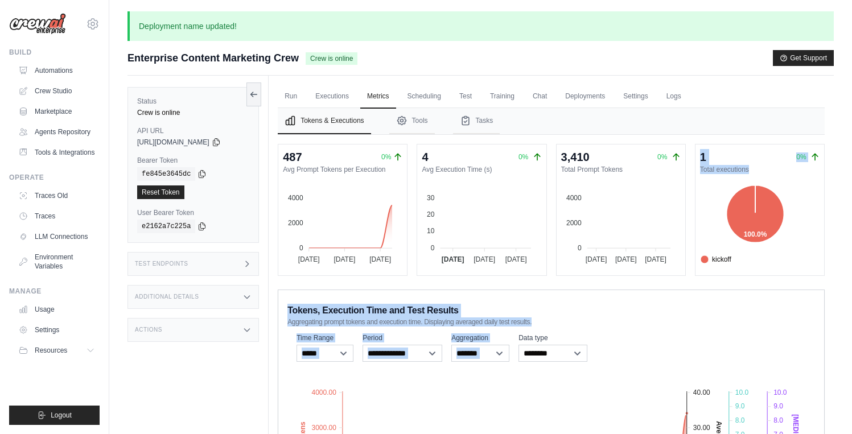
drag, startPoint x: 607, startPoint y: 325, endPoint x: 606, endPoint y: 190, distance: 135.5
click at [606, 190] on div "487 0% Avg Prompt Tokens per Execution 4000 4000 2000 2000 0 0 19 Sep 19 Sep 22…" at bounding box center [551, 368] width 547 height 449
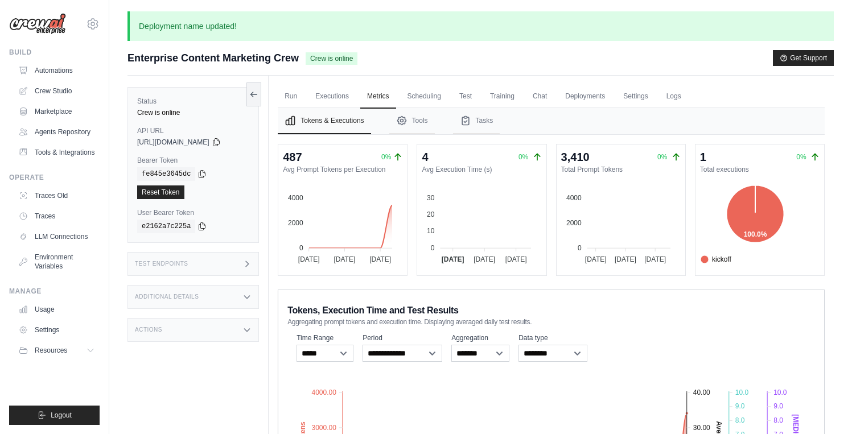
click at [603, 19] on p "Deployment name updated!" at bounding box center [481, 26] width 706 height 30
click at [422, 98] on link "Scheduling" at bounding box center [424, 97] width 47 height 24
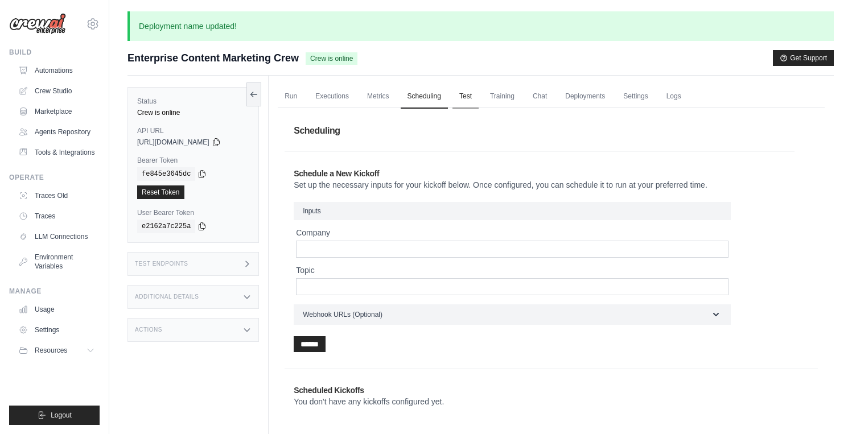
click at [474, 96] on link "Test" at bounding box center [466, 97] width 26 height 24
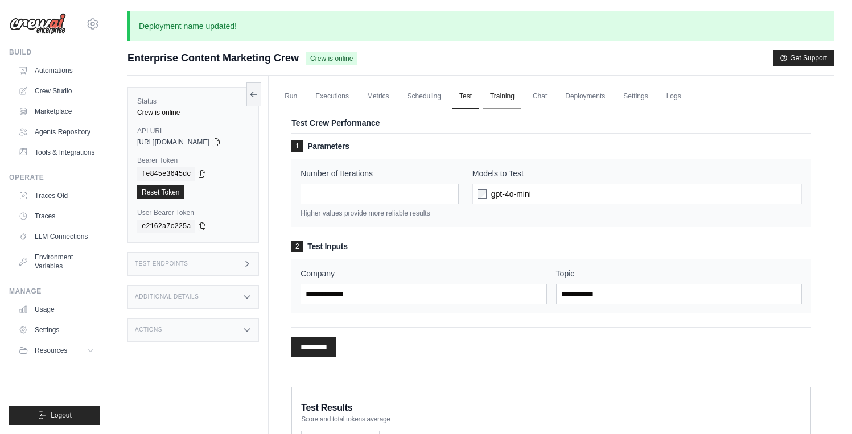
click at [517, 93] on link "Training" at bounding box center [502, 97] width 38 height 24
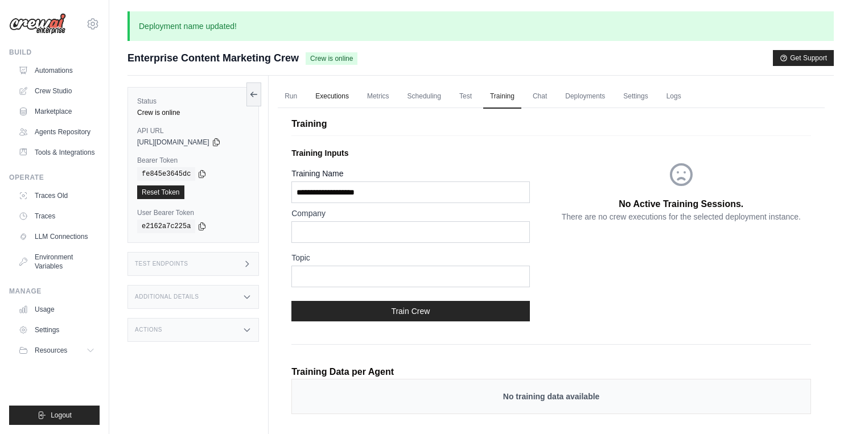
click at [328, 94] on link "Executions" at bounding box center [332, 97] width 47 height 24
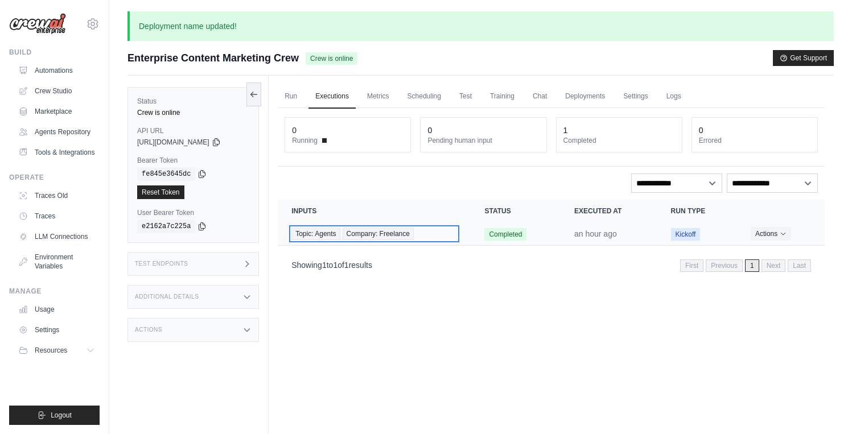
click at [324, 237] on span "Topic: Agents" at bounding box center [315, 234] width 48 height 13
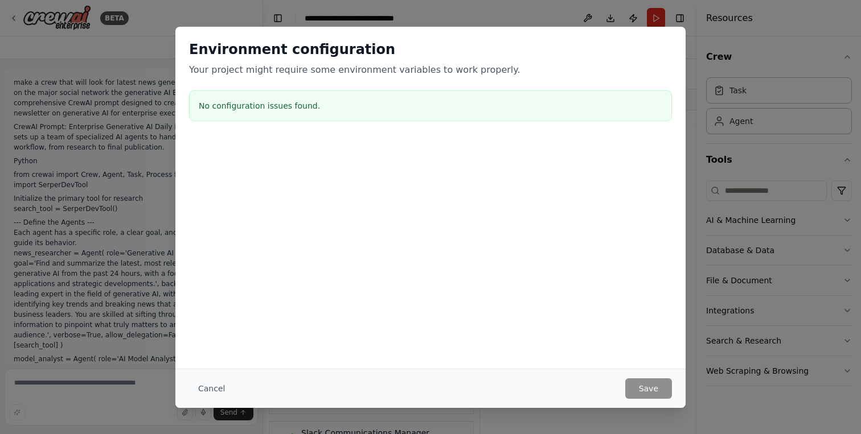
scroll to position [193, 0]
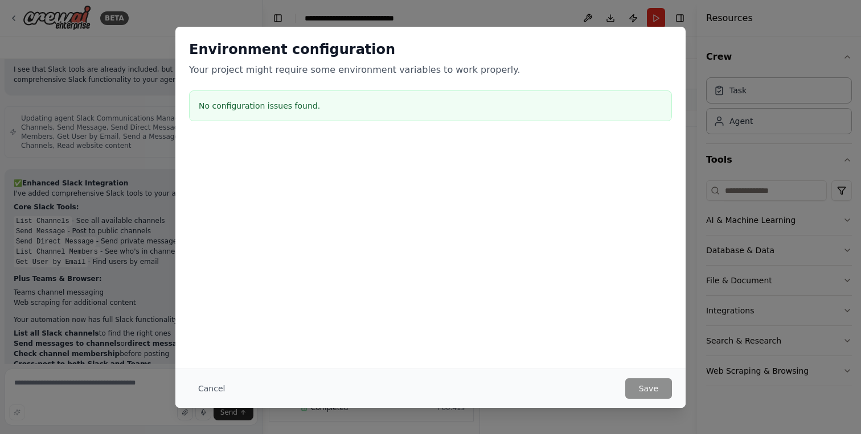
click at [785, 93] on div "Environment configuration Your project might require some environment variables…" at bounding box center [430, 217] width 861 height 434
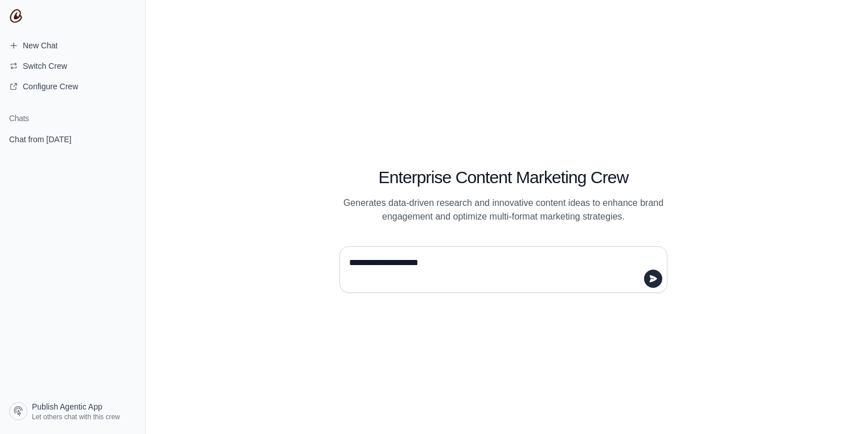
type textarea "**********"
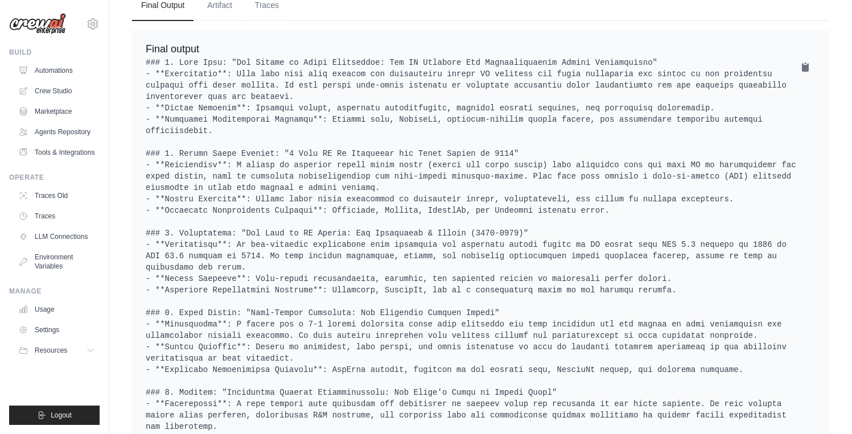
scroll to position [459, 0]
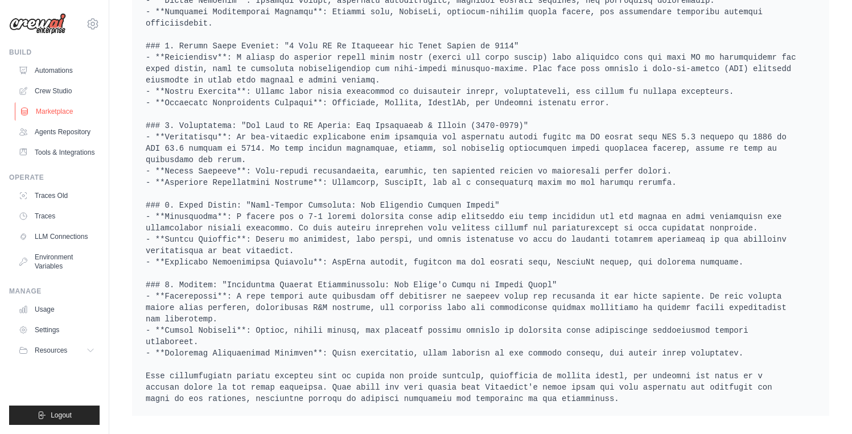
click at [51, 112] on link "Marketplace" at bounding box center [58, 111] width 86 height 18
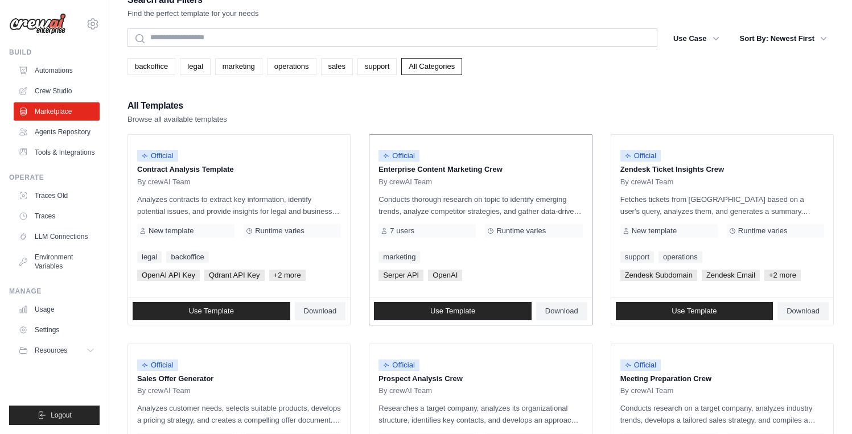
scroll to position [524, 0]
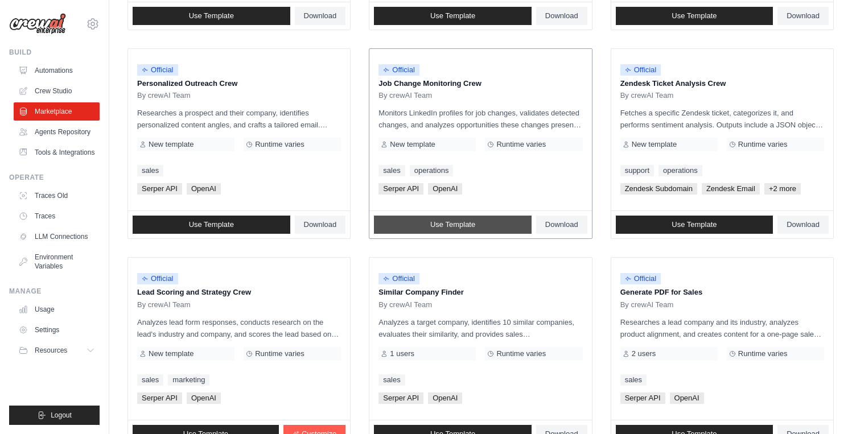
click at [445, 224] on span "Use Template" at bounding box center [452, 224] width 45 height 9
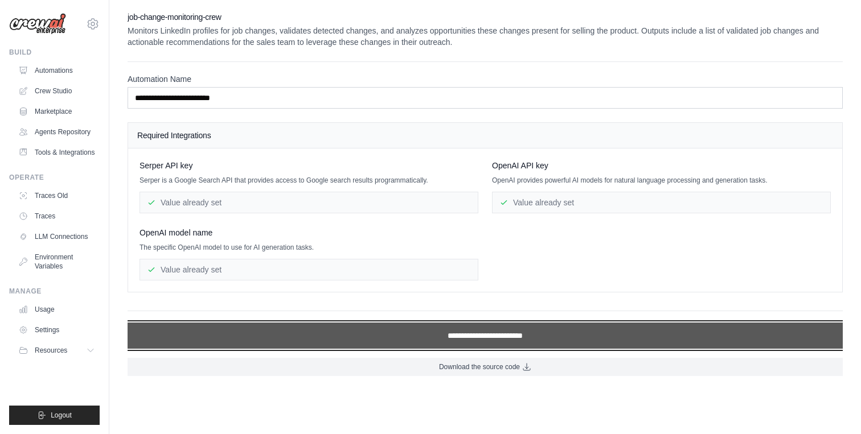
click at [475, 337] on input "**********" at bounding box center [485, 336] width 715 height 26
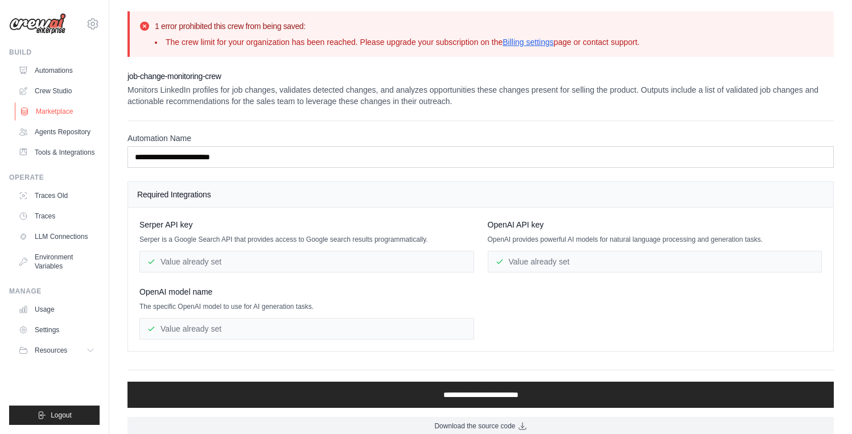
click at [58, 114] on link "Marketplace" at bounding box center [58, 111] width 86 height 18
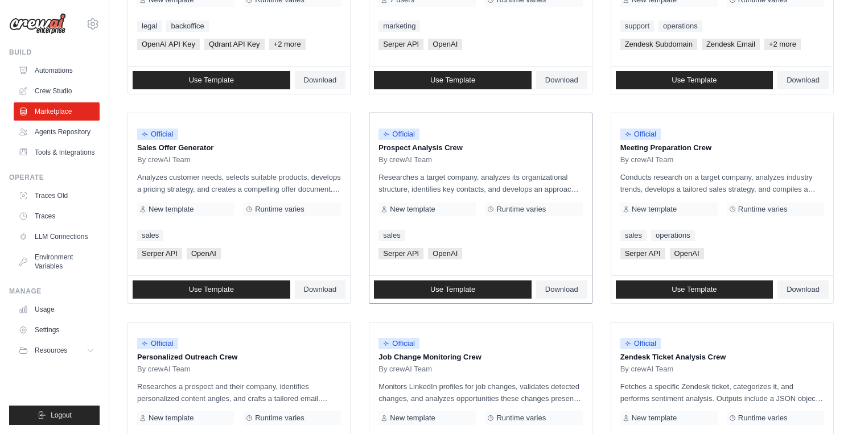
scroll to position [621, 0]
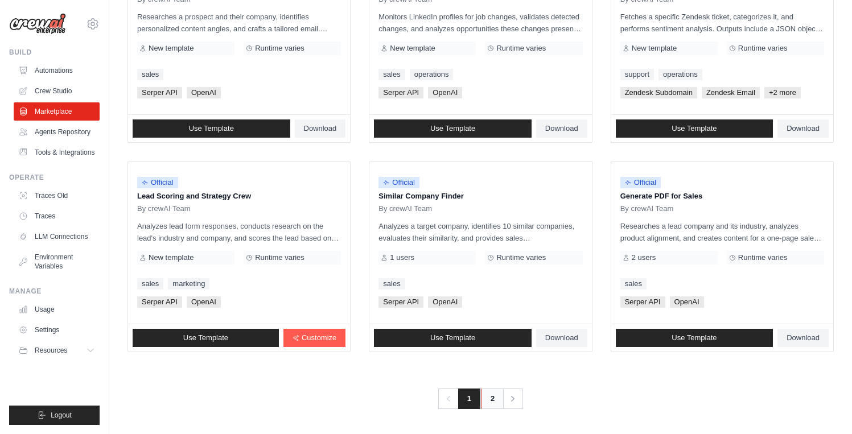
click at [498, 401] on link "2" at bounding box center [492, 399] width 23 height 20
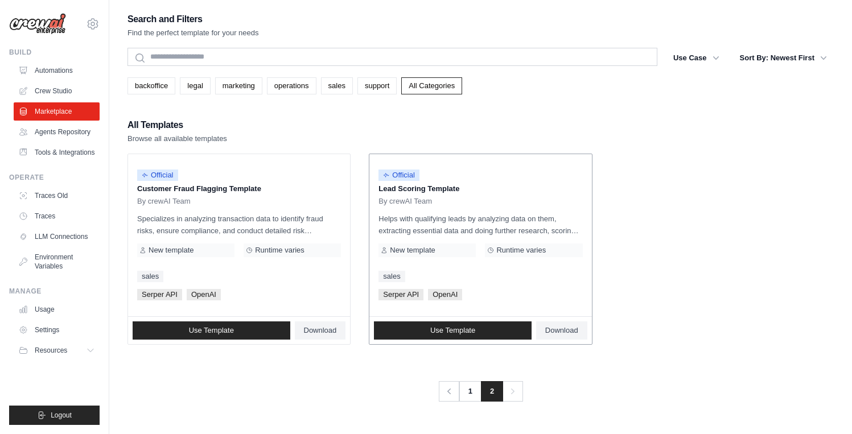
click at [404, 192] on p "Lead Scoring Template" at bounding box center [481, 188] width 204 height 11
click at [43, 133] on link "Agents Repository" at bounding box center [58, 132] width 86 height 18
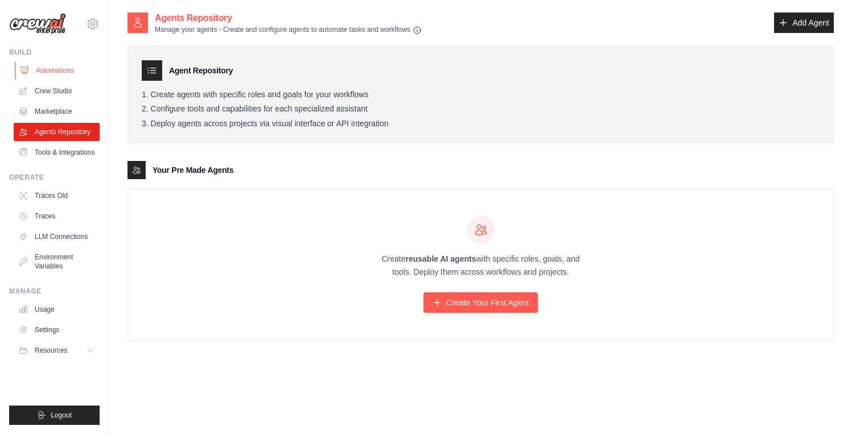
click at [39, 72] on link "Automations" at bounding box center [58, 70] width 86 height 18
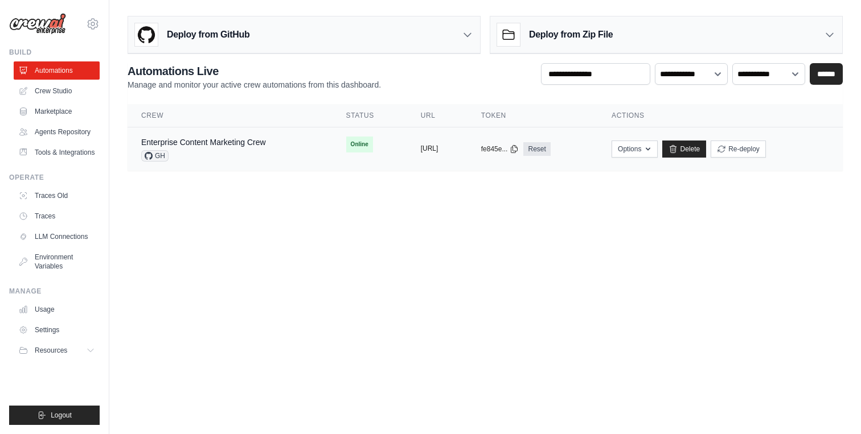
click at [438, 150] on button "https://enterprise-content-marketin" at bounding box center [430, 148] width 18 height 9
click at [438, 147] on button "https://enterprise-content-marketin" at bounding box center [430, 148] width 18 height 9
click at [260, 141] on link "Enterprise Content Marketing Crew" at bounding box center [203, 142] width 125 height 9
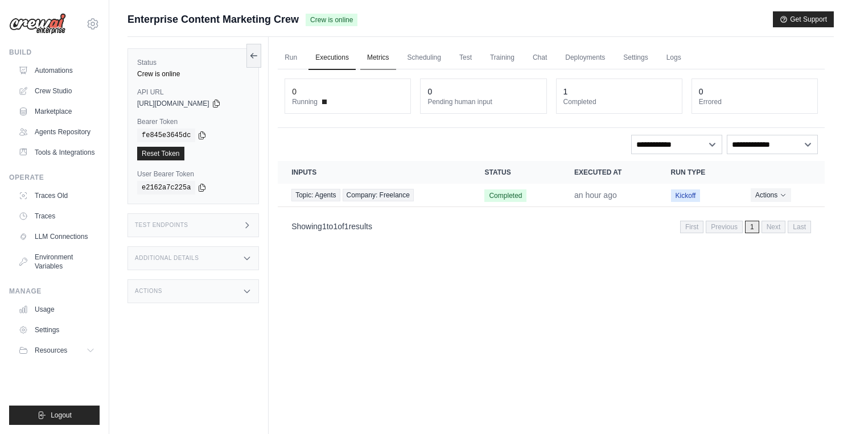
click at [385, 57] on link "Metrics" at bounding box center [378, 58] width 36 height 24
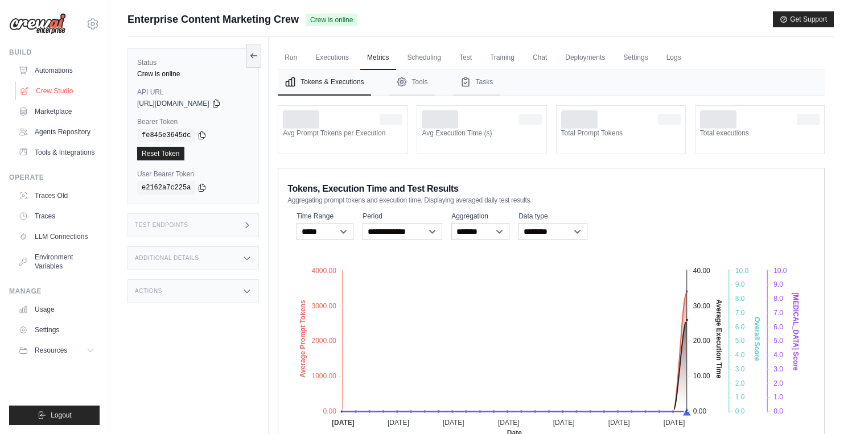
click at [47, 92] on link "Crew Studio" at bounding box center [58, 91] width 86 height 18
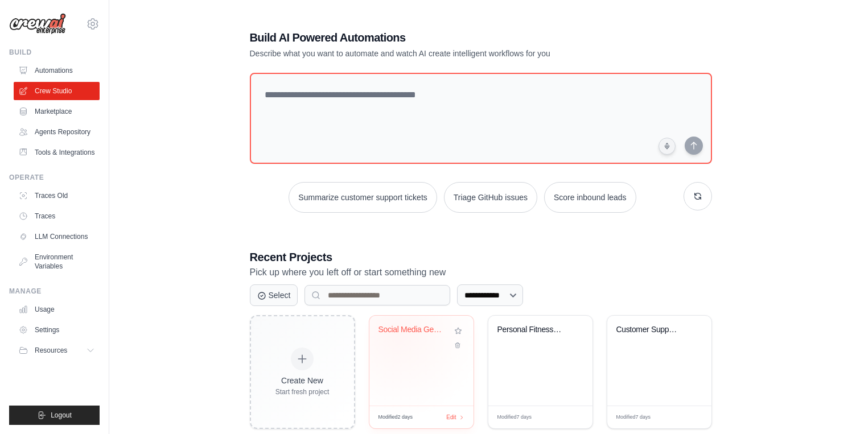
click at [399, 335] on div "Social Media GenAI News Tracker" at bounding box center [413, 332] width 69 height 15
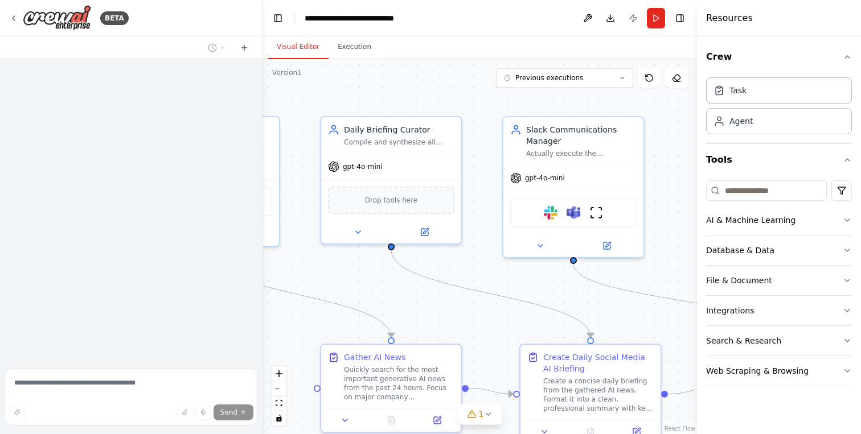
click at [121, 387] on textarea at bounding box center [131, 397] width 253 height 57
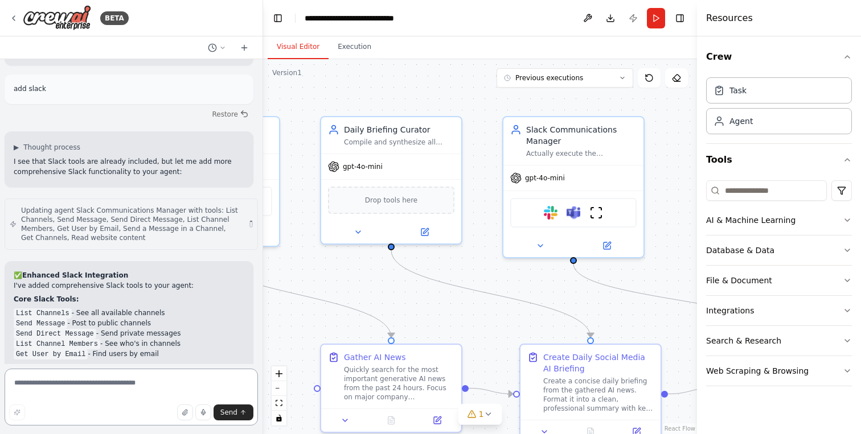
click at [119, 379] on textarea at bounding box center [131, 397] width 253 height 57
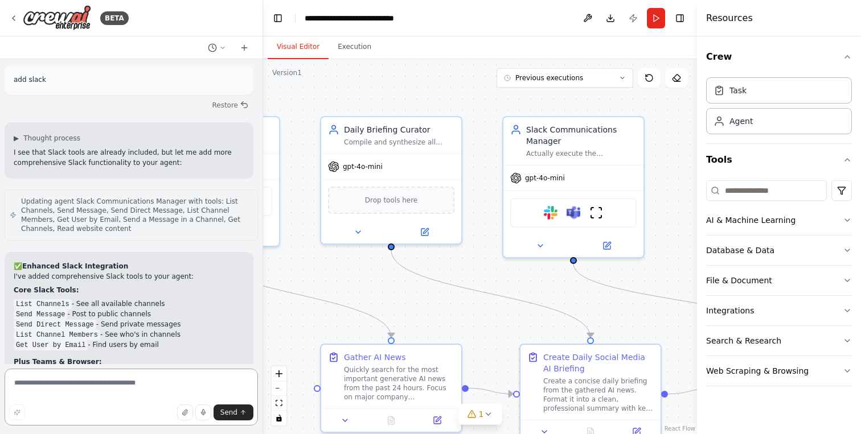
scroll to position [10046, 0]
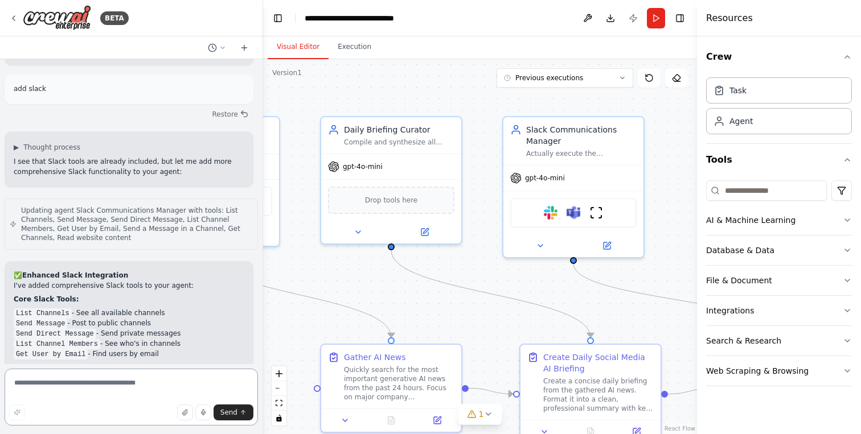
click at [110, 383] on textarea at bounding box center [131, 397] width 253 height 57
type textarea "**********"
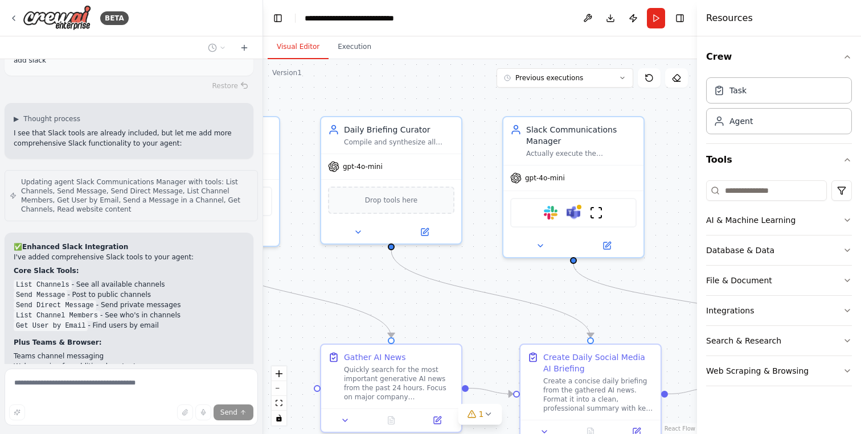
scroll to position [10139, 0]
